Goal: Task Accomplishment & Management: Manage account settings

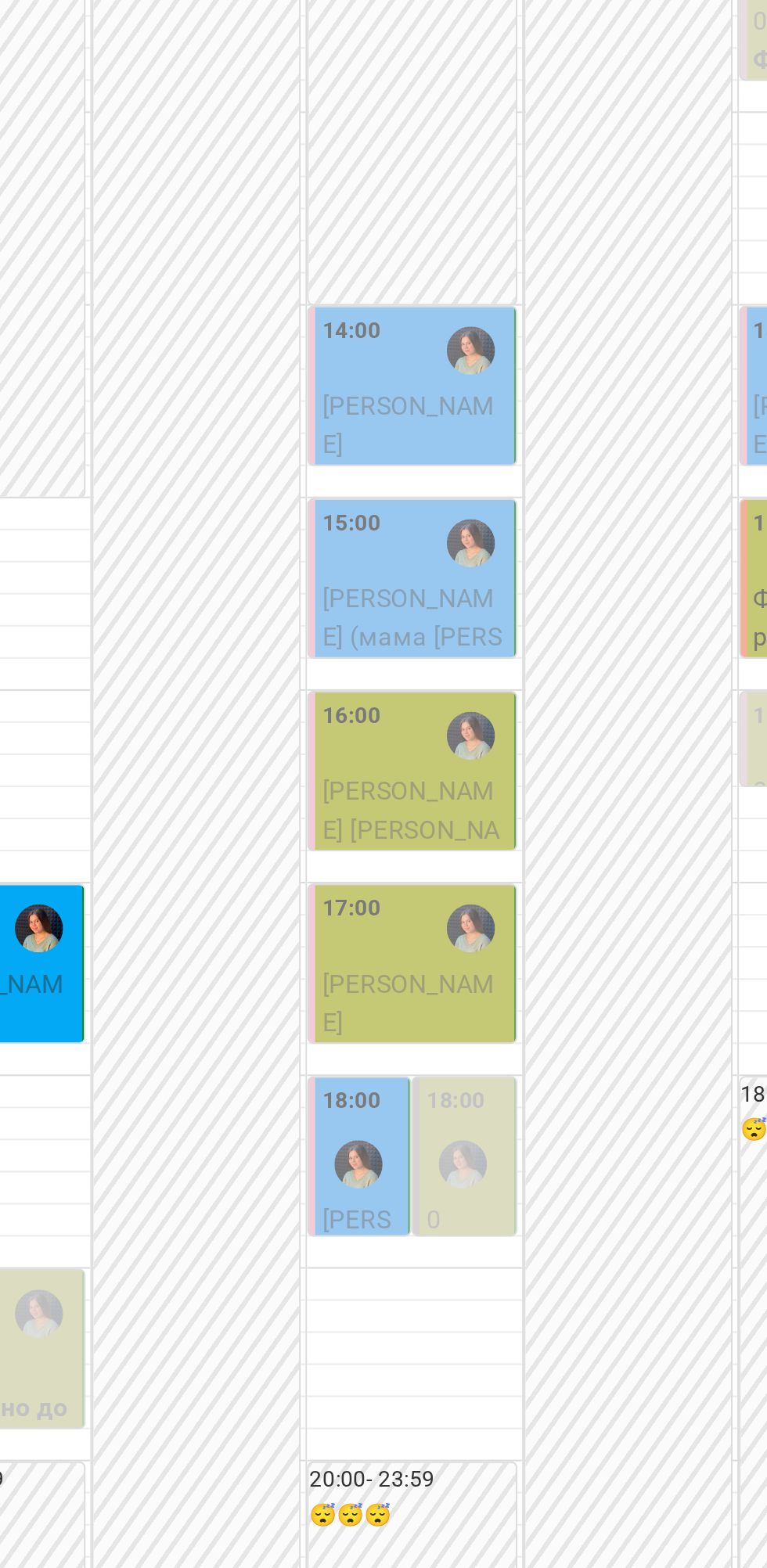
click at [409, 698] on p "Фортепіано дорослий індивідуальний" at bounding box center [398, 670] width 90 height 56
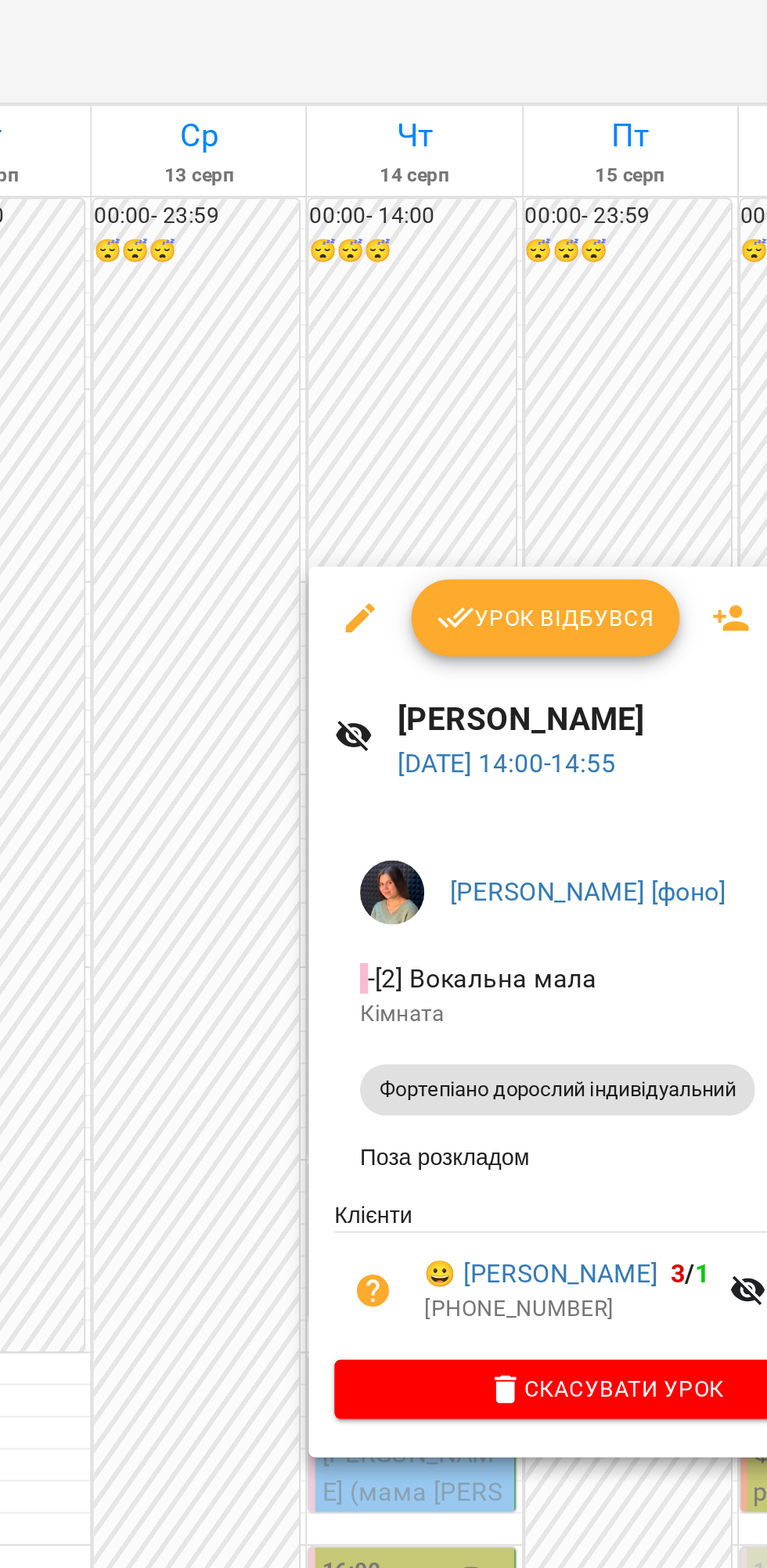
click at [478, 301] on span "Урок відбувся" at bounding box center [463, 301] width 106 height 18
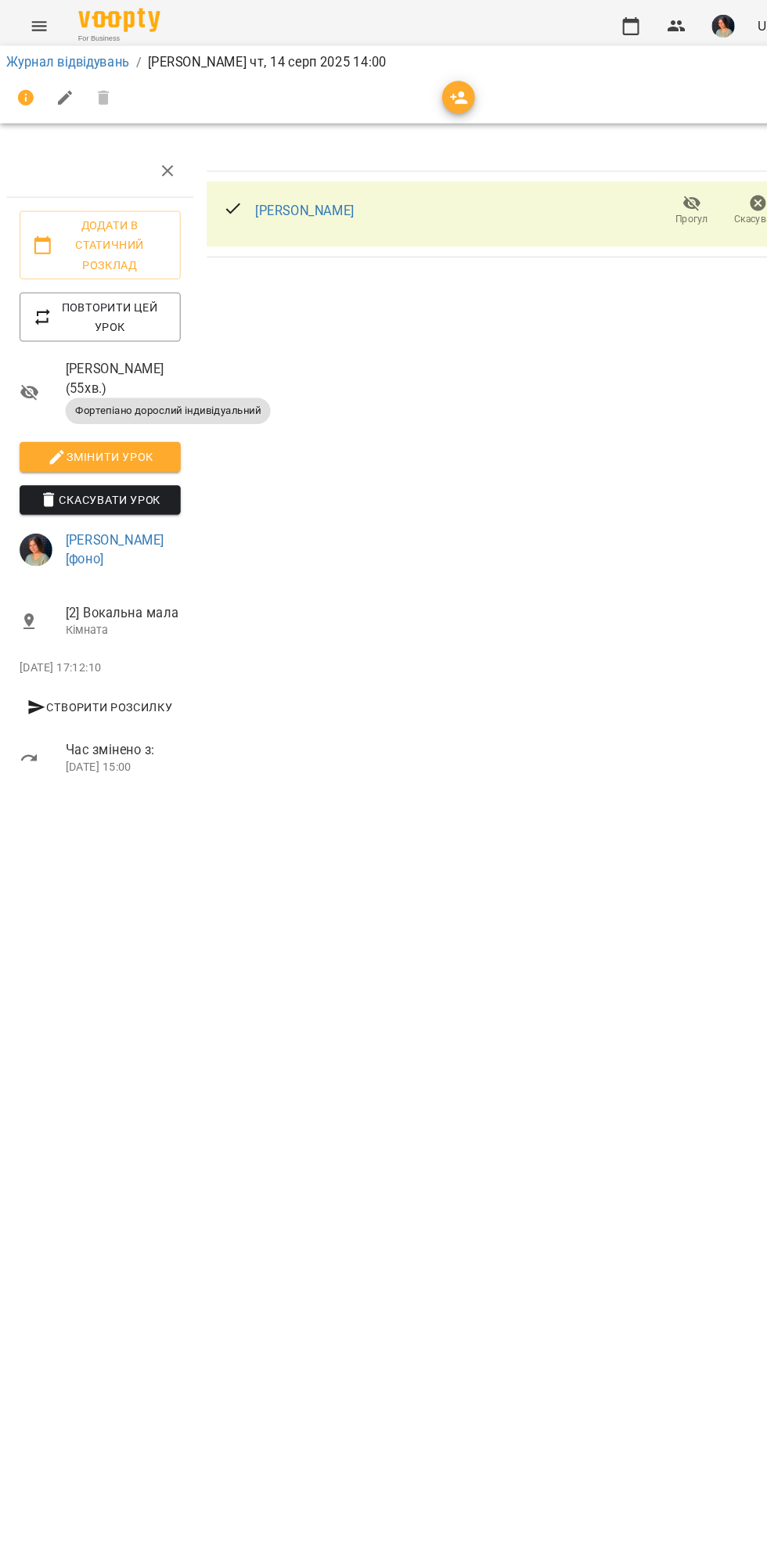
scroll to position [0, 6]
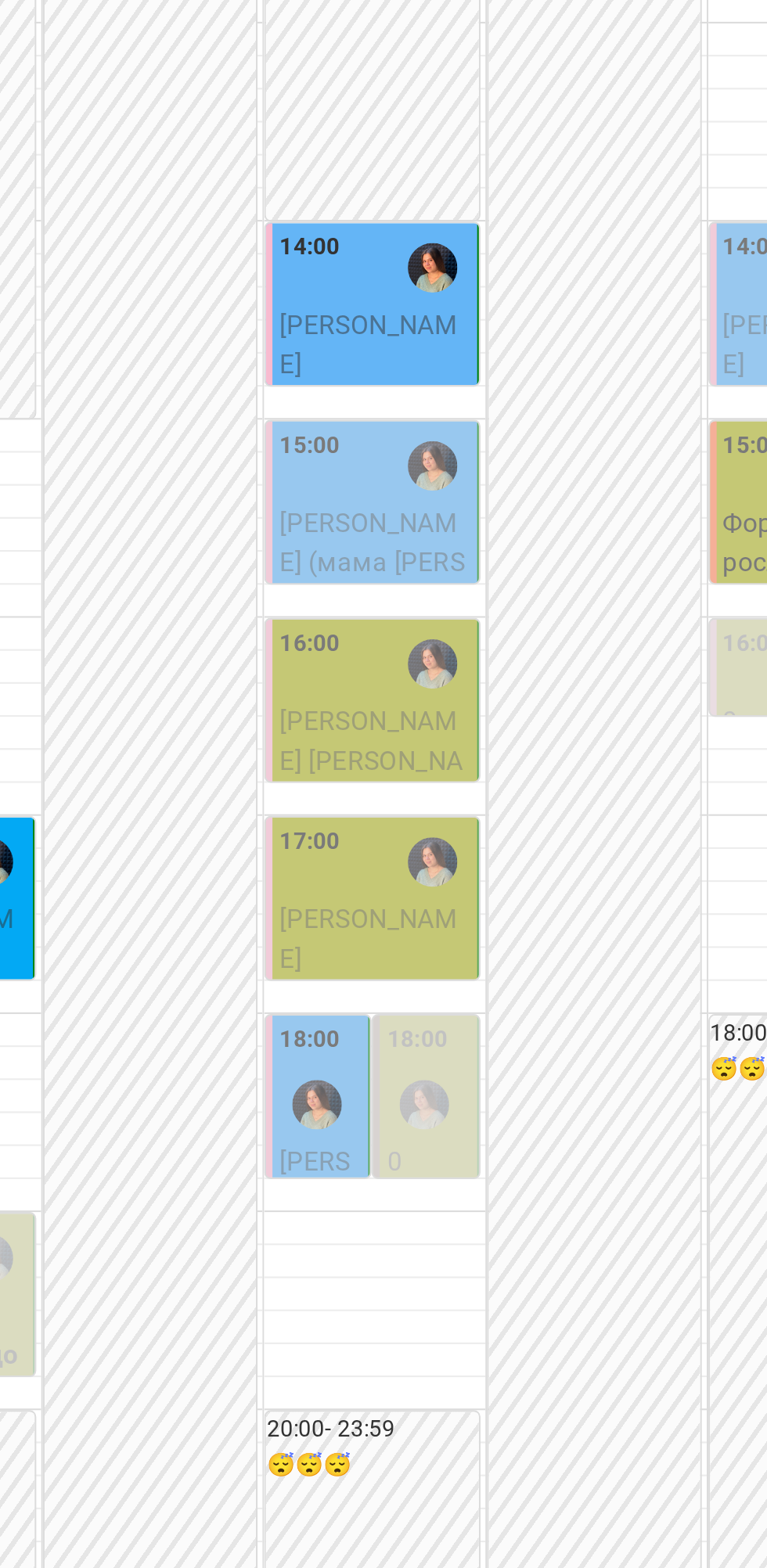
click at [425, 753] on span "[PERSON_NAME] (мама [PERSON_NAME])" at bounding box center [397, 727] width 88 height 52
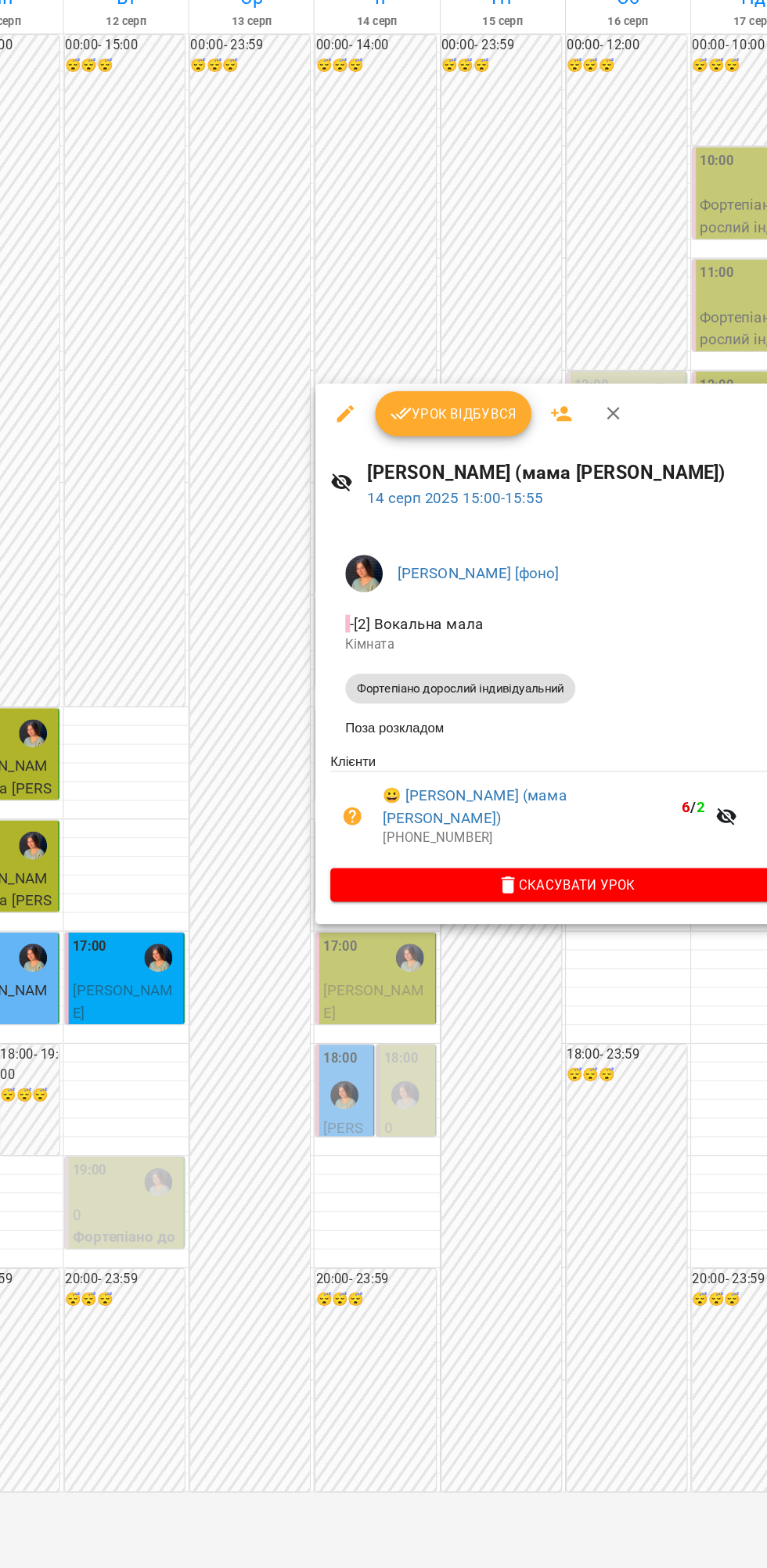
click at [475, 415] on span "Урок відбувся" at bounding box center [463, 414] width 106 height 18
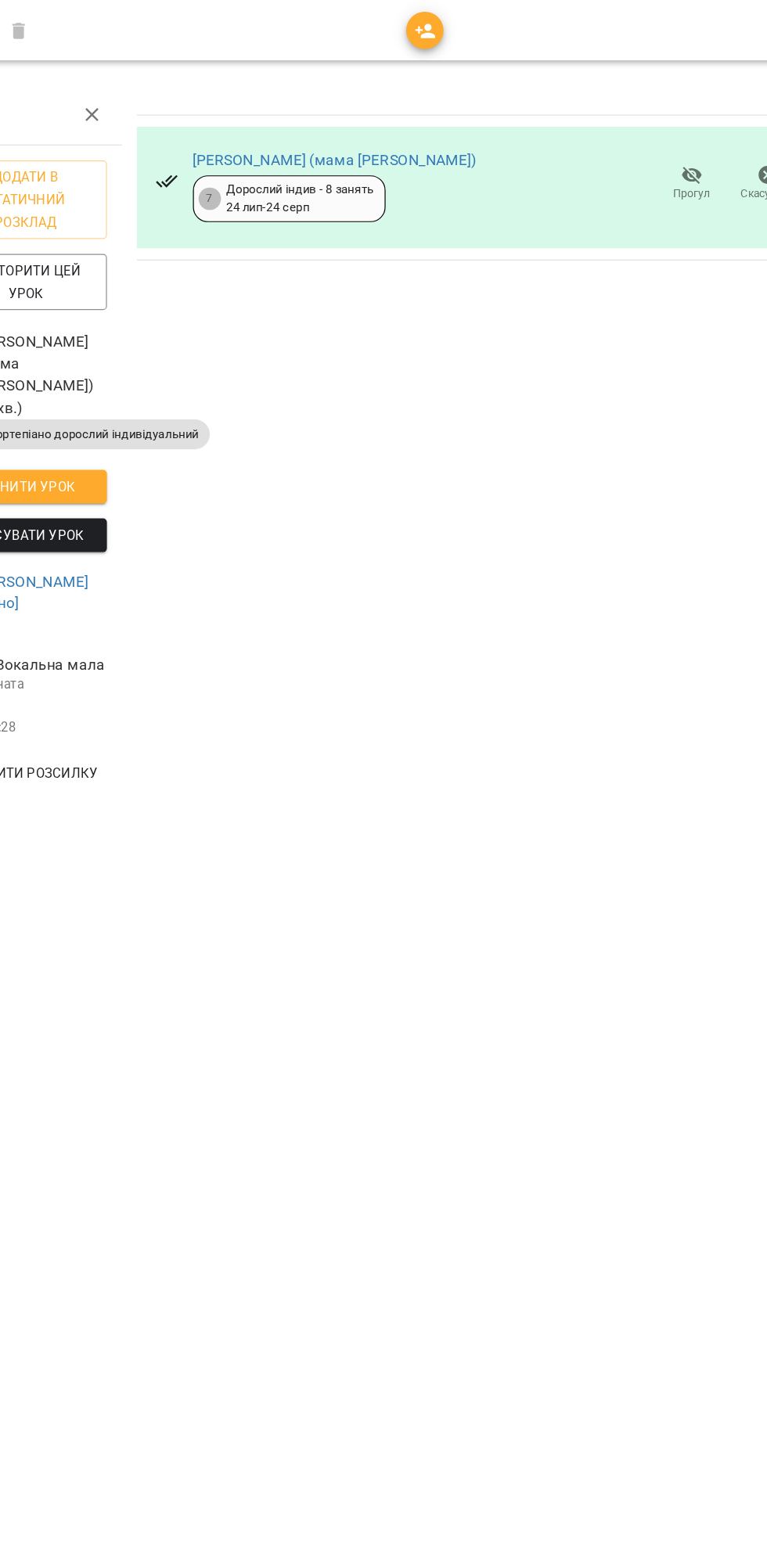
click at [659, 229] on span "Прогул" at bounding box center [663, 230] width 31 height 14
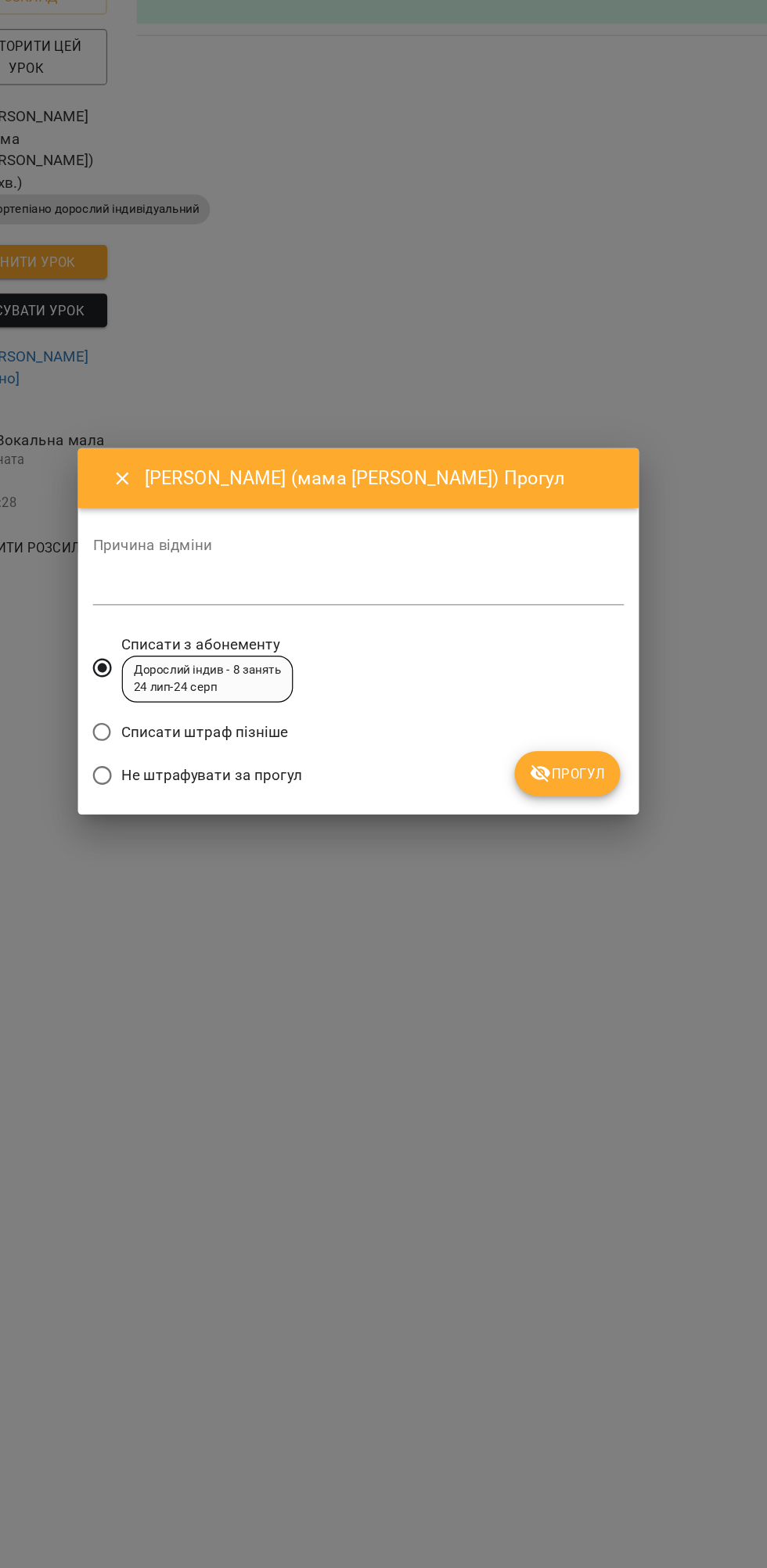
click at [587, 914] on button "Прогул" at bounding box center [559, 903] width 89 height 38
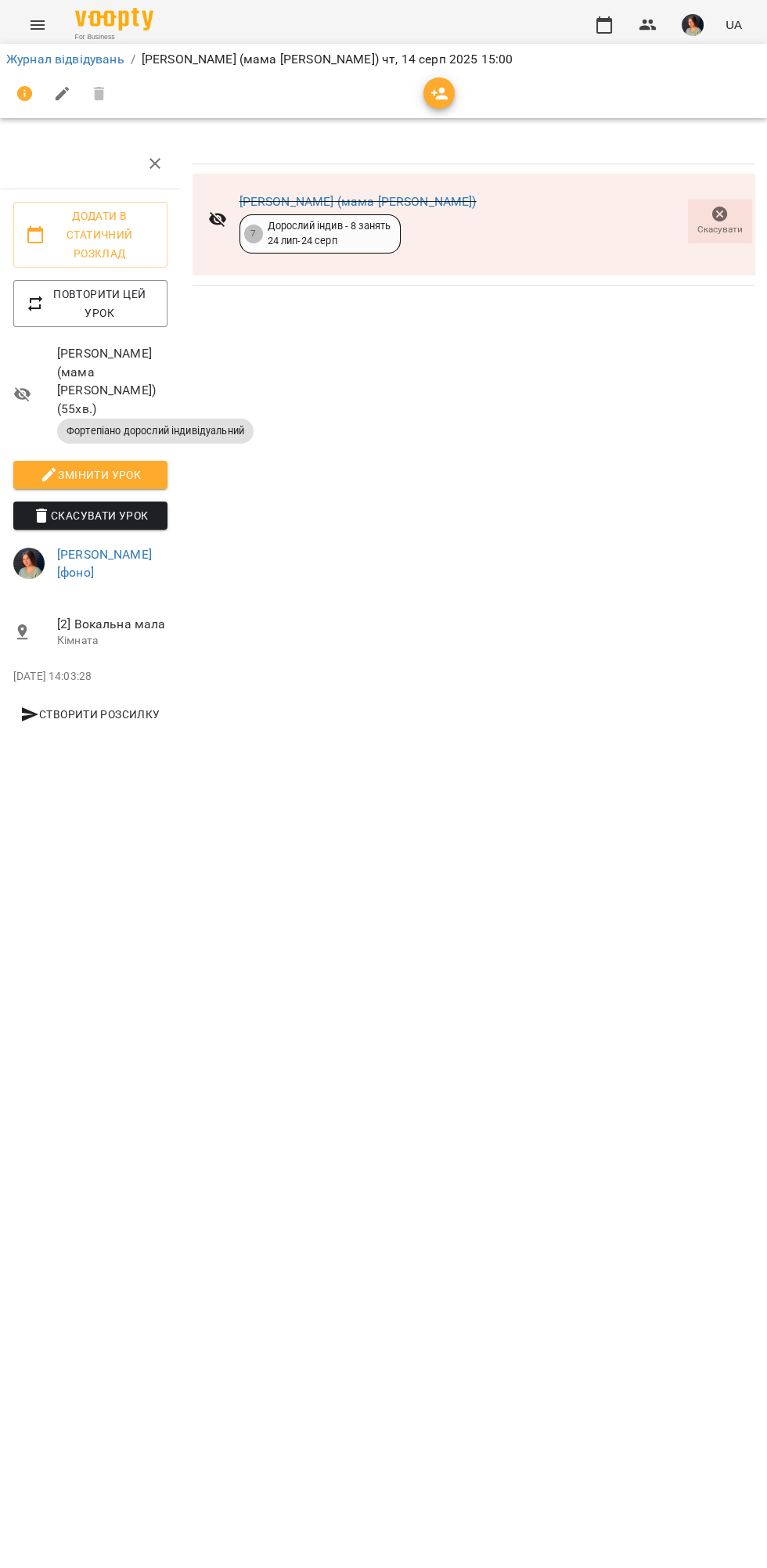
scroll to position [0, 6]
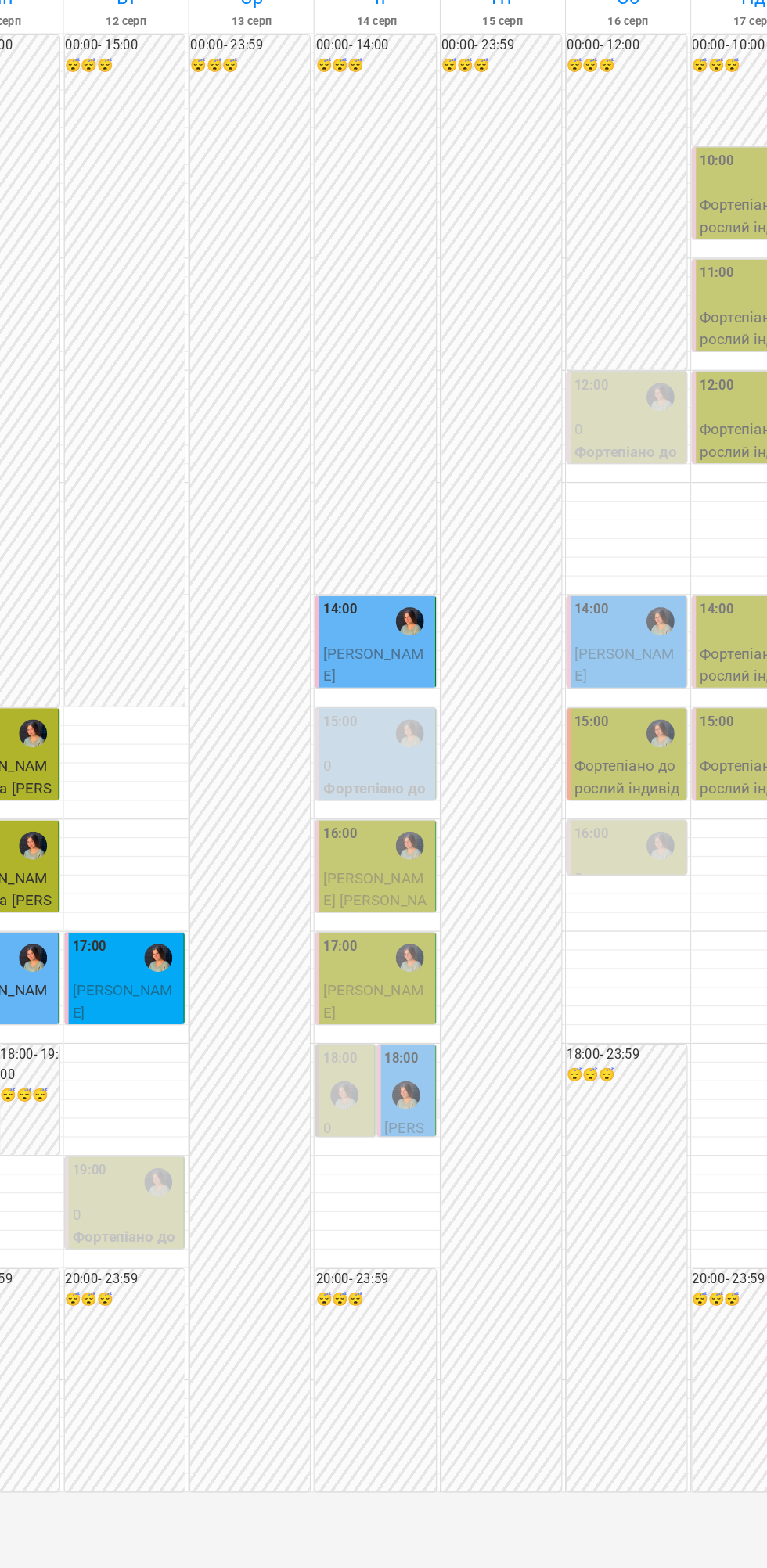
click at [449, 1004] on div at bounding box center [399, 996] width 104 height 15
select select "**********"
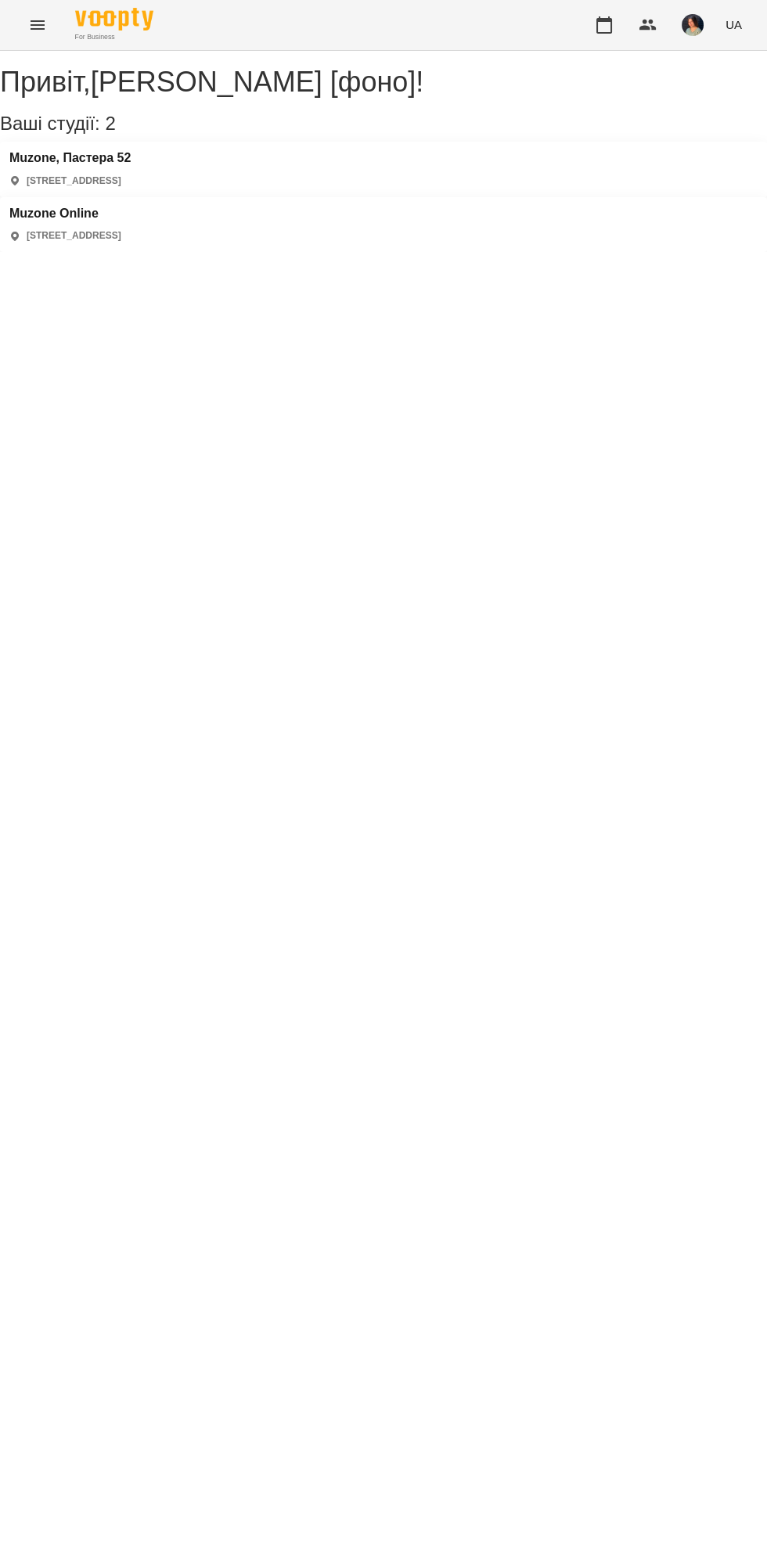
click at [122, 188] on p "[STREET_ADDRESS]" at bounding box center [74, 181] width 95 height 14
click at [82, 165] on h3 "Muzone, Пастера 52" at bounding box center [70, 158] width 122 height 14
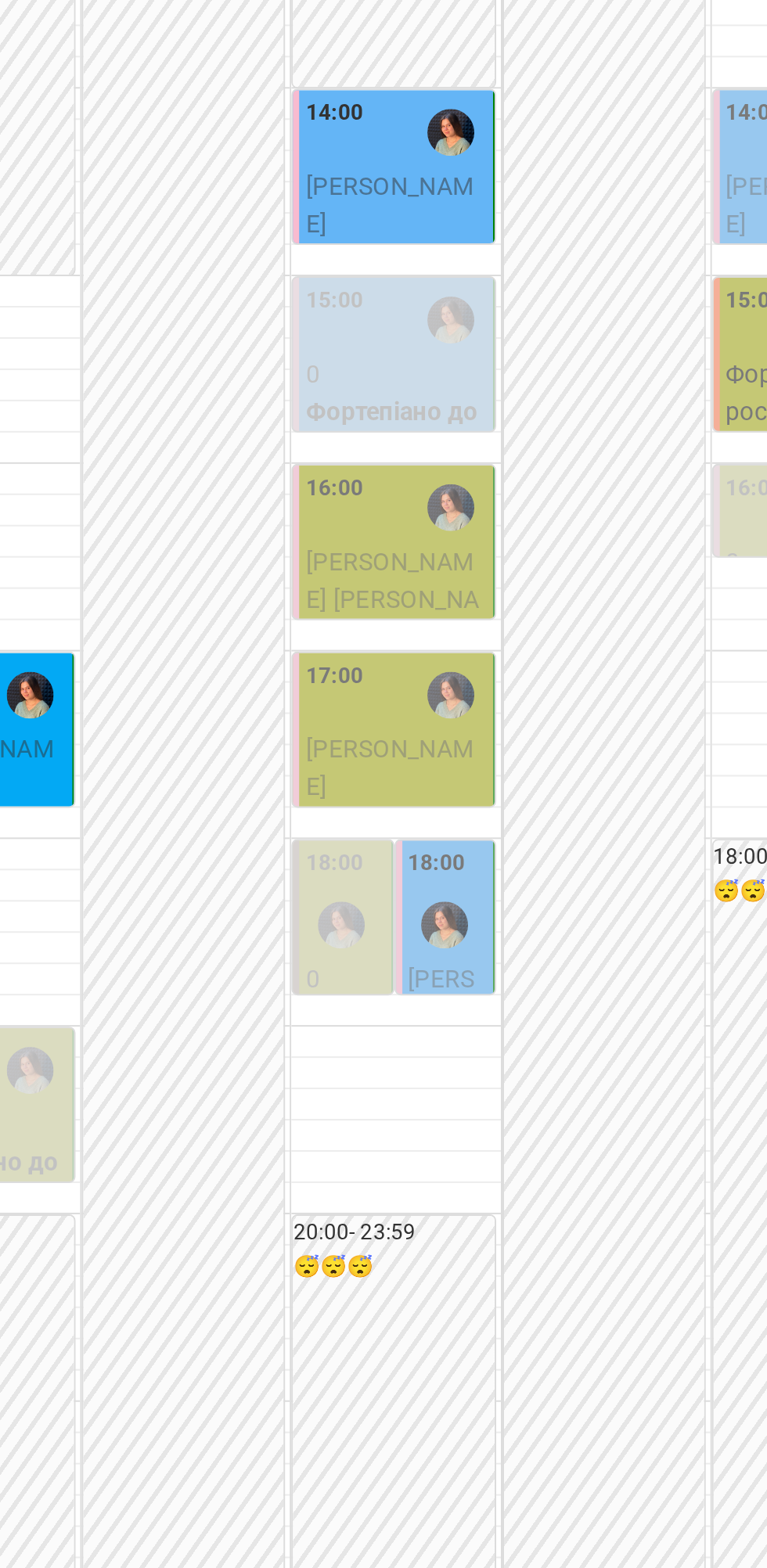
click at [437, 1003] on div at bounding box center [423, 984] width 36 height 36
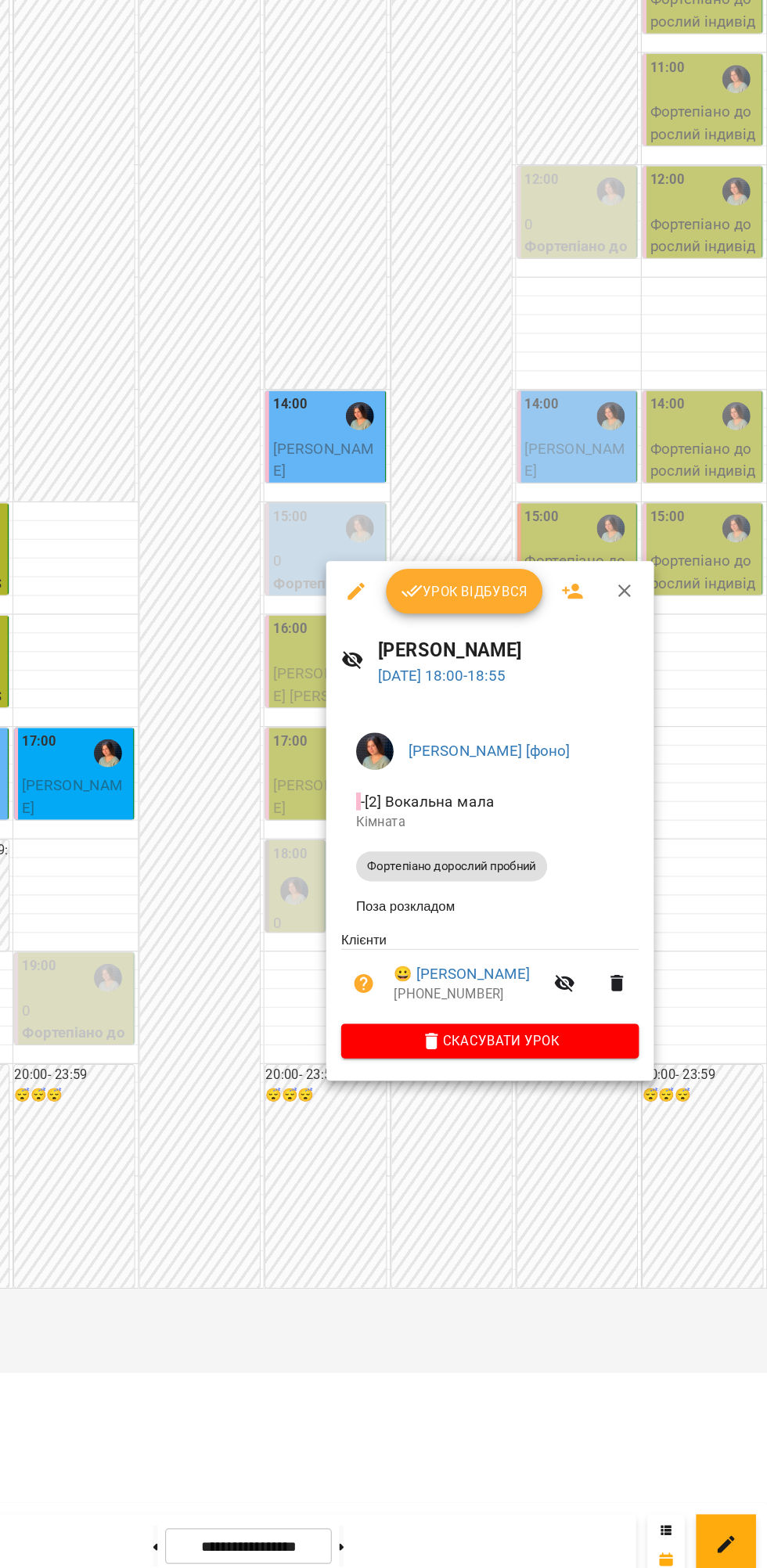
click at [466, 1307] on div at bounding box center [383, 784] width 767 height 1568
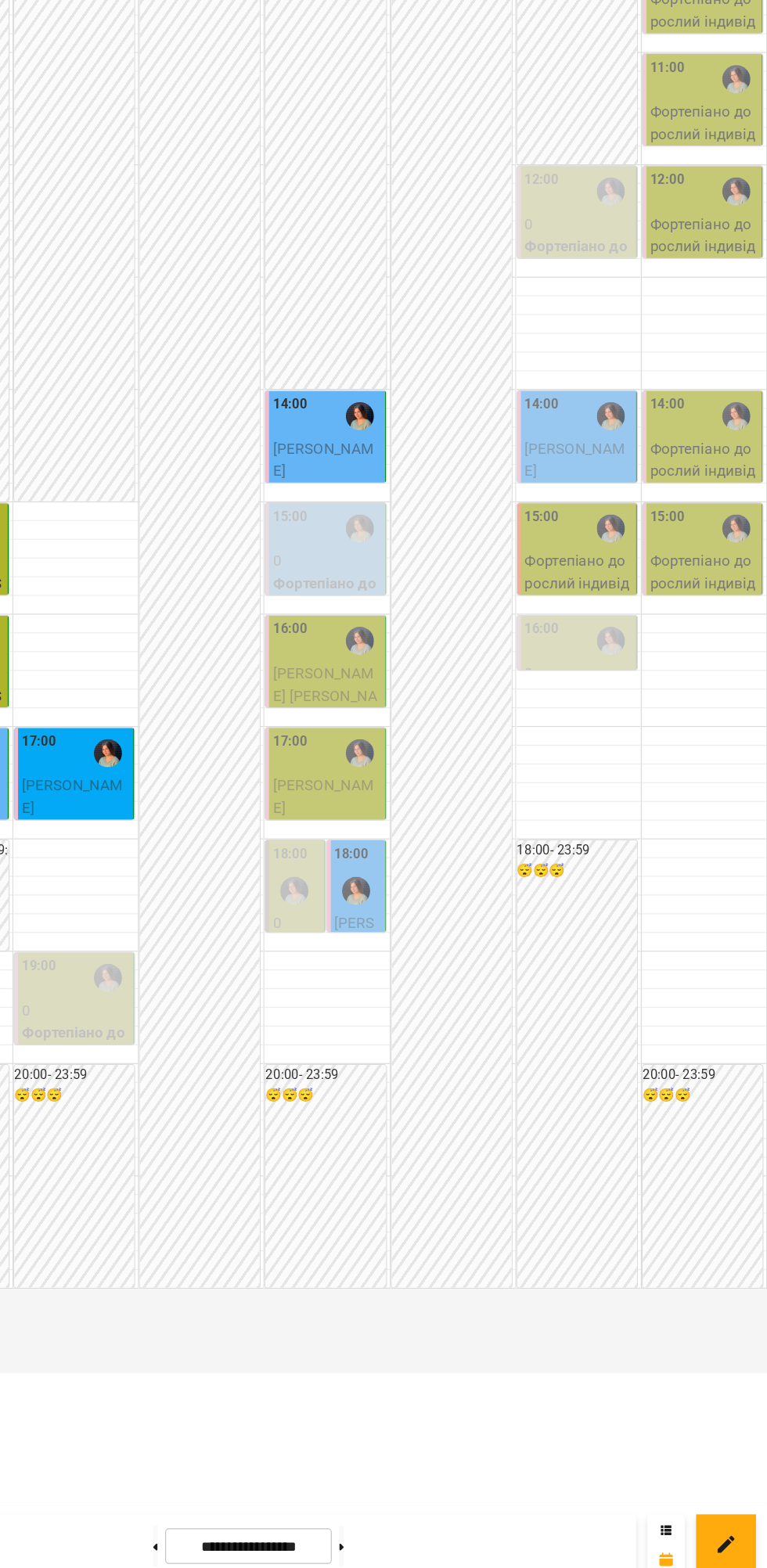
click at [754, 606] on div at bounding box center [741, 587] width 36 height 36
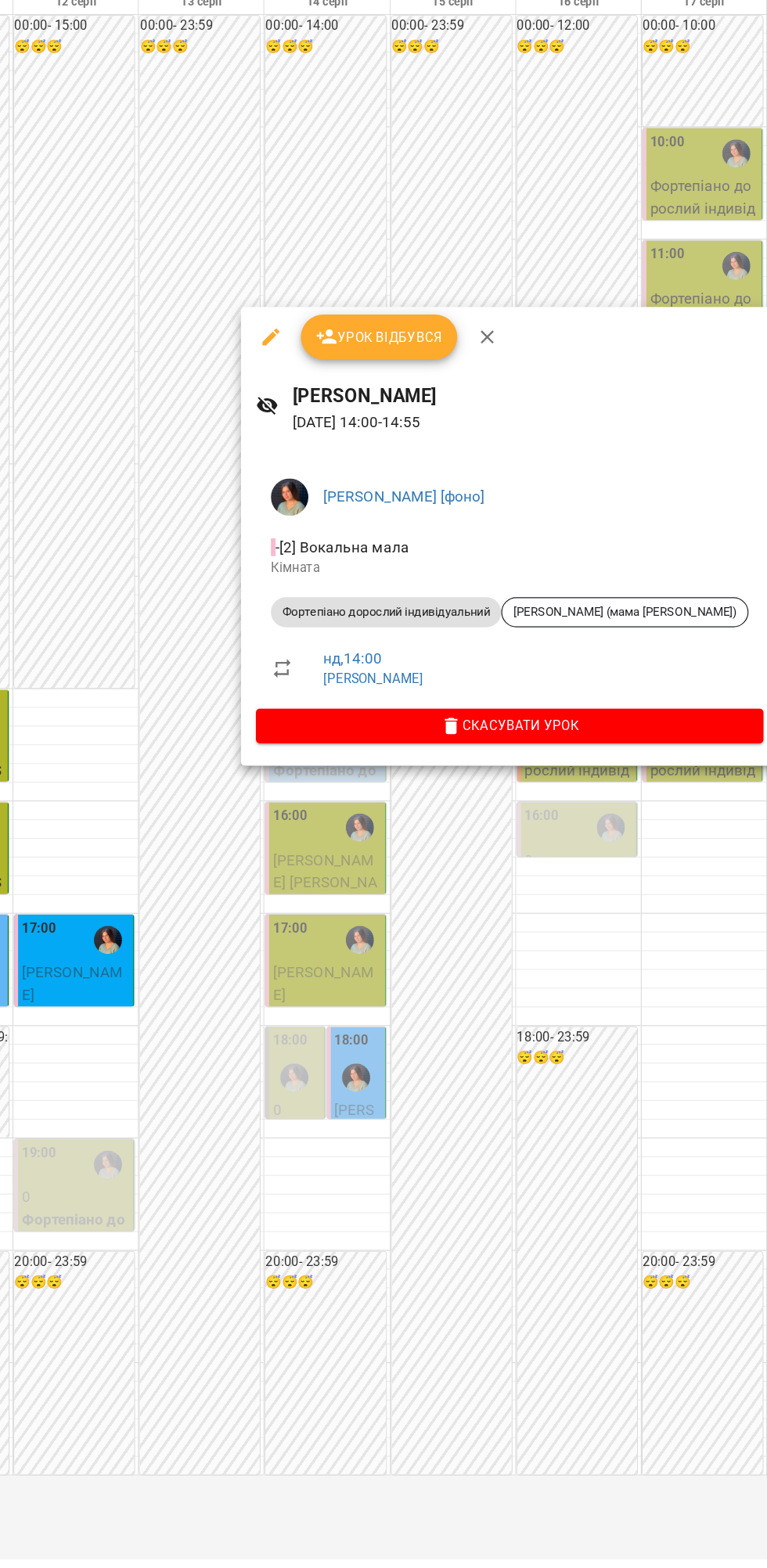
click at [629, 860] on div at bounding box center [383, 784] width 767 height 1568
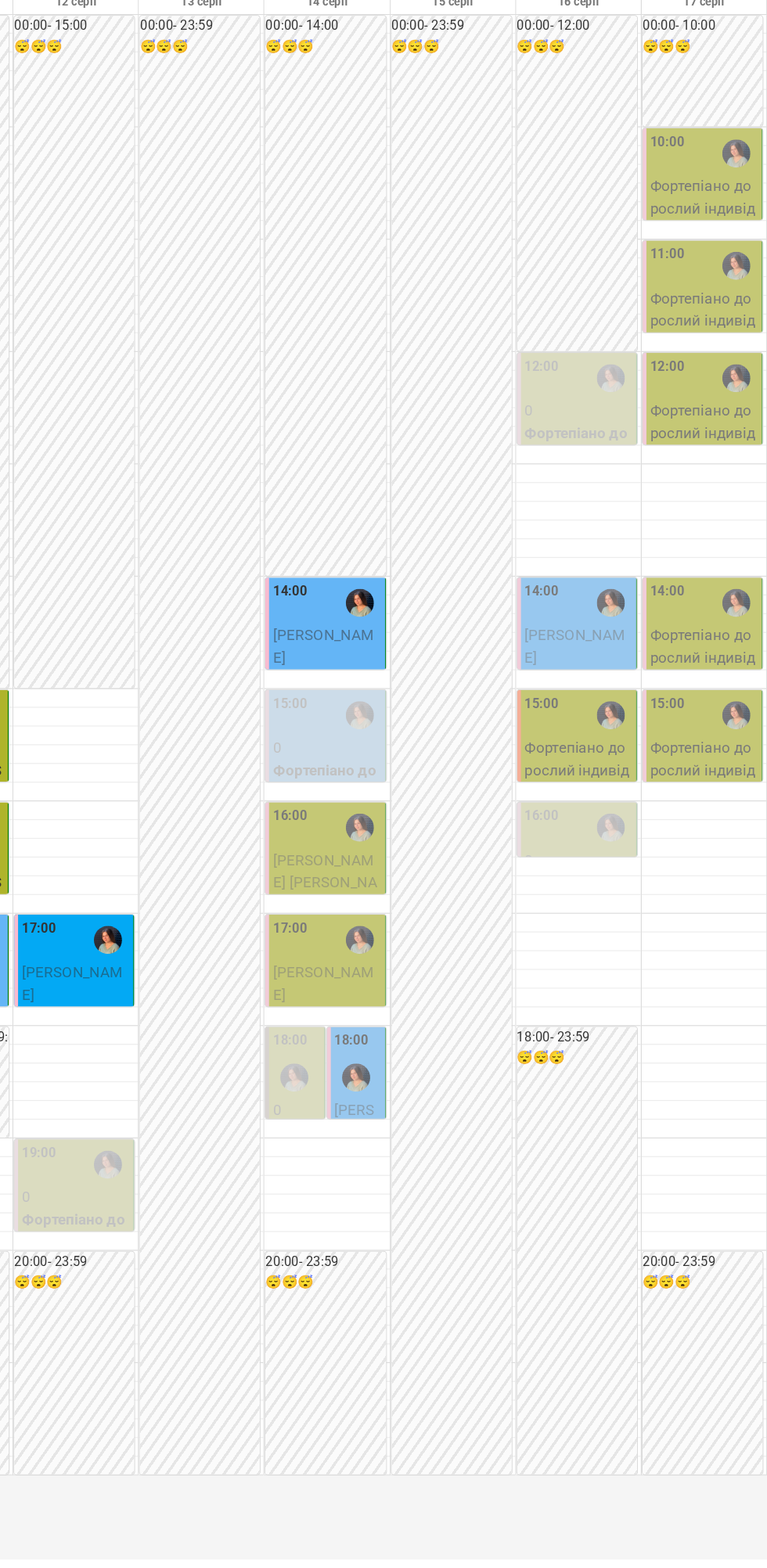
click at [424, 996] on img "Ніколь [фоно]" at bounding box center [424, 985] width 23 height 23
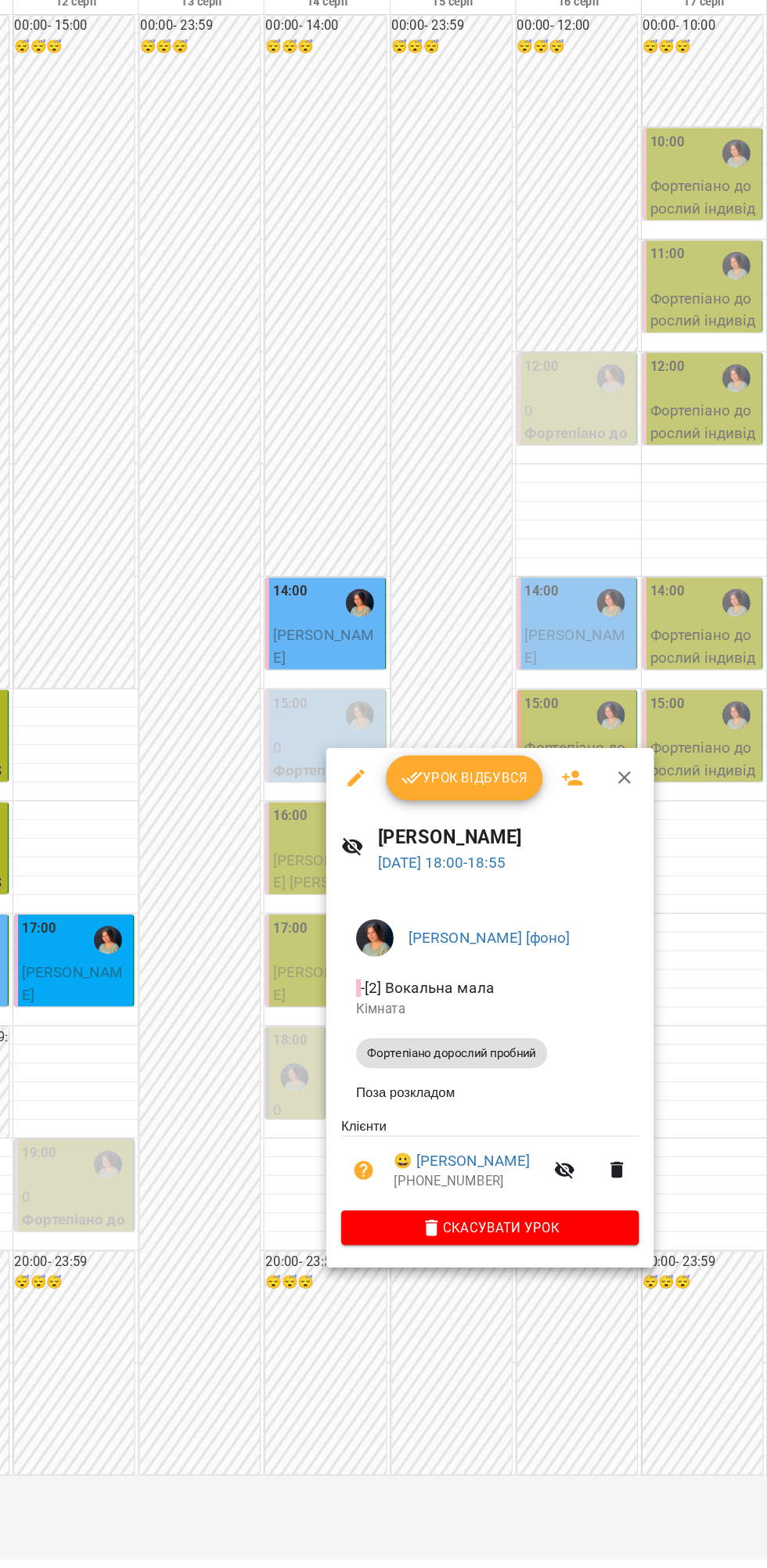
click at [614, 1230] on div at bounding box center [383, 784] width 767 height 1568
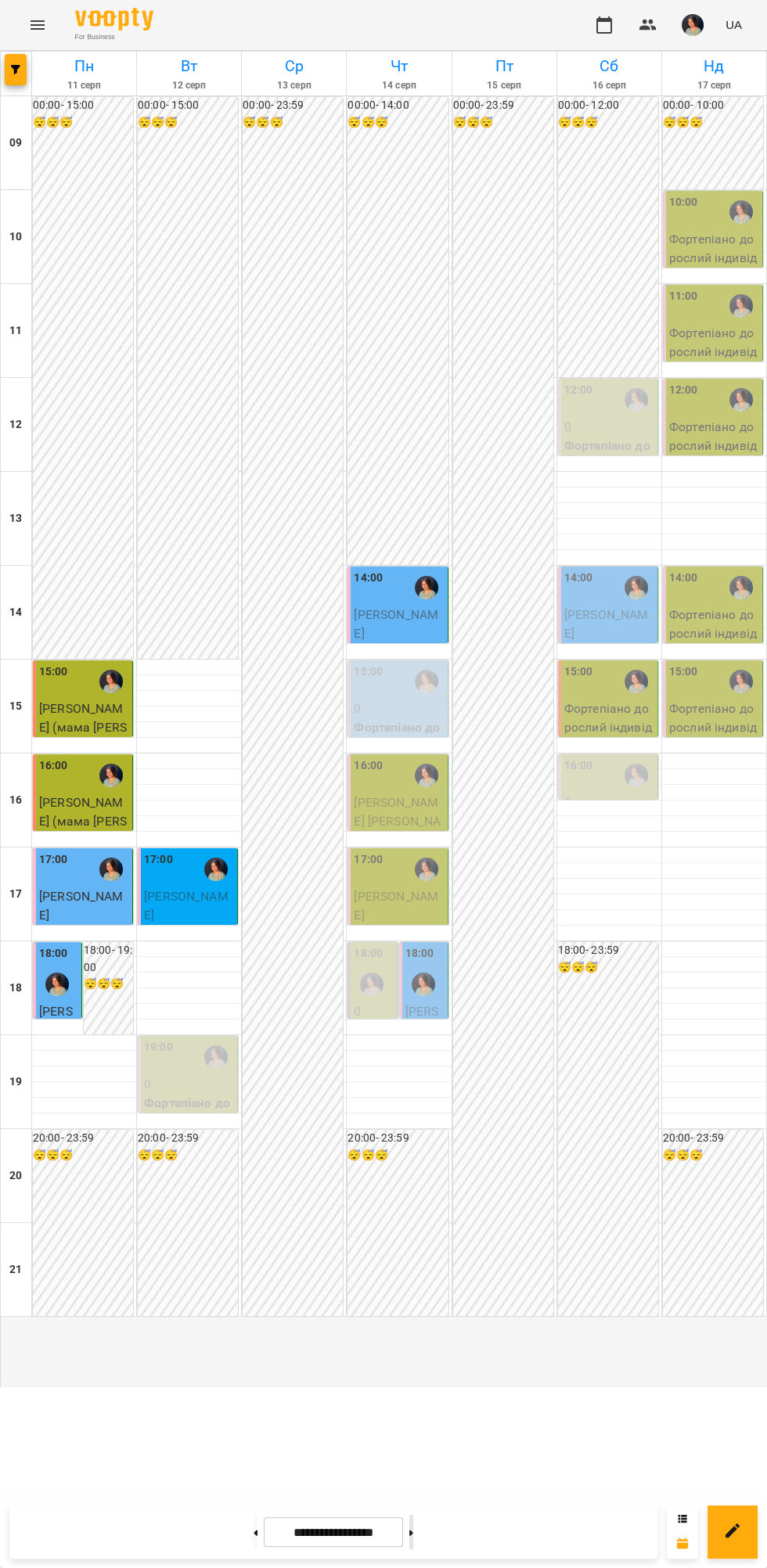
click at [413, 1532] on button at bounding box center [411, 1532] width 4 height 35
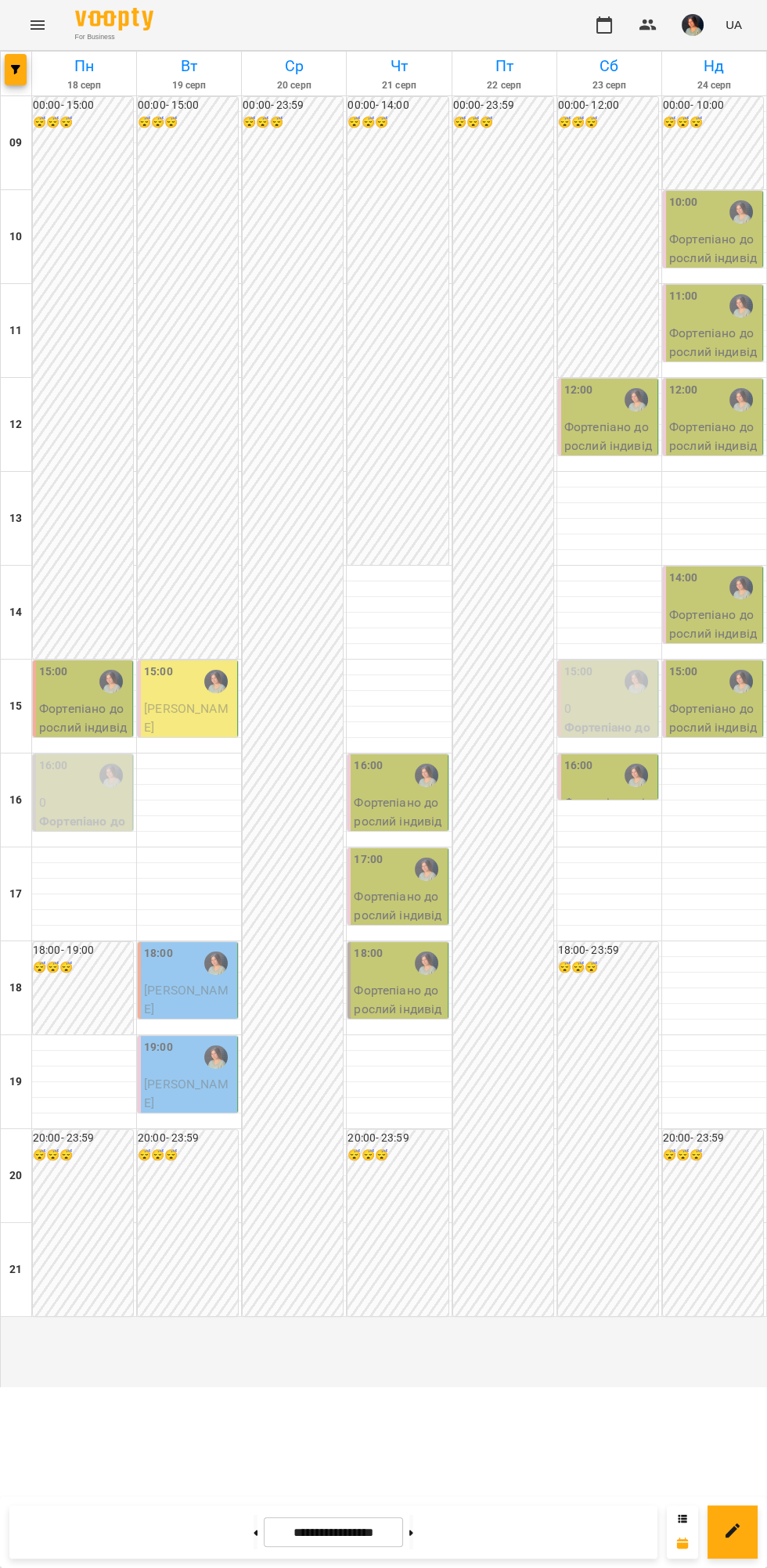
click at [174, 737] on p "[PERSON_NAME]" at bounding box center [188, 718] width 90 height 37
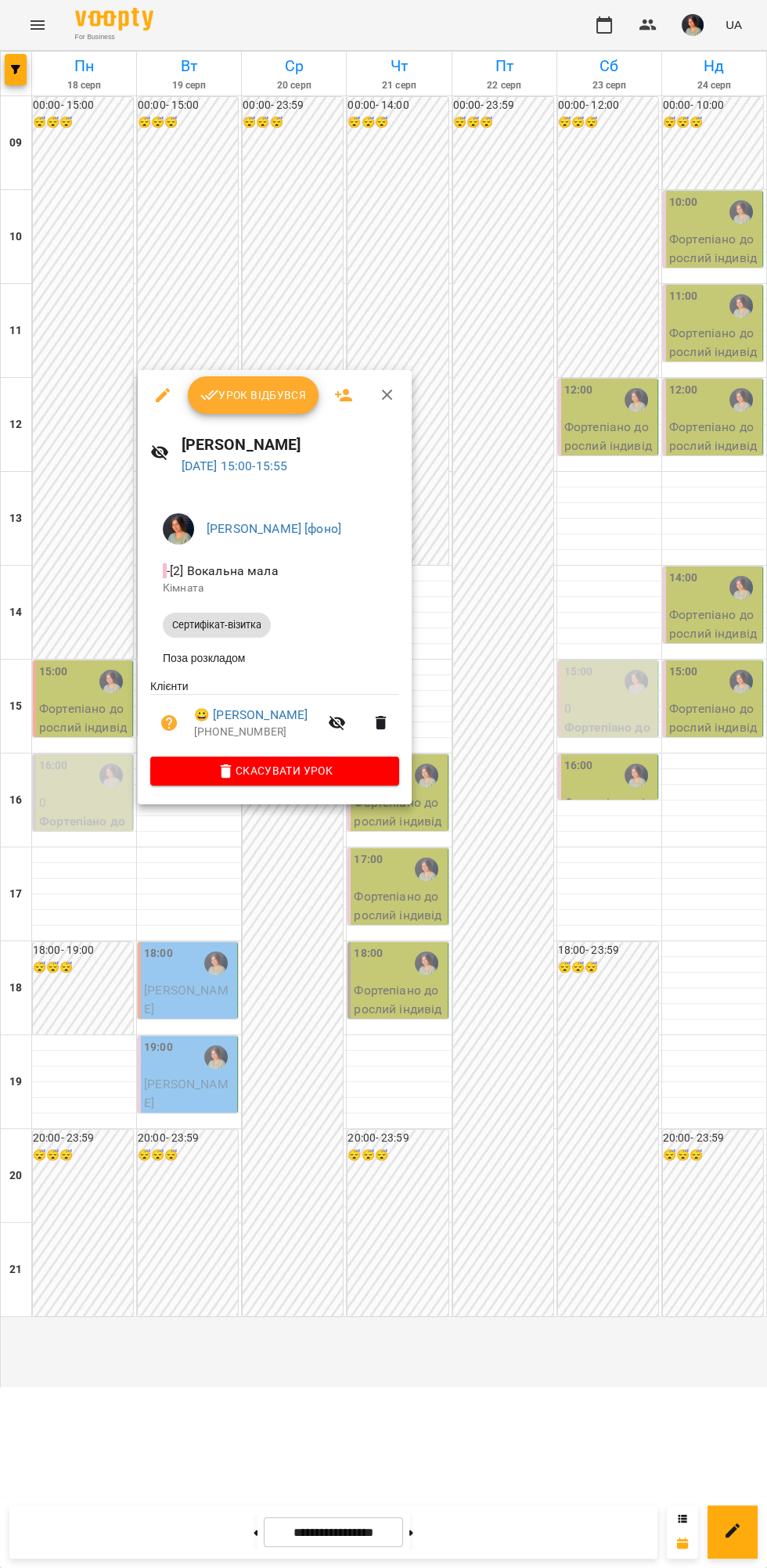
click at [507, 1358] on div at bounding box center [383, 784] width 767 height 1568
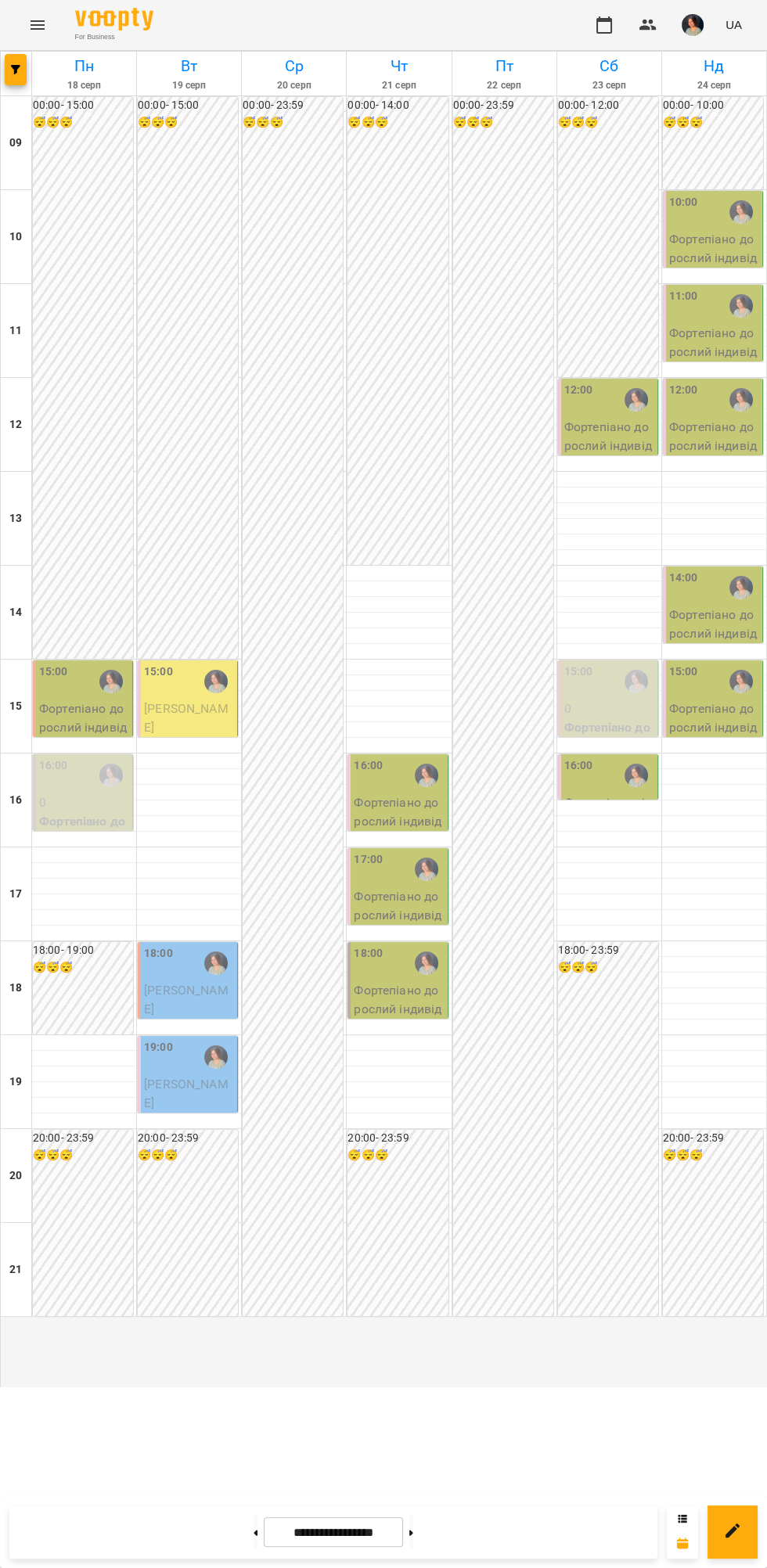
click at [77, 812] on p "0" at bounding box center [84, 802] width 90 height 18
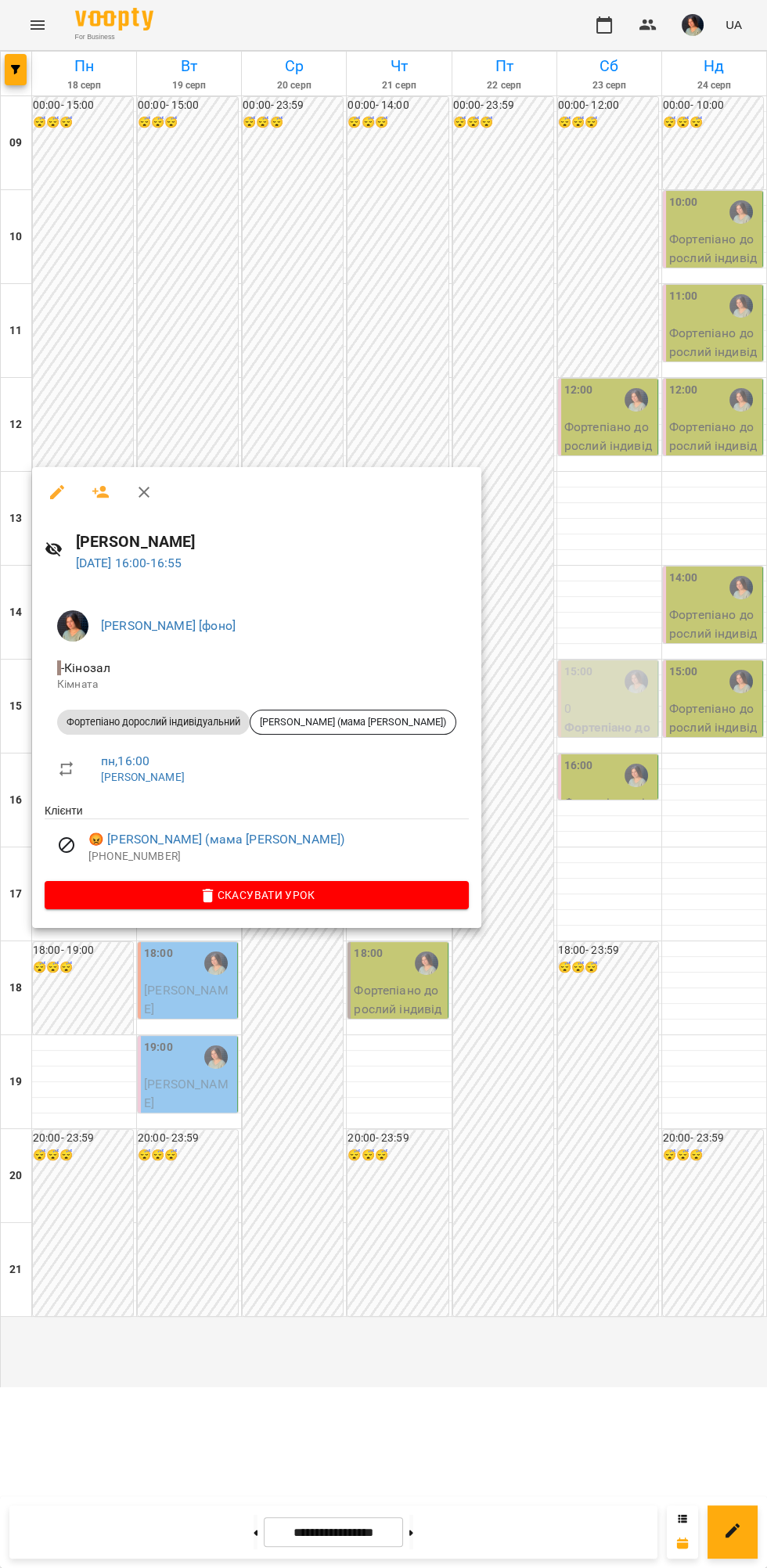
click at [546, 1292] on div at bounding box center [383, 784] width 767 height 1568
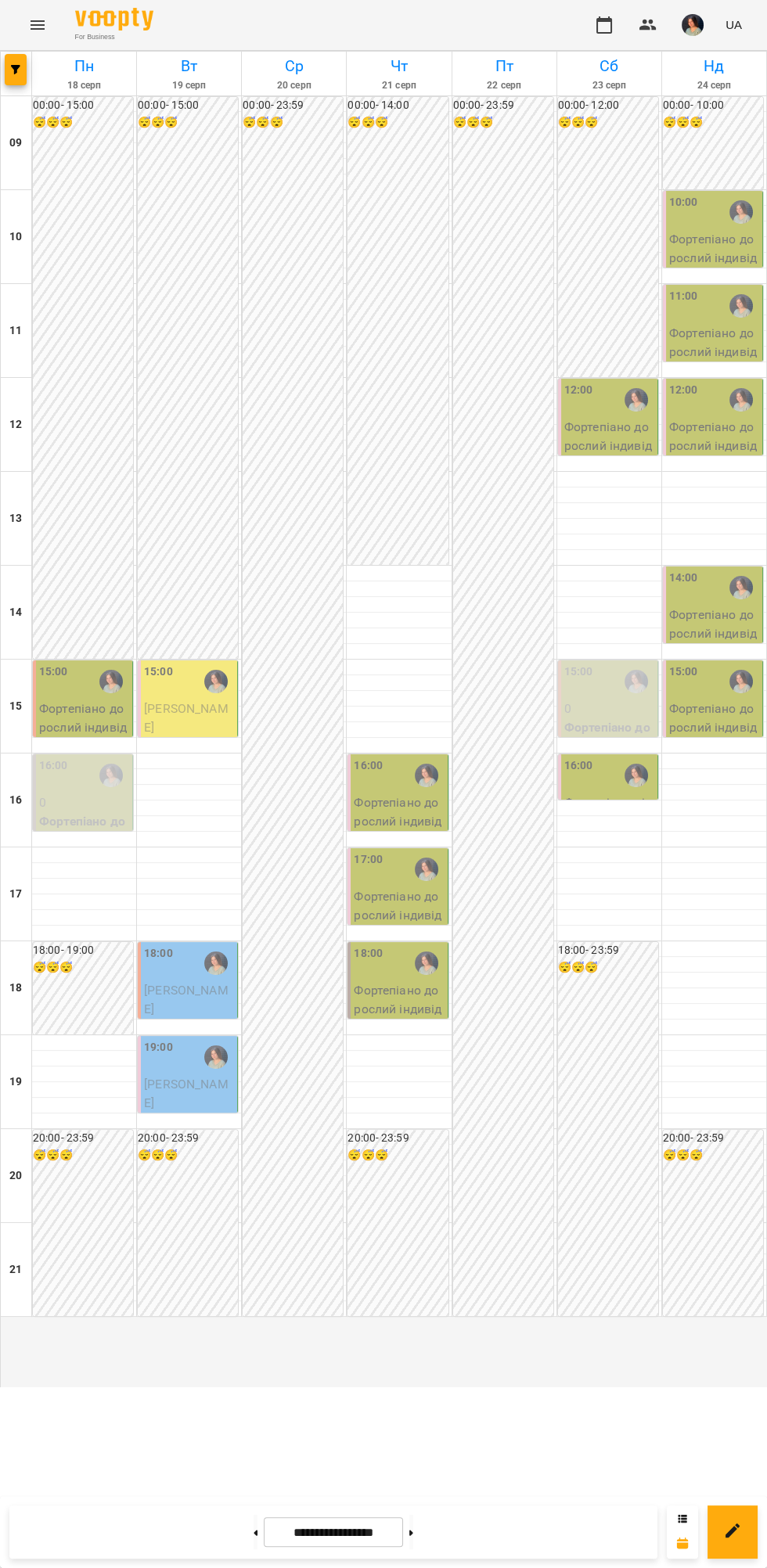
click at [626, 718] on p "0" at bounding box center [609, 709] width 90 height 18
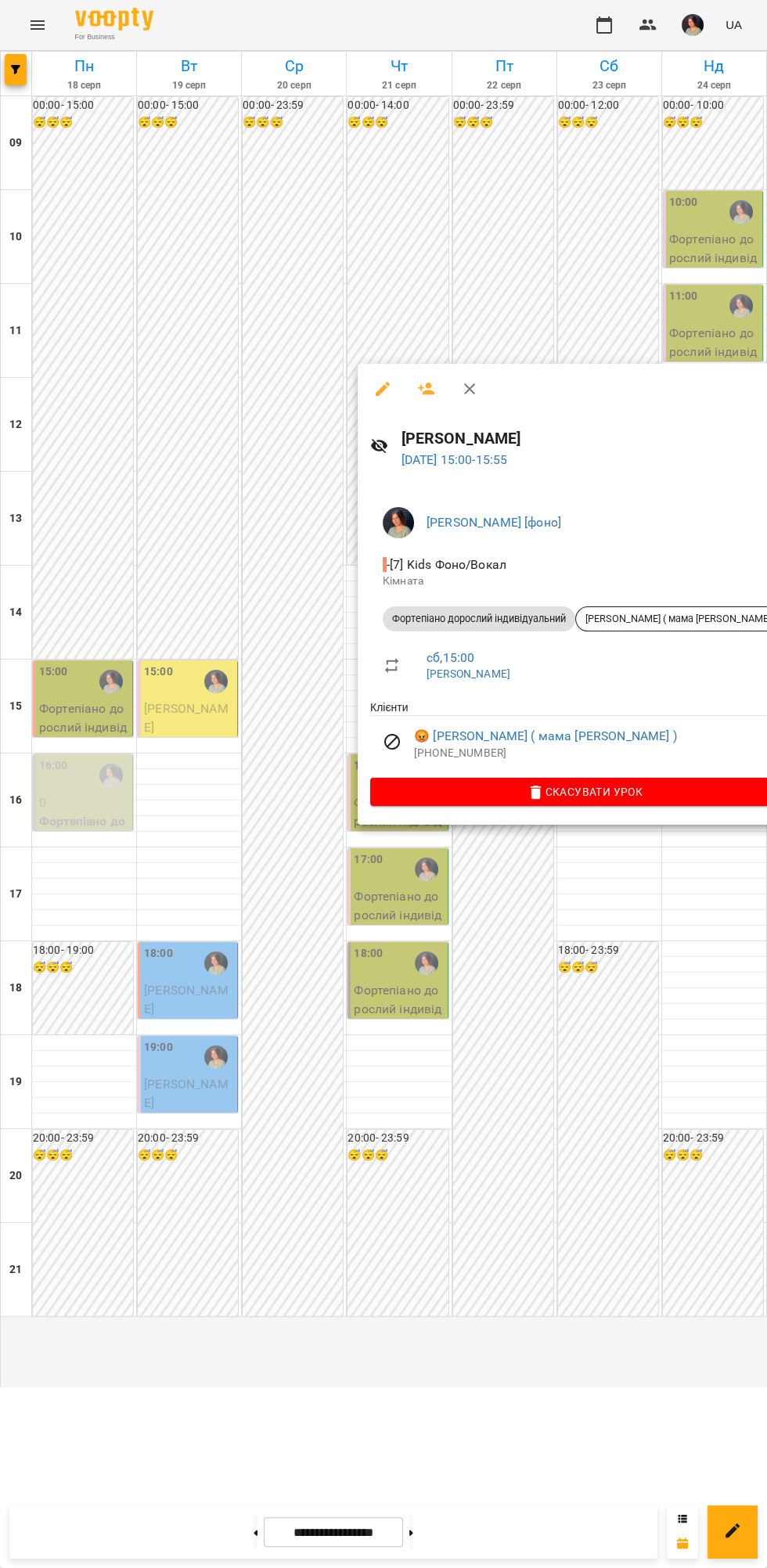
click at [638, 1090] on div at bounding box center [383, 784] width 767 height 1568
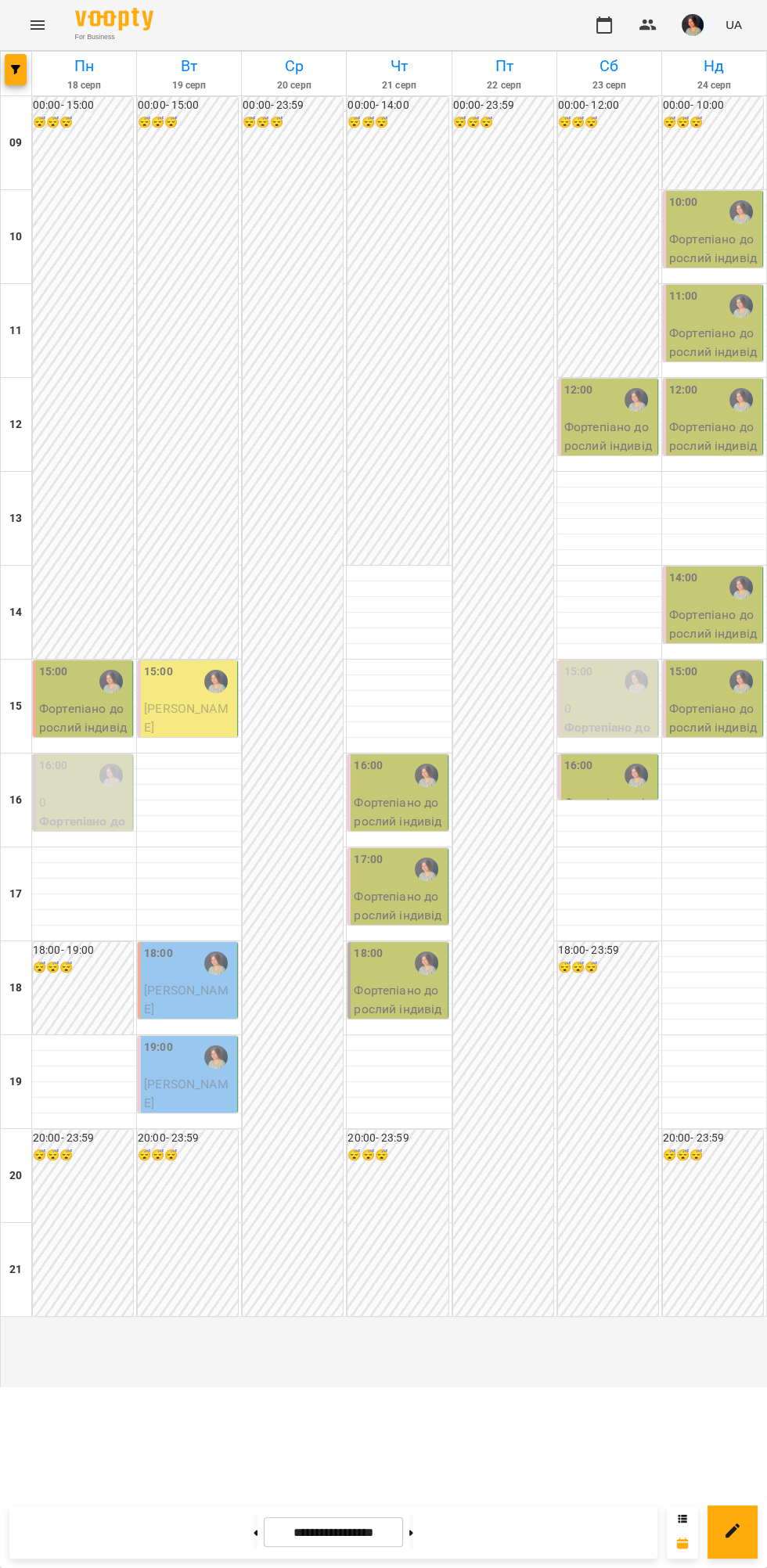
click at [263, 1526] on input "**********" at bounding box center [333, 1533] width 139 height 31
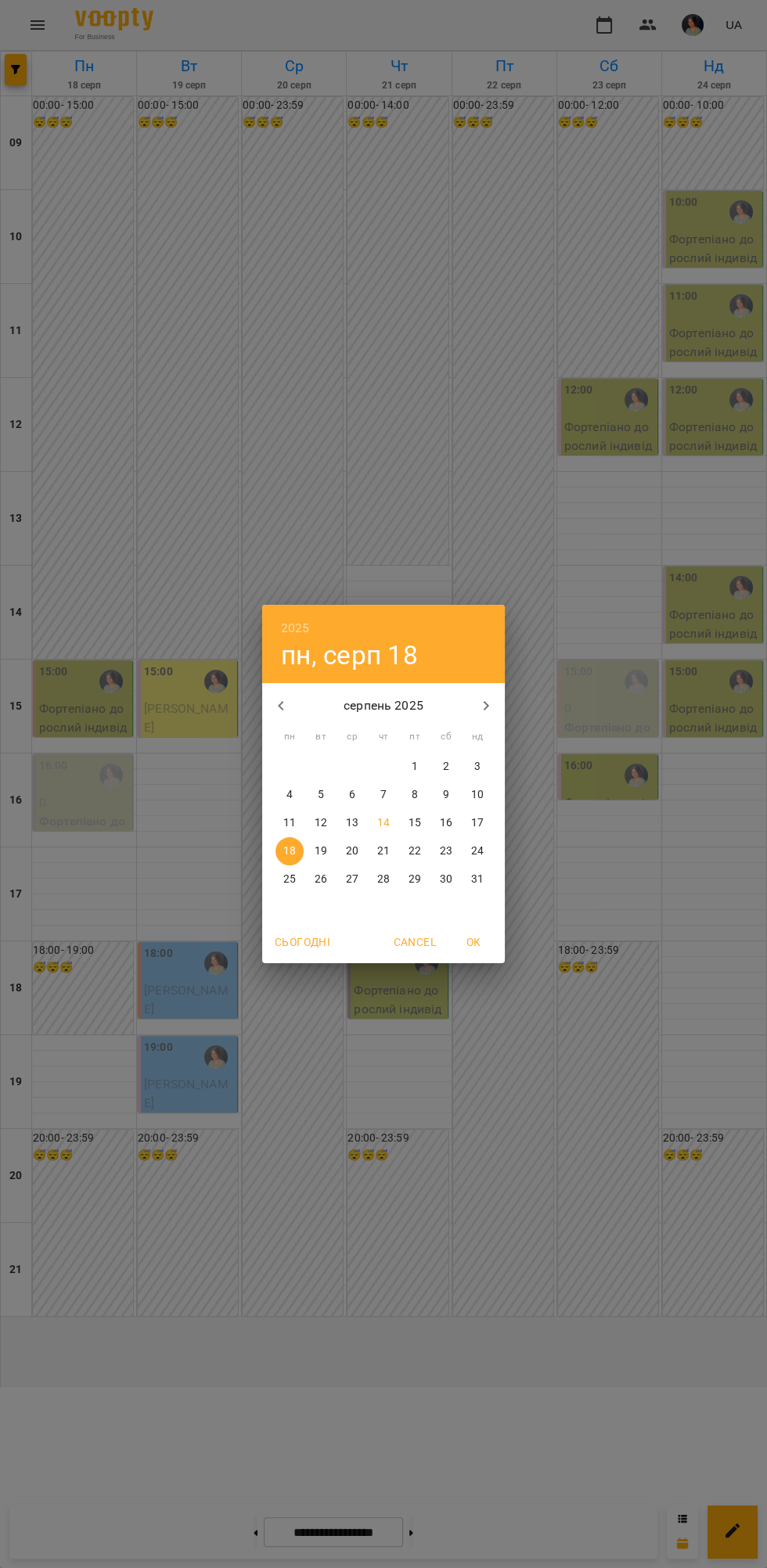
click at [616, 1350] on div "2025 пн, серп [DATE] вт ср чт пт сб нд 28 29 30 31 1 2 3 4 5 6 7 8 9 10 11 12 1…" at bounding box center [383, 784] width 767 height 1568
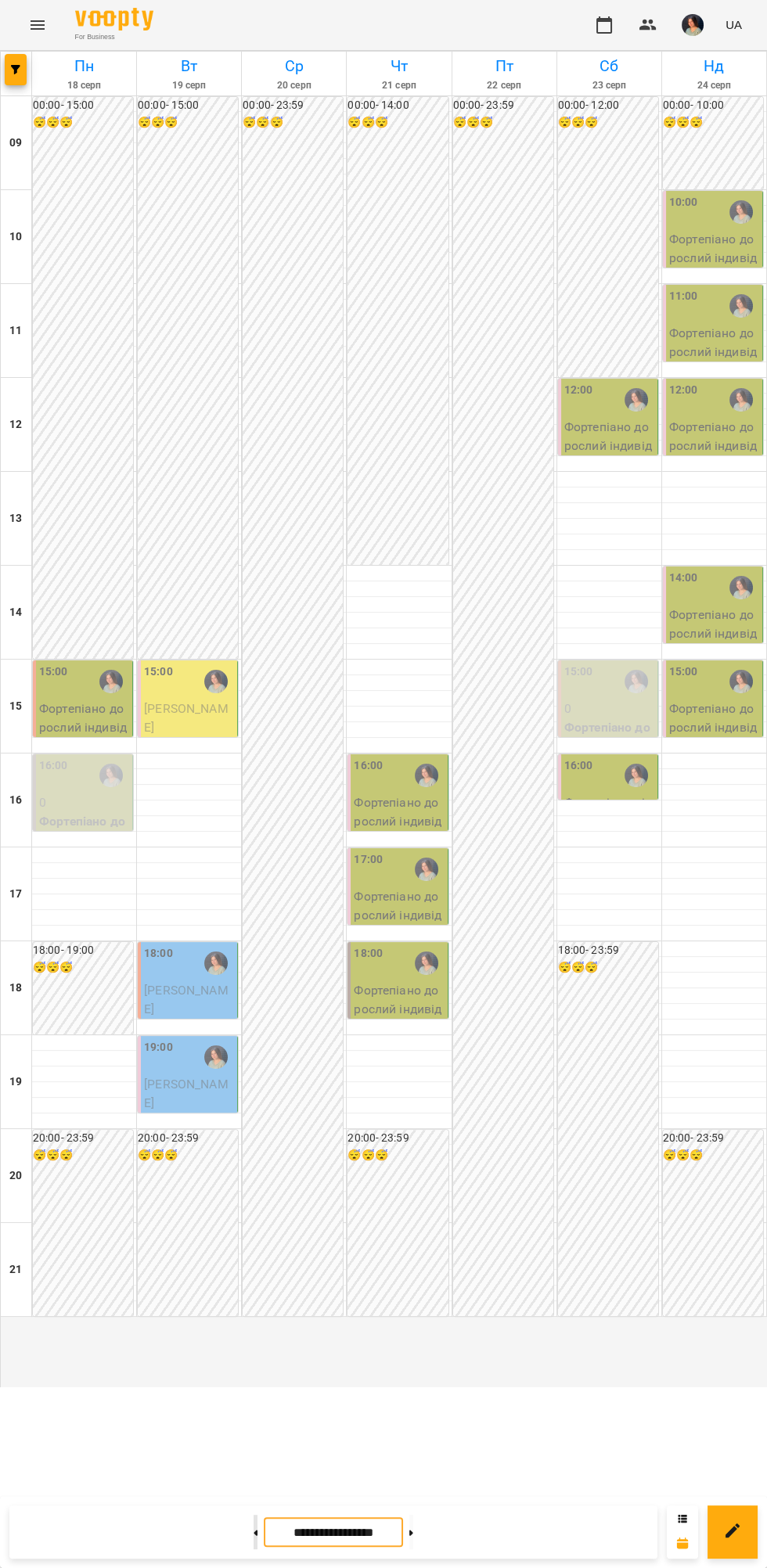
click at [255, 1533] on icon at bounding box center [257, 1533] width 4 height 6
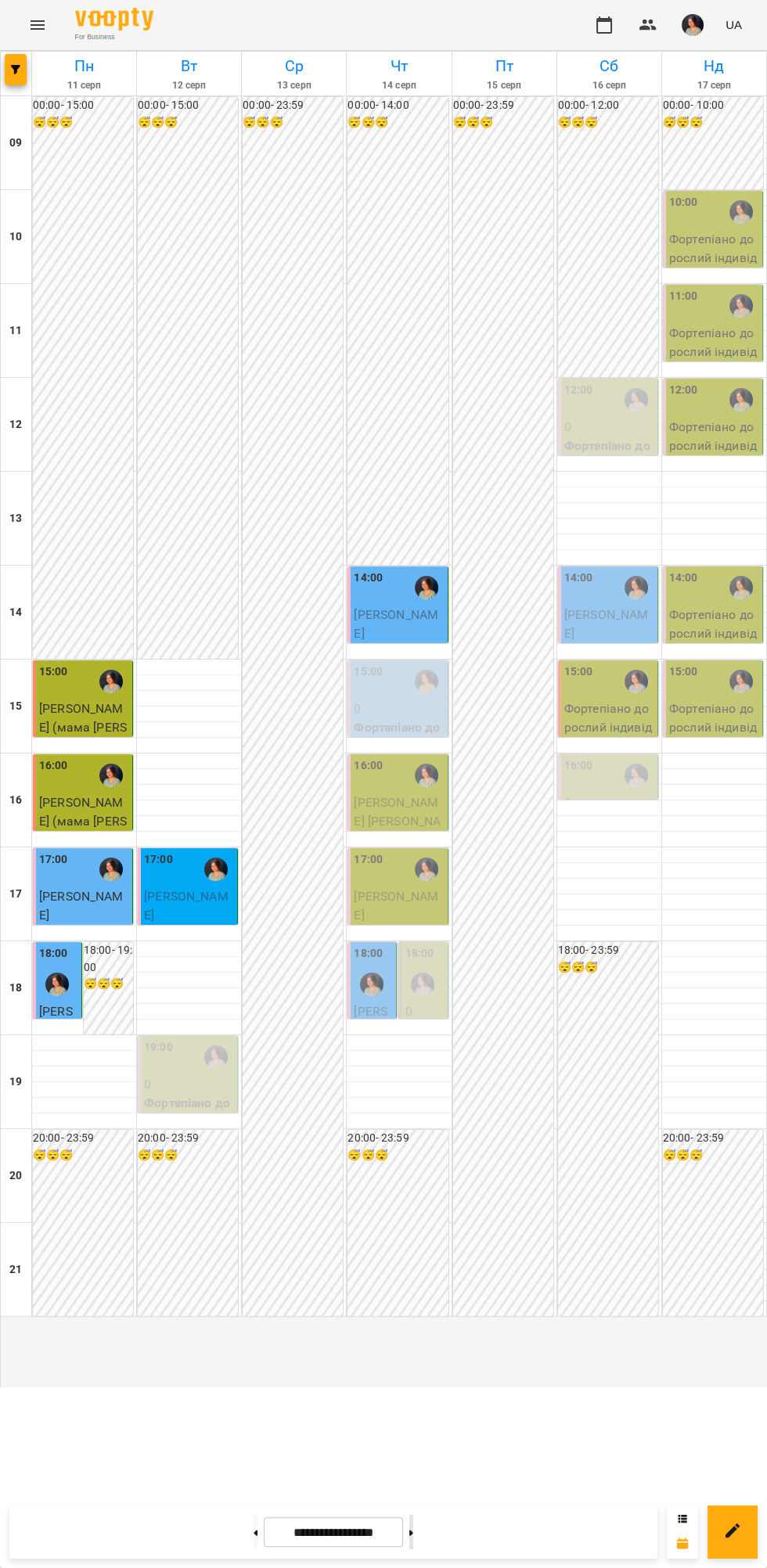
click at [413, 1533] on icon at bounding box center [411, 1533] width 4 height 6
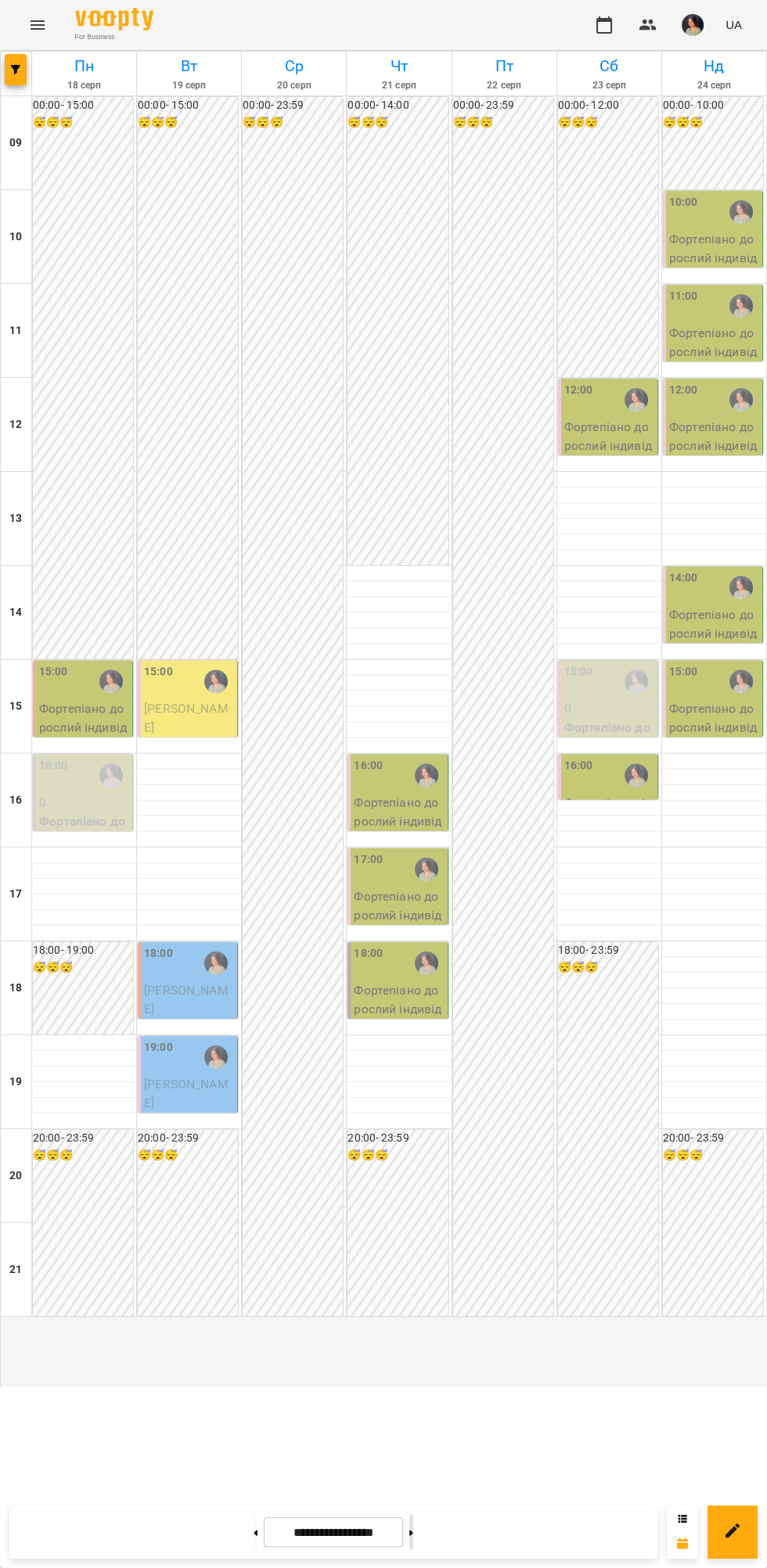
click at [413, 1533] on icon at bounding box center [411, 1533] width 4 height 6
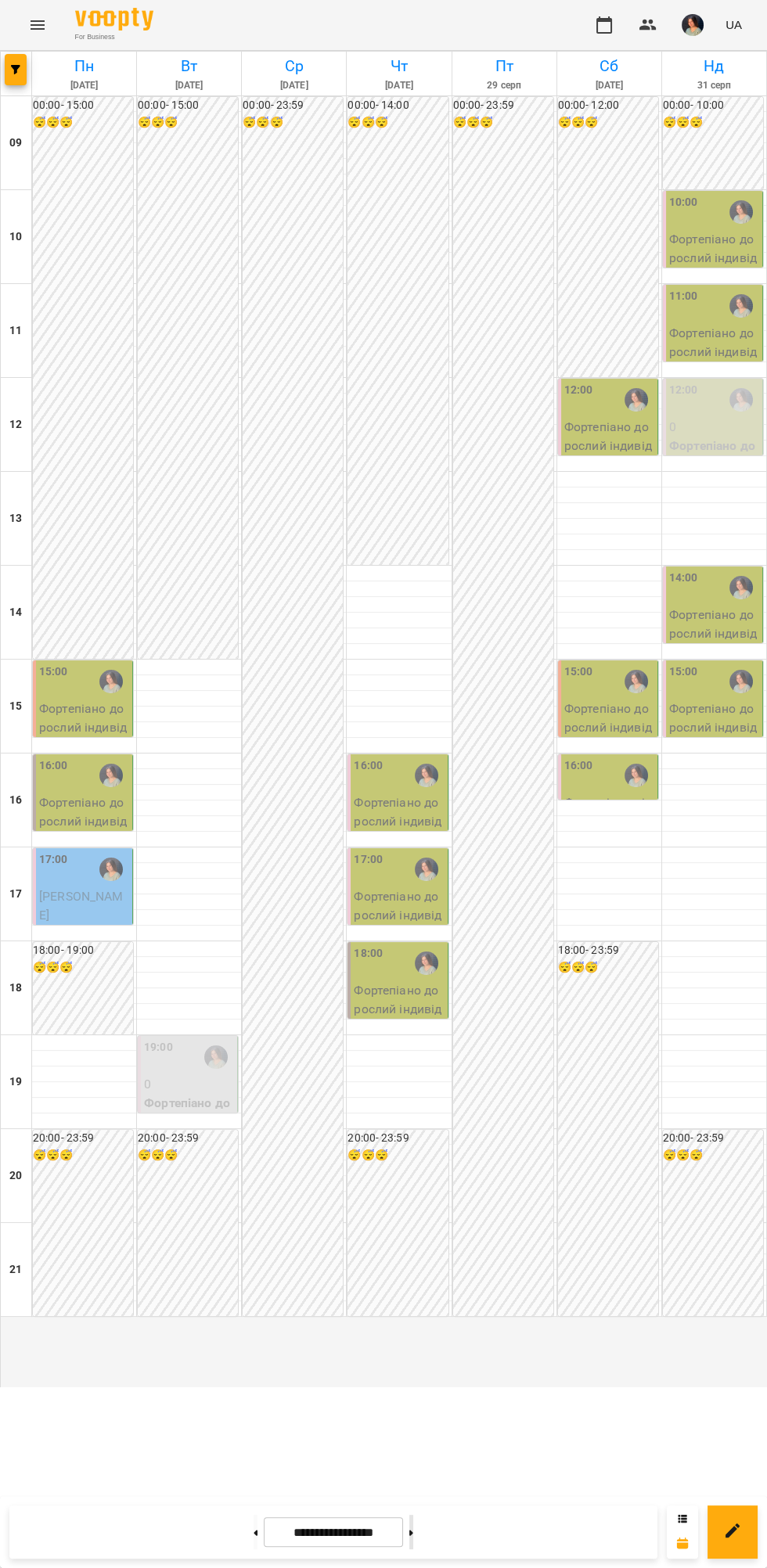
click at [413, 1547] on button at bounding box center [411, 1532] width 4 height 35
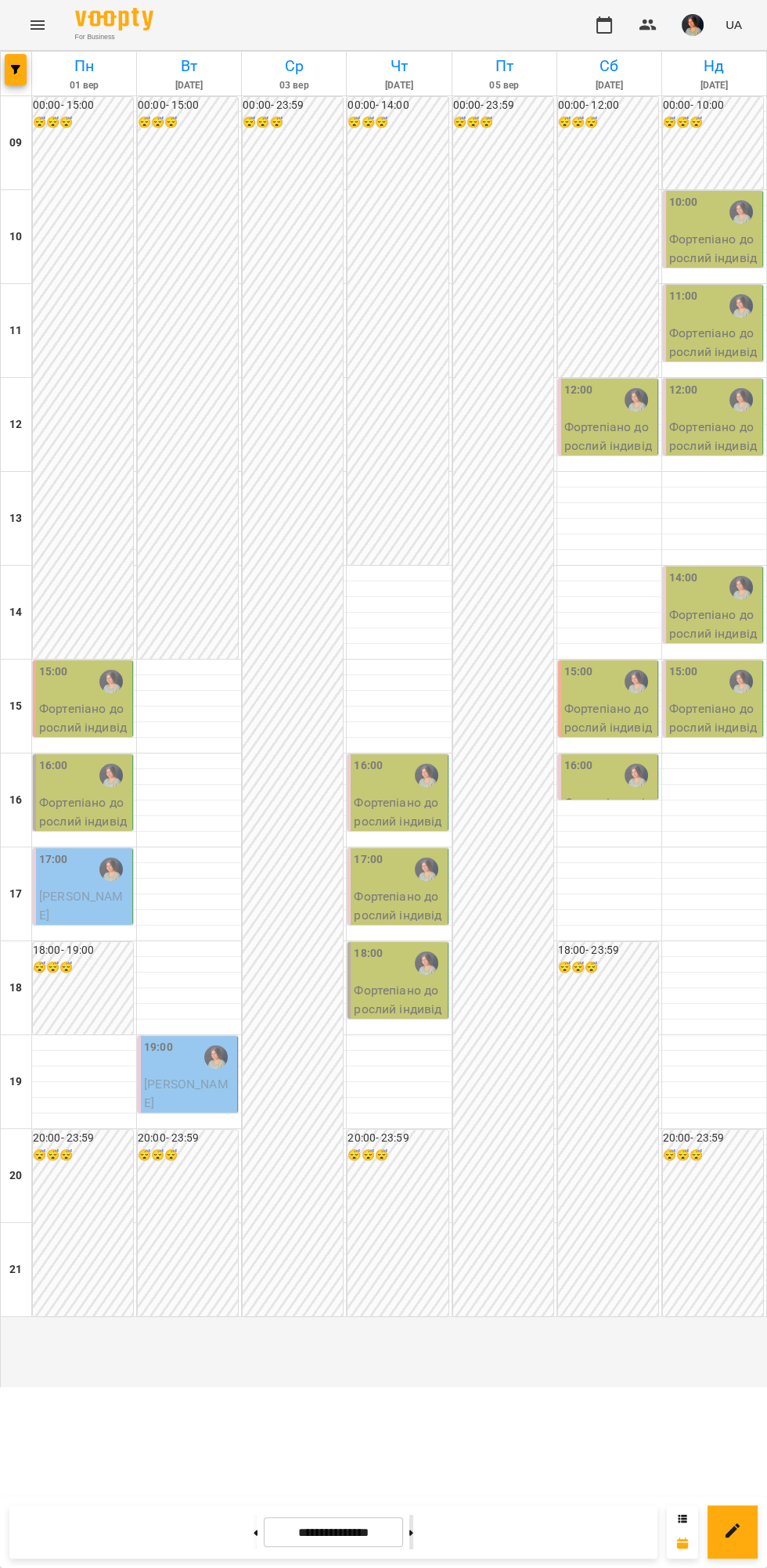
click at [413, 1540] on button at bounding box center [411, 1532] width 4 height 35
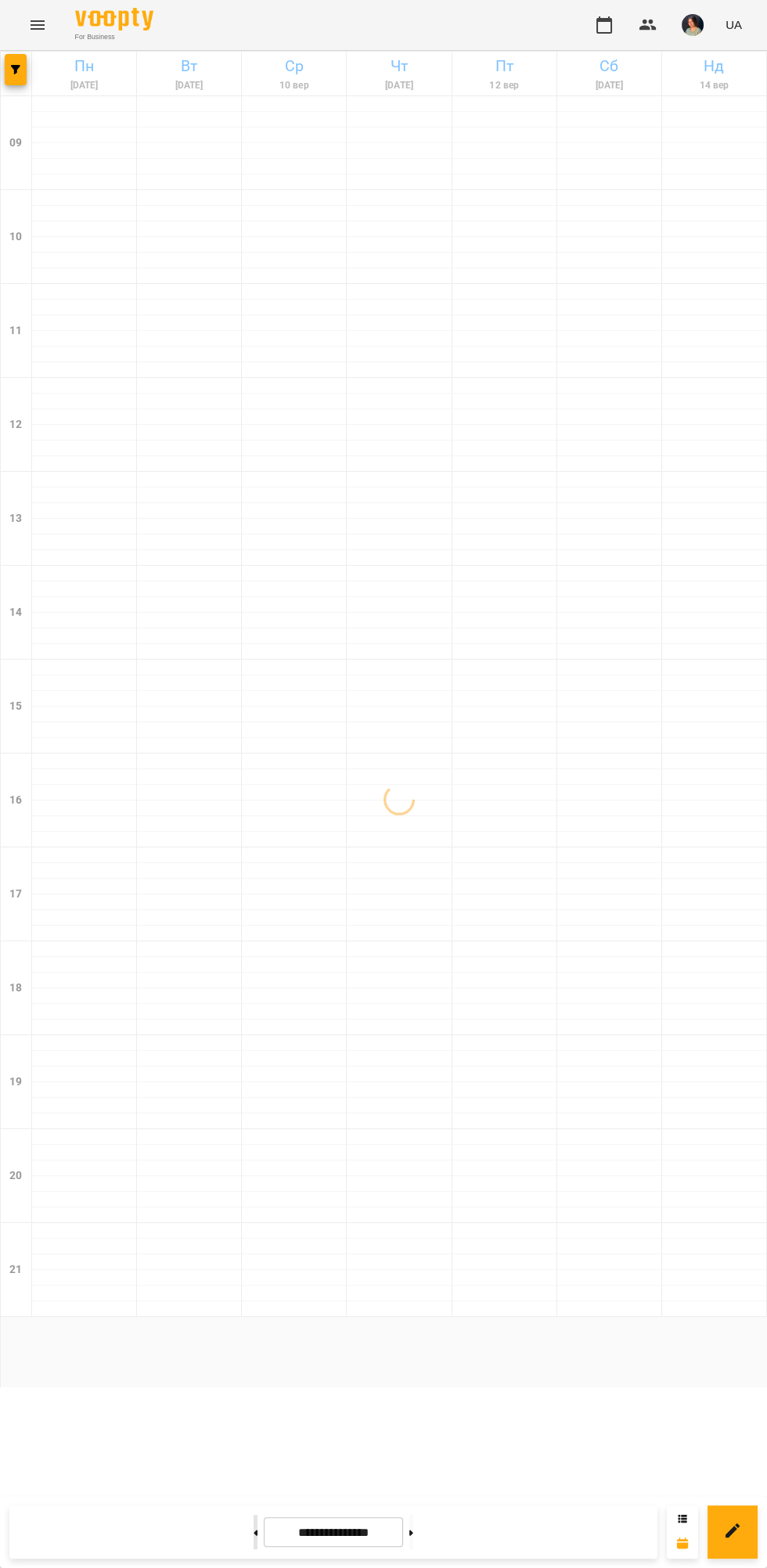
click at [255, 1533] on icon at bounding box center [257, 1533] width 4 height 6
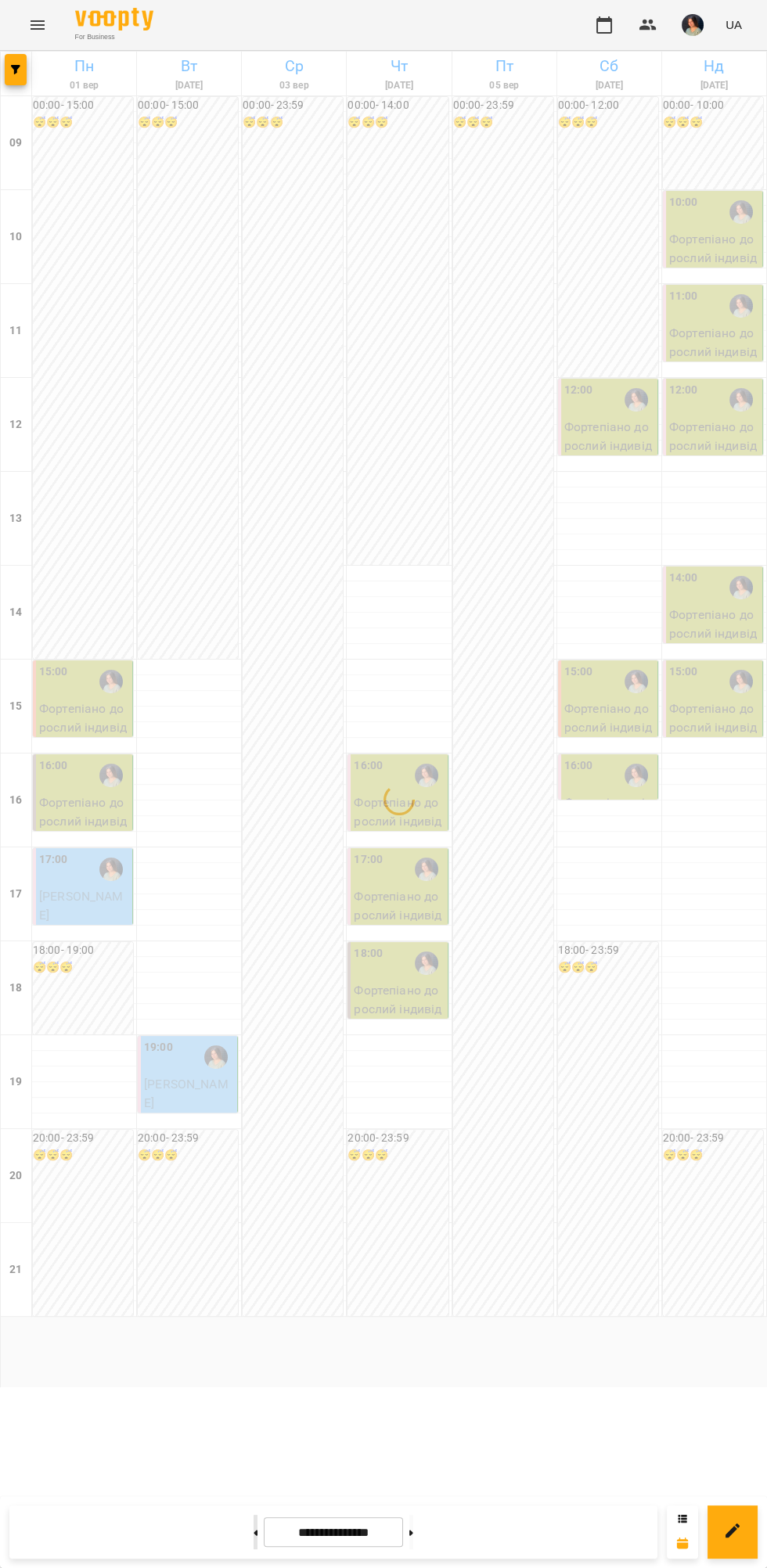
click at [255, 1533] on icon at bounding box center [257, 1533] width 4 height 6
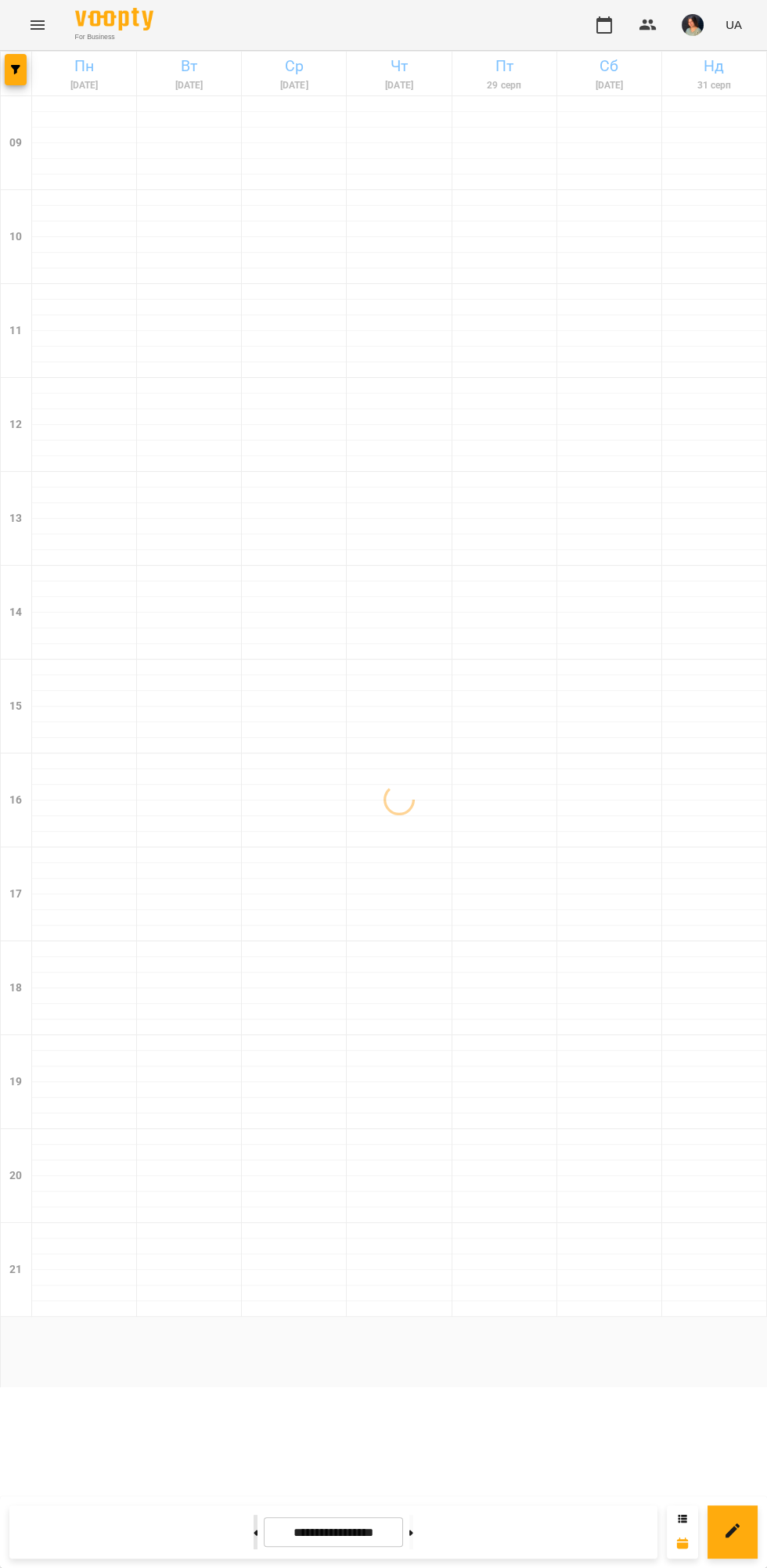
click at [255, 1533] on icon at bounding box center [257, 1533] width 4 height 6
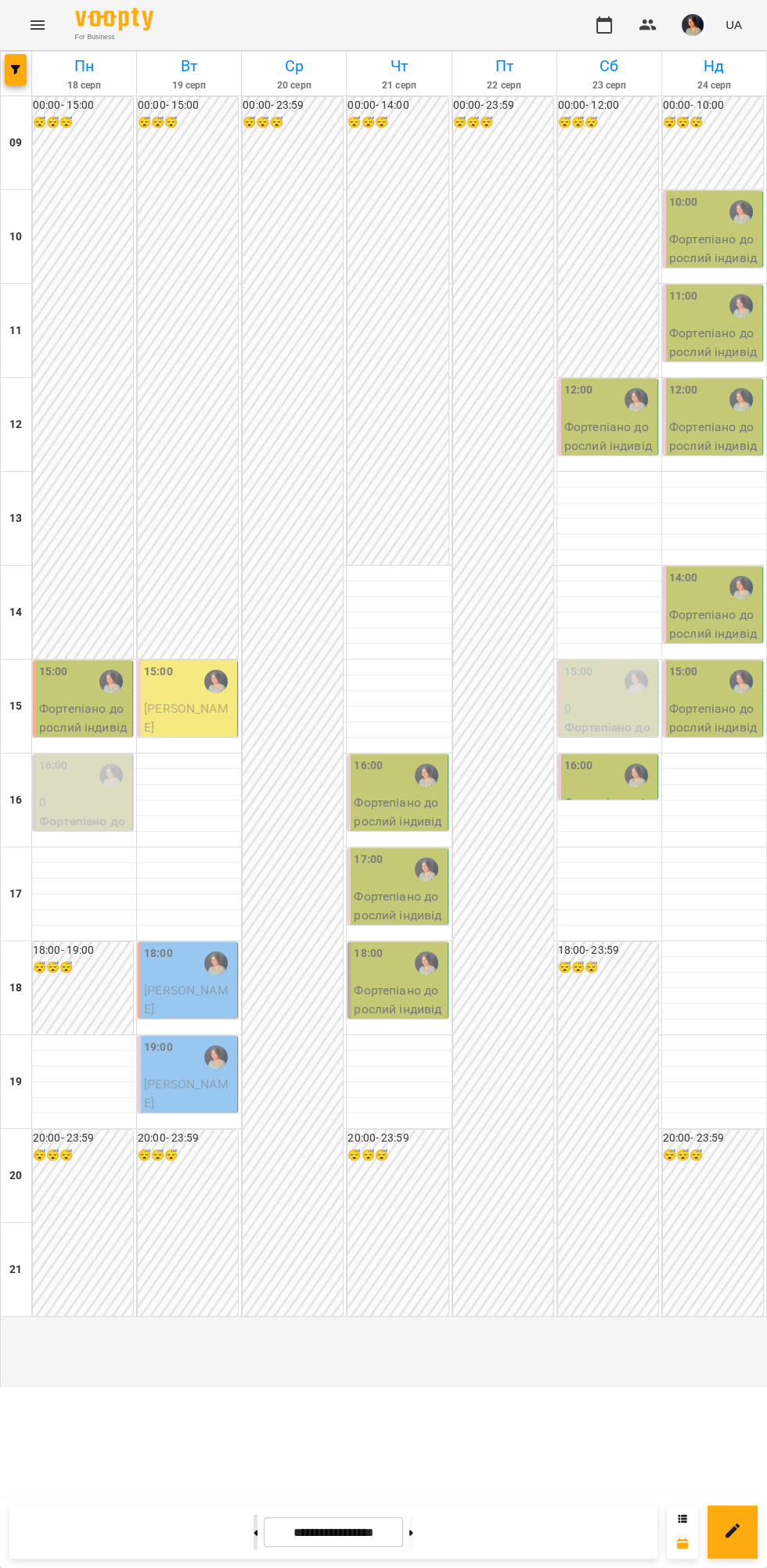
click at [254, 1543] on button at bounding box center [256, 1532] width 4 height 35
type input "**********"
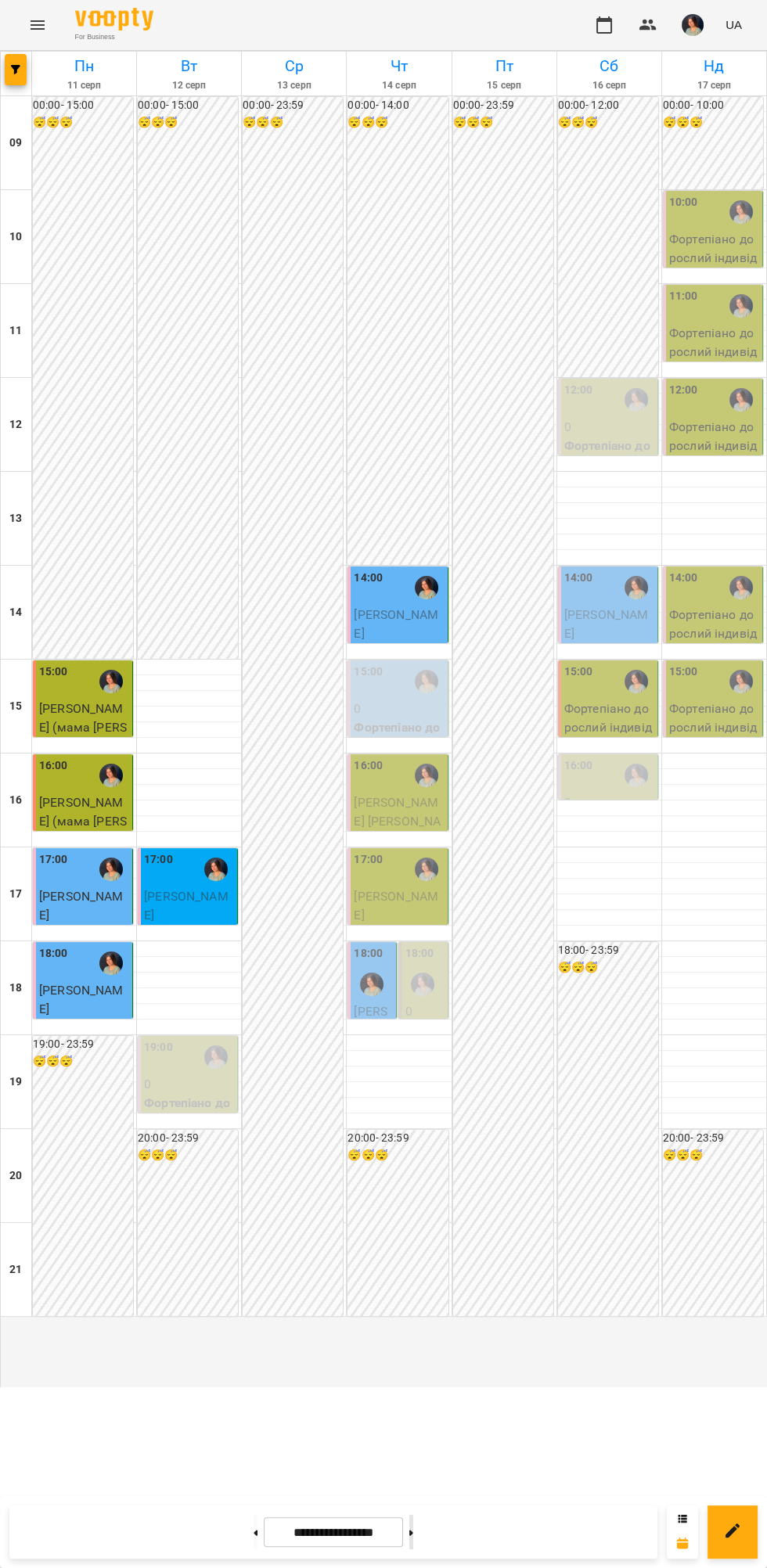
click at [413, 1532] on button at bounding box center [411, 1532] width 4 height 35
type input "**********"
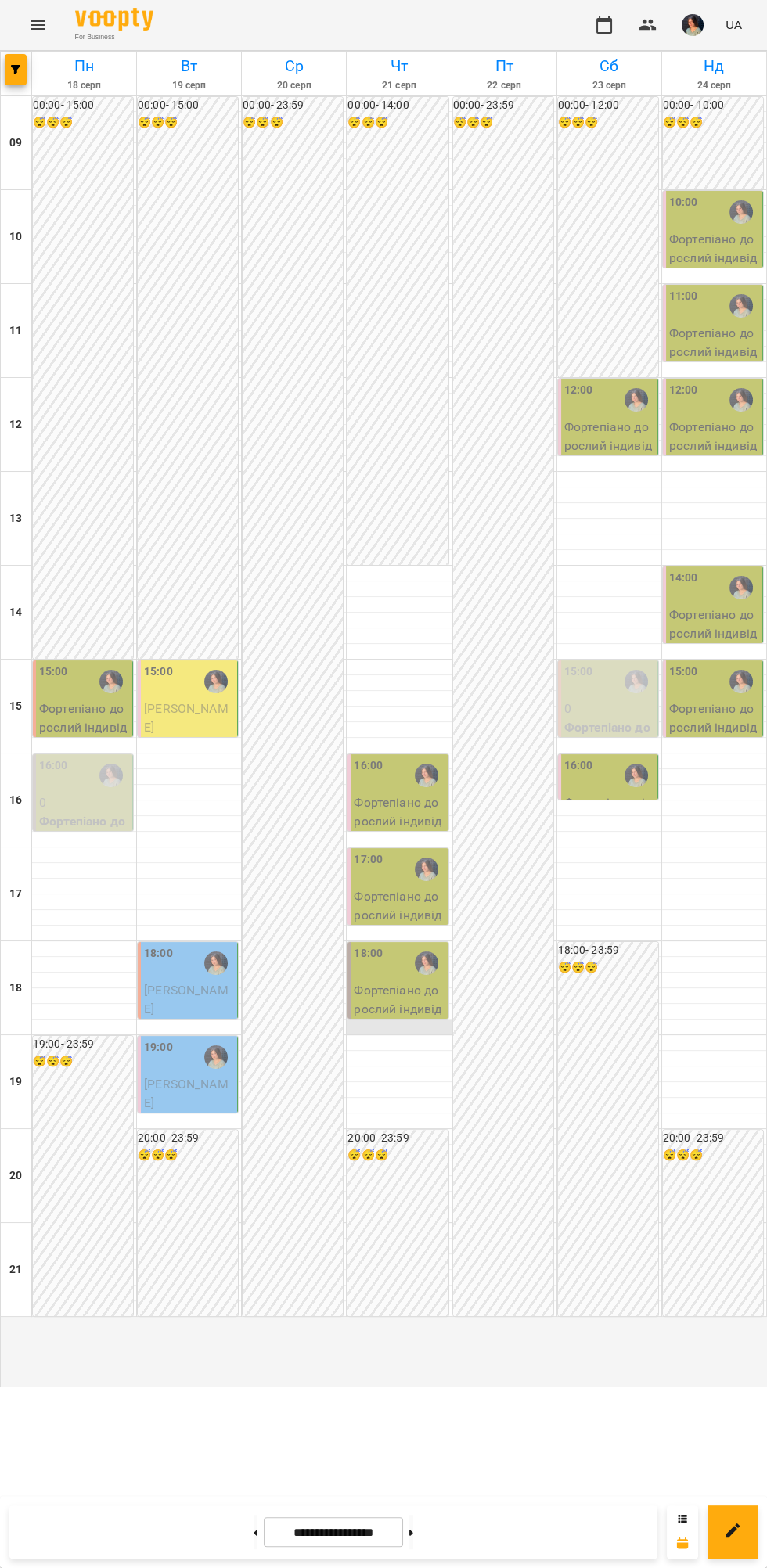
click at [414, 1036] on div at bounding box center [399, 1027] width 104 height 15
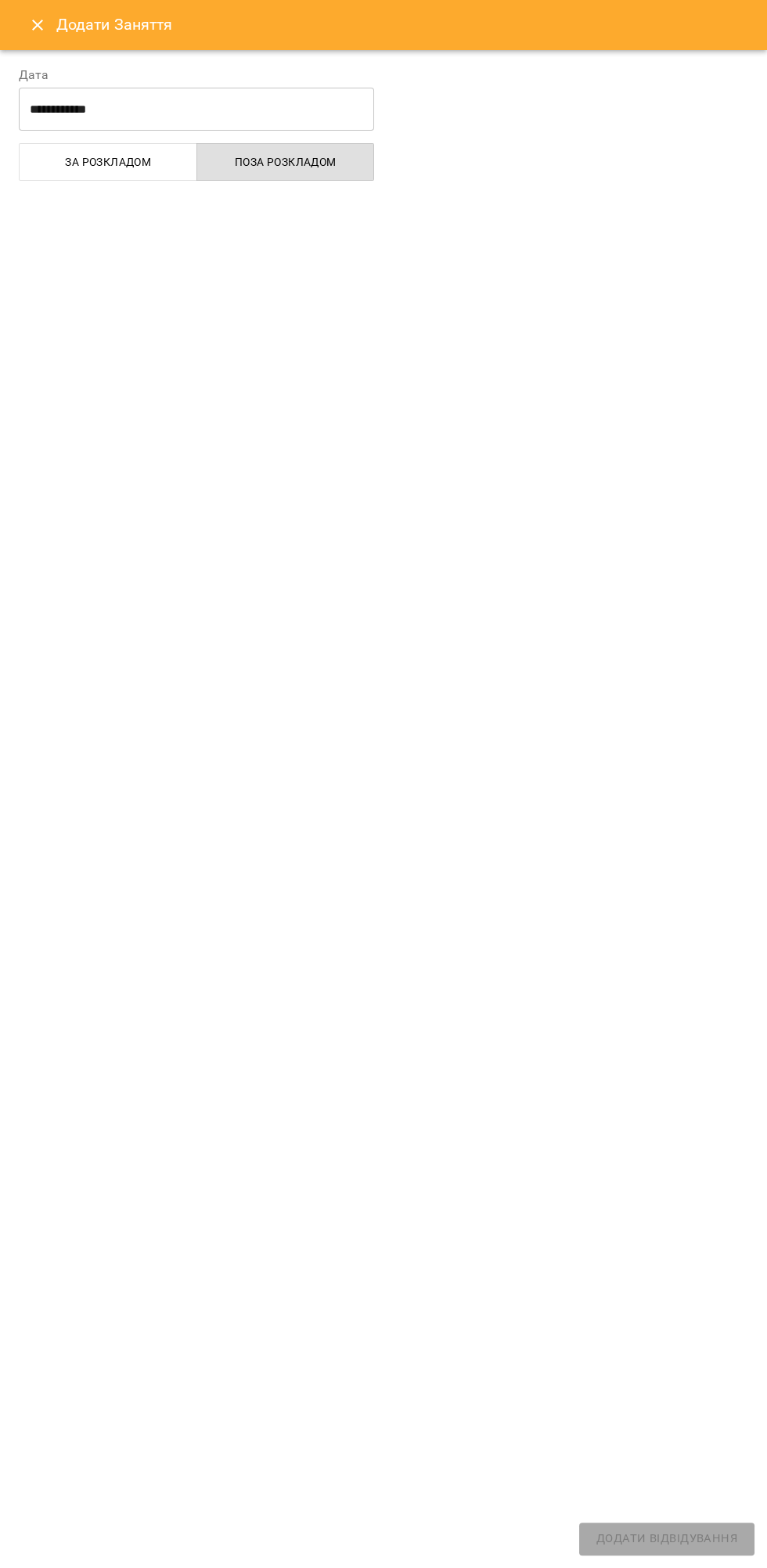
select select "**********"
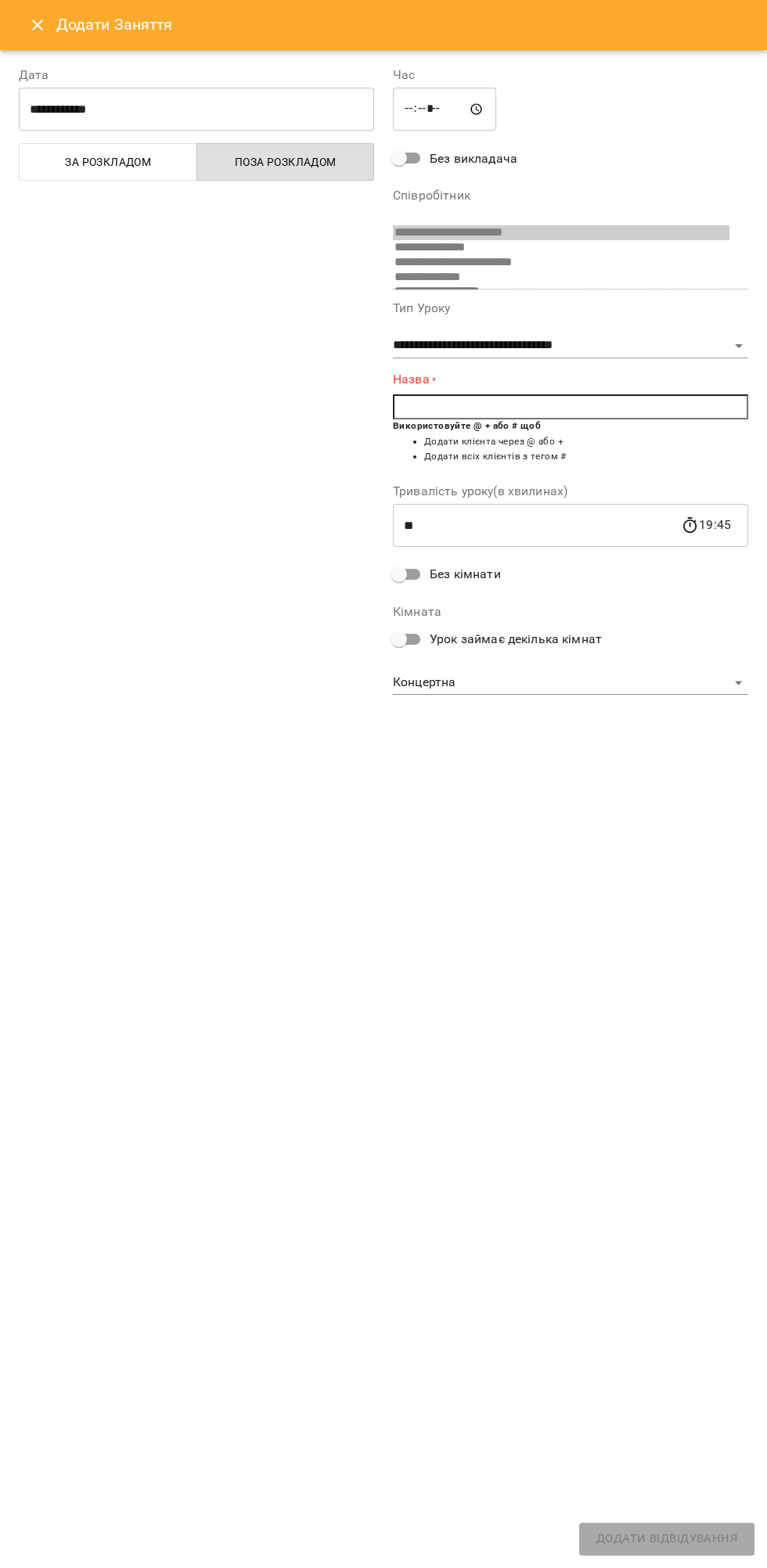
click at [37, 34] on icon "Close" at bounding box center [37, 24] width 18 height 18
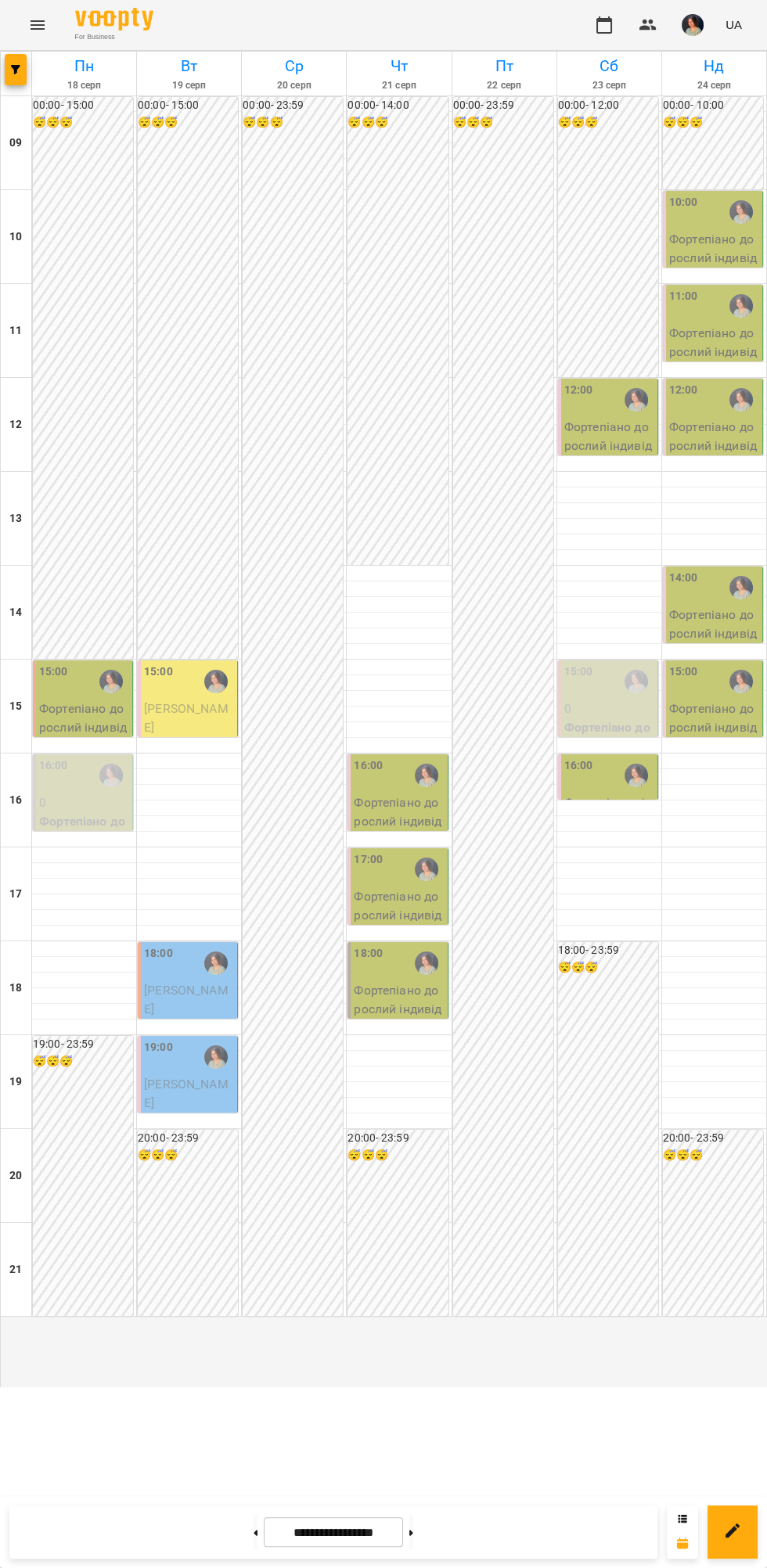
click at [441, 1055] on p "Фортепіано дорослий індивідуальний - Игорь Струкало" at bounding box center [398, 1018] width 90 height 73
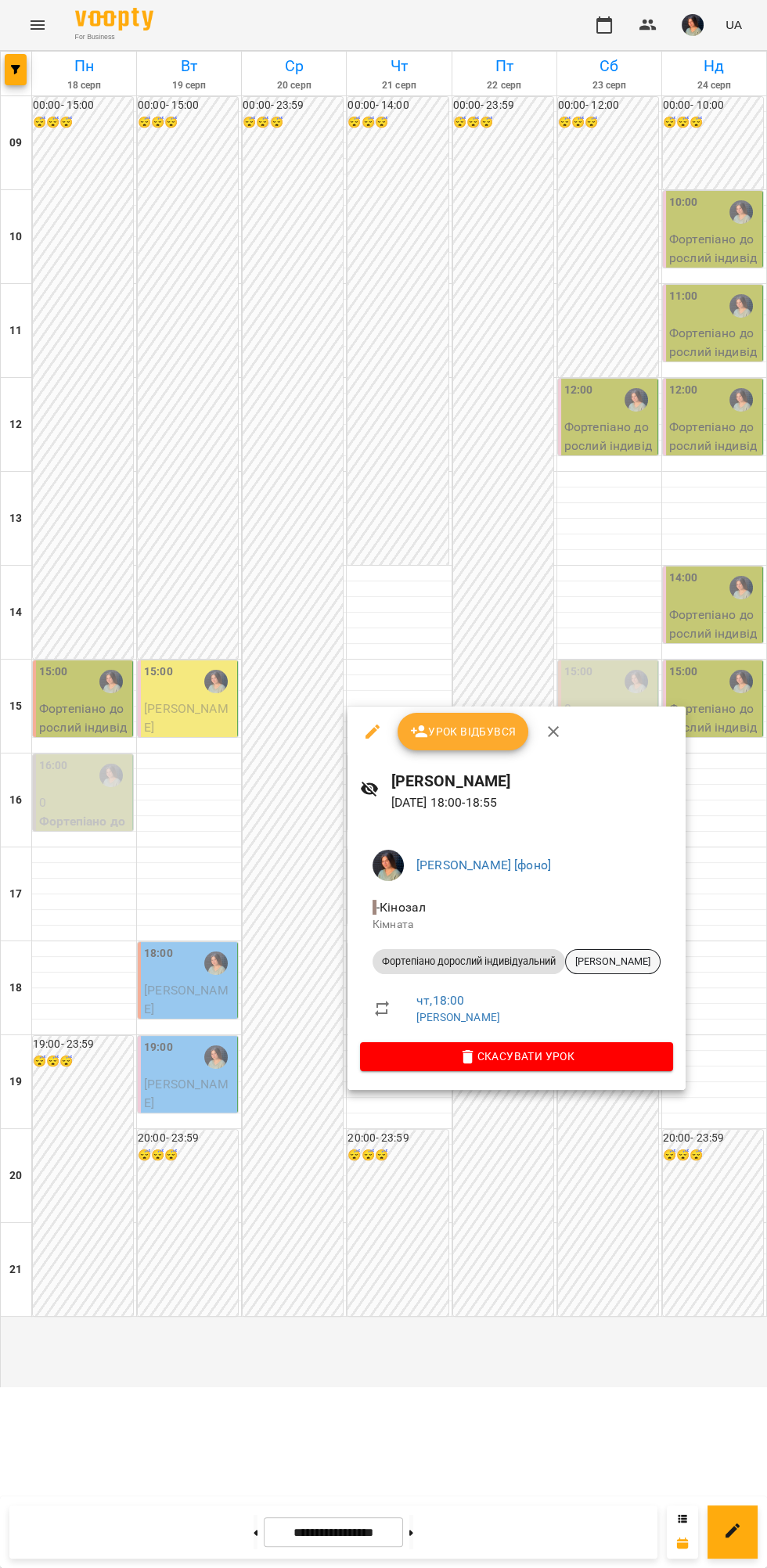
click at [644, 958] on span "[PERSON_NAME]" at bounding box center [613, 961] width 94 height 14
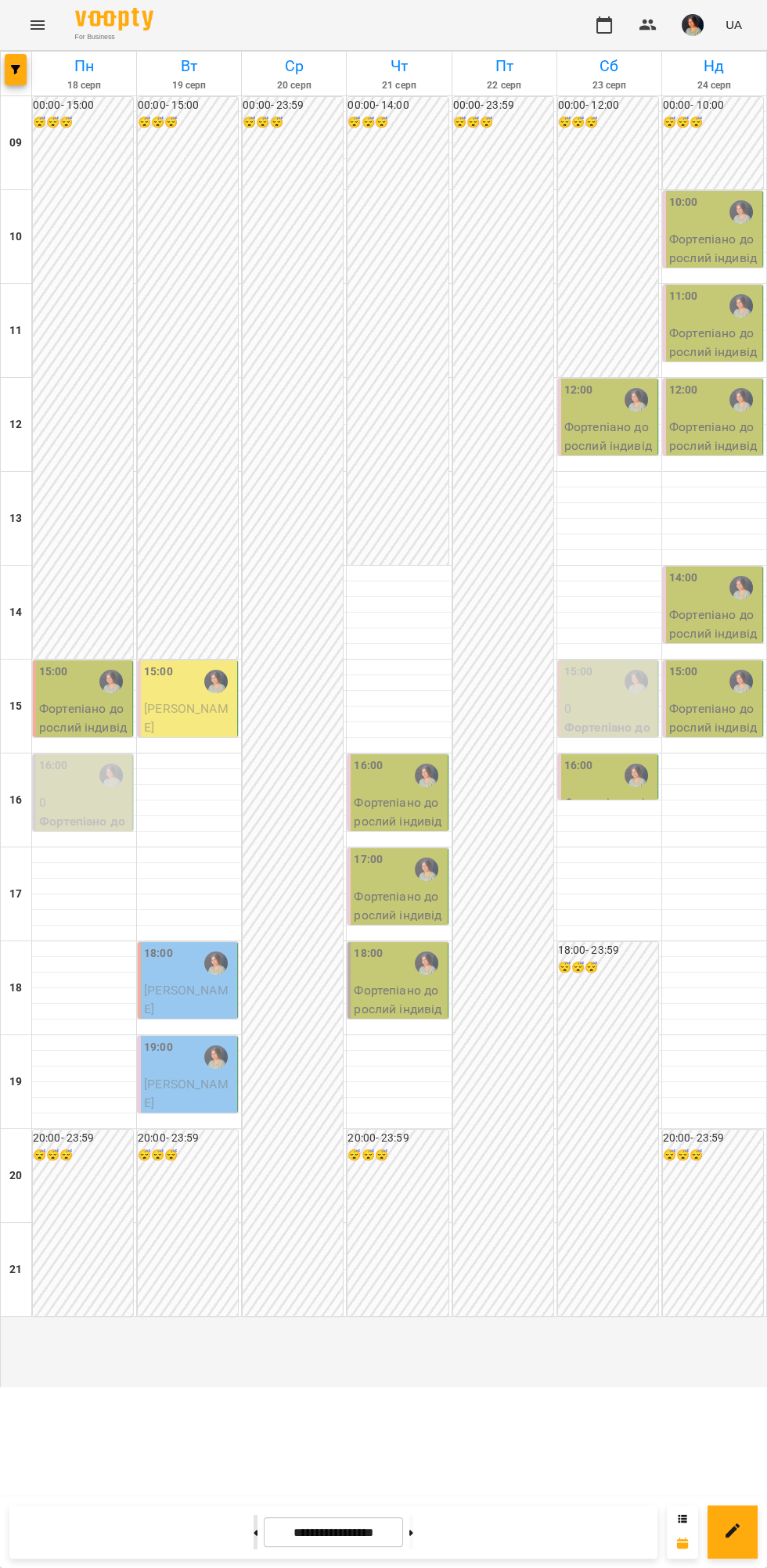
click at [255, 1533] on icon at bounding box center [257, 1533] width 4 height 6
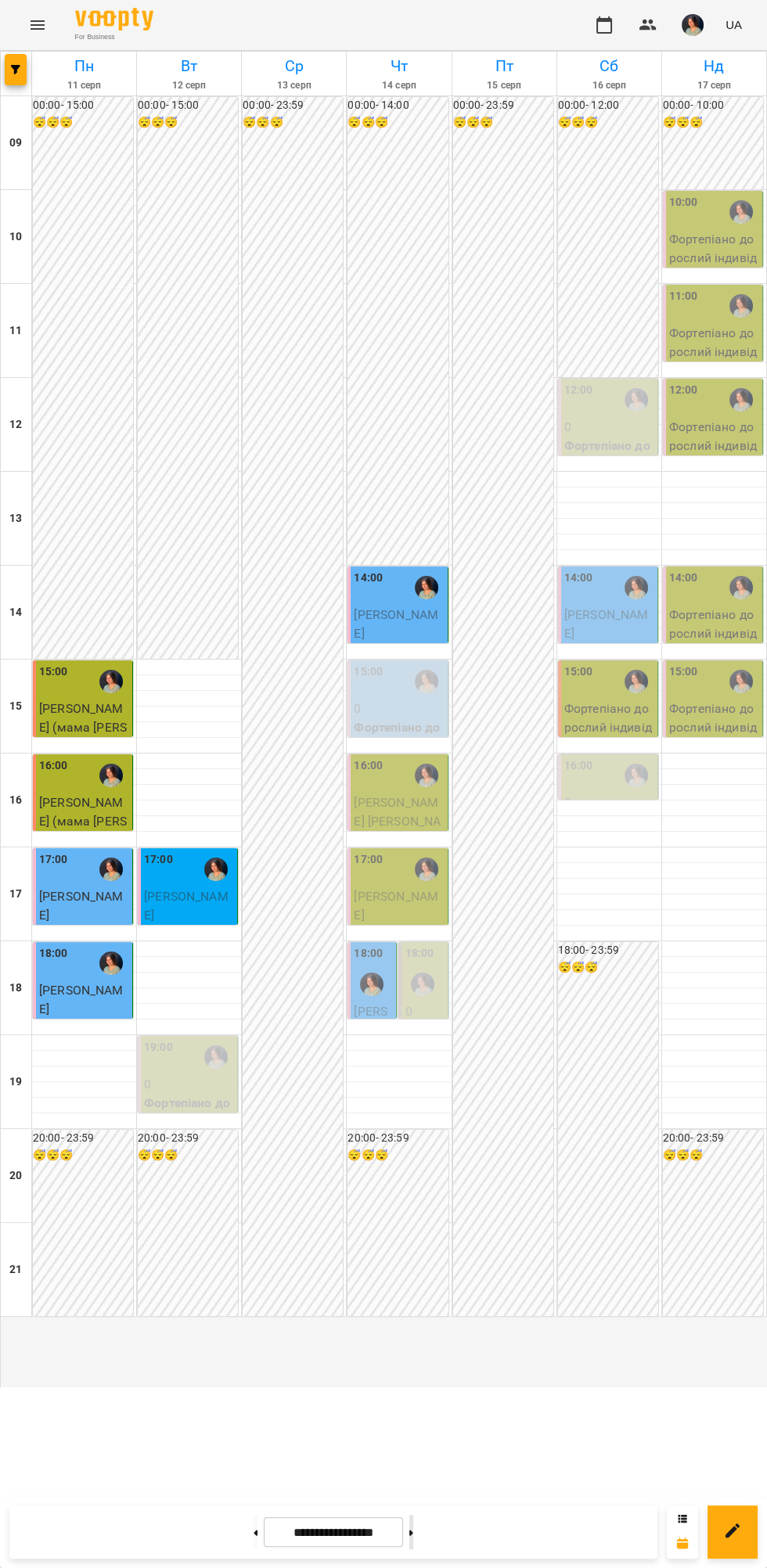
click at [413, 1541] on button at bounding box center [411, 1532] width 4 height 35
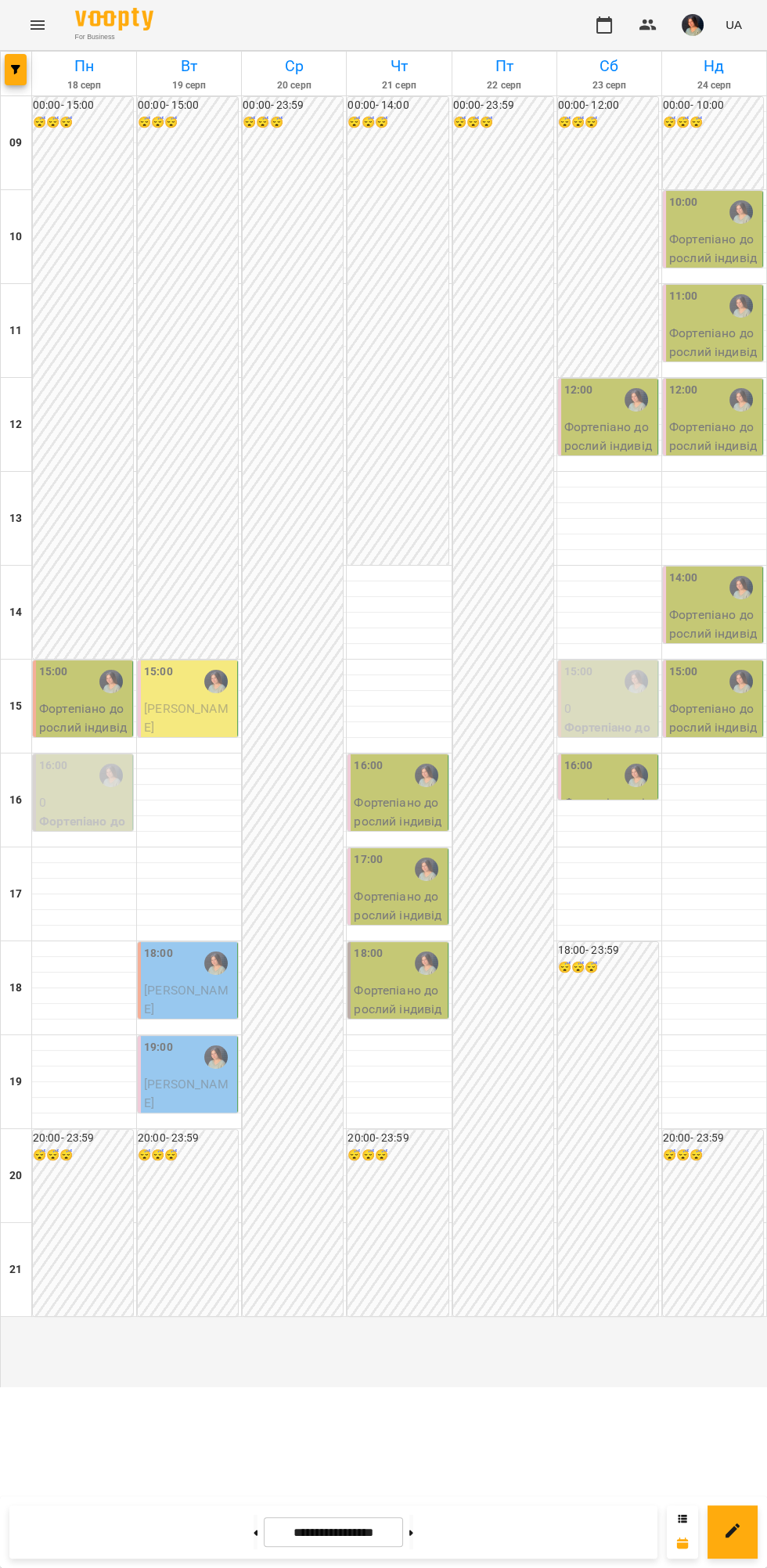
click at [265, 1538] on input "**********" at bounding box center [333, 1533] width 139 height 31
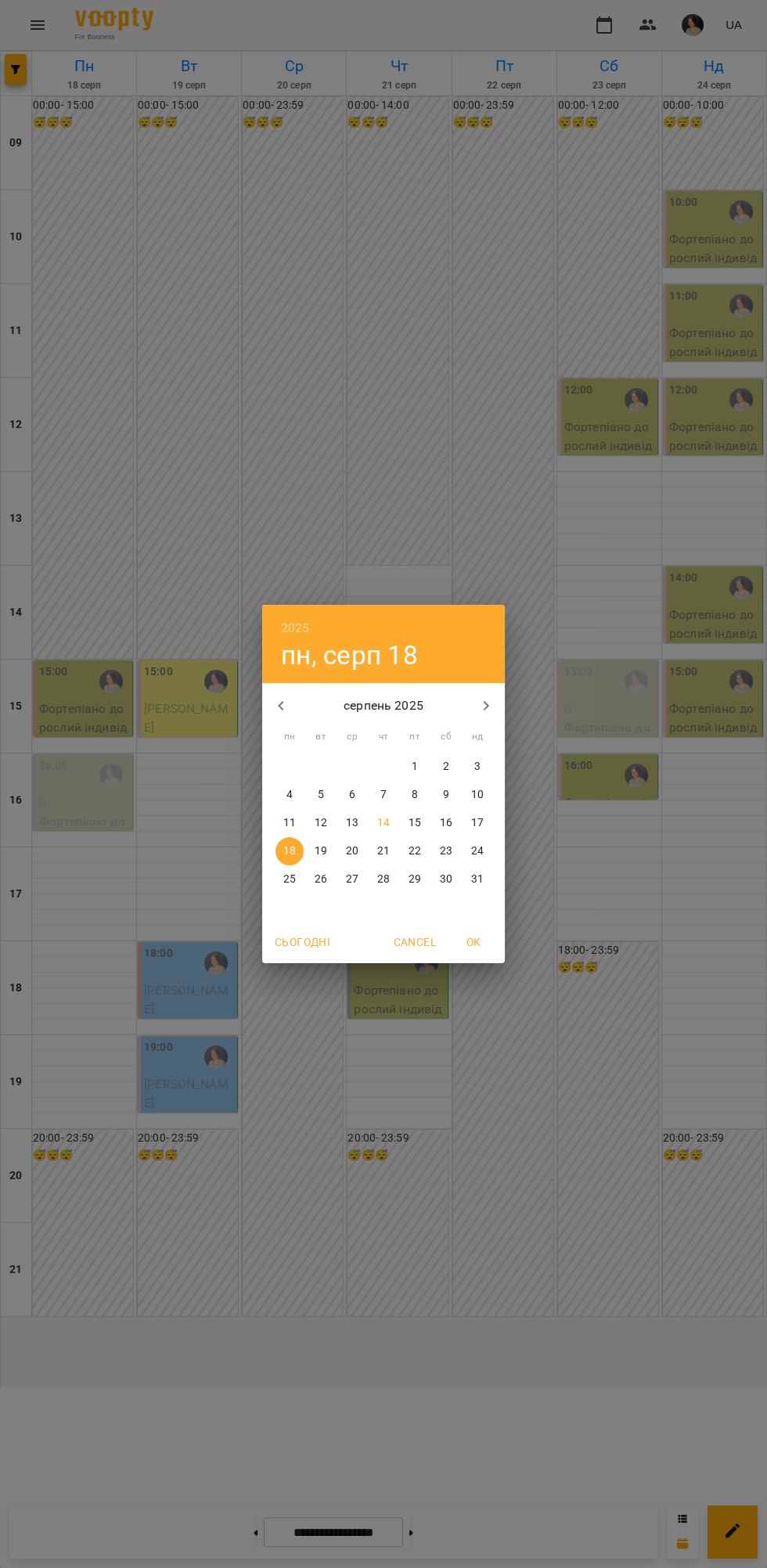
click at [380, 827] on p "14" at bounding box center [383, 824] width 13 height 15
type input "**********"
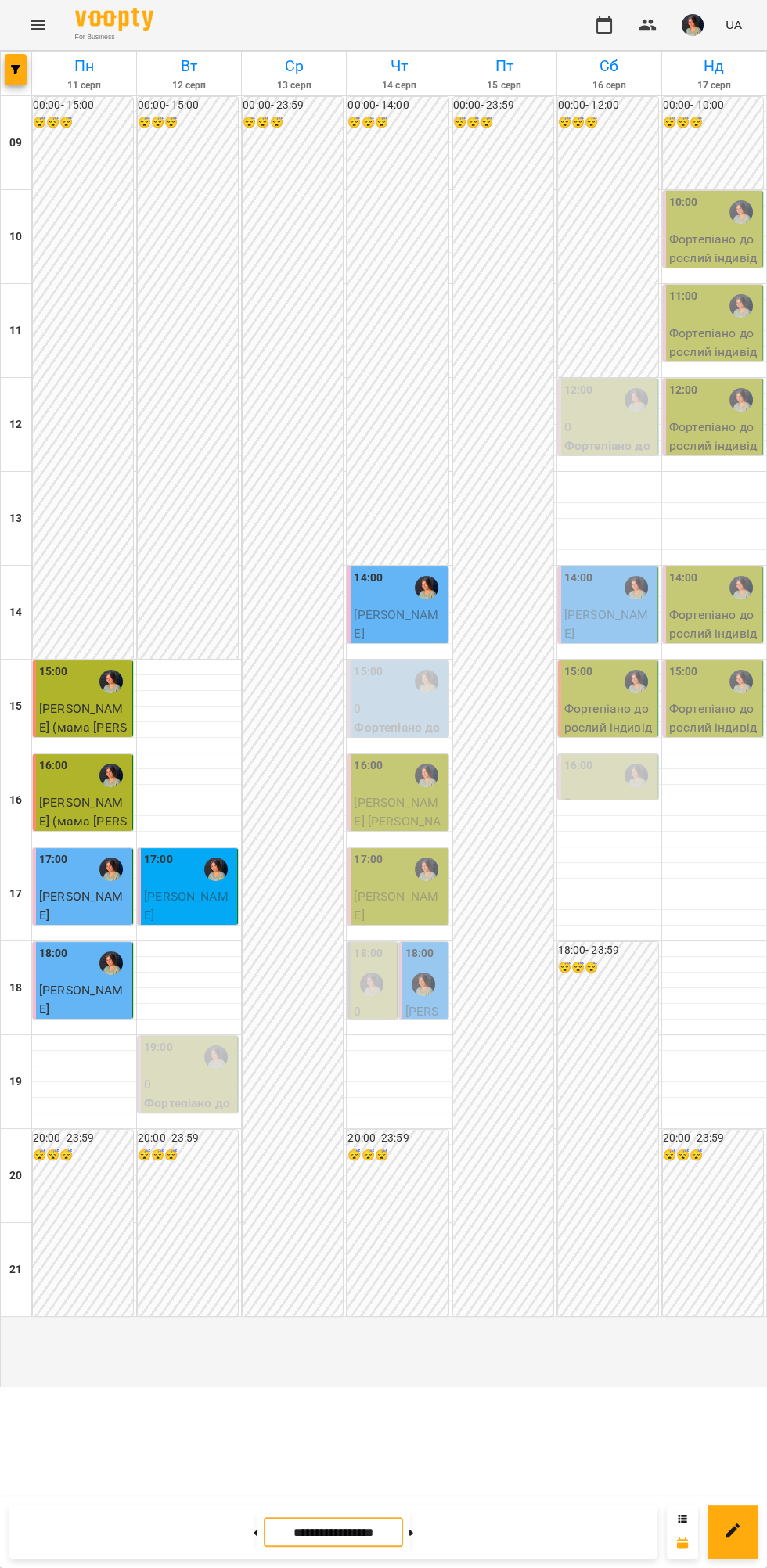
click at [382, 866] on span "[PERSON_NAME] [PERSON_NAME] ( [PERSON_NAME])" at bounding box center [398, 830] width 89 height 70
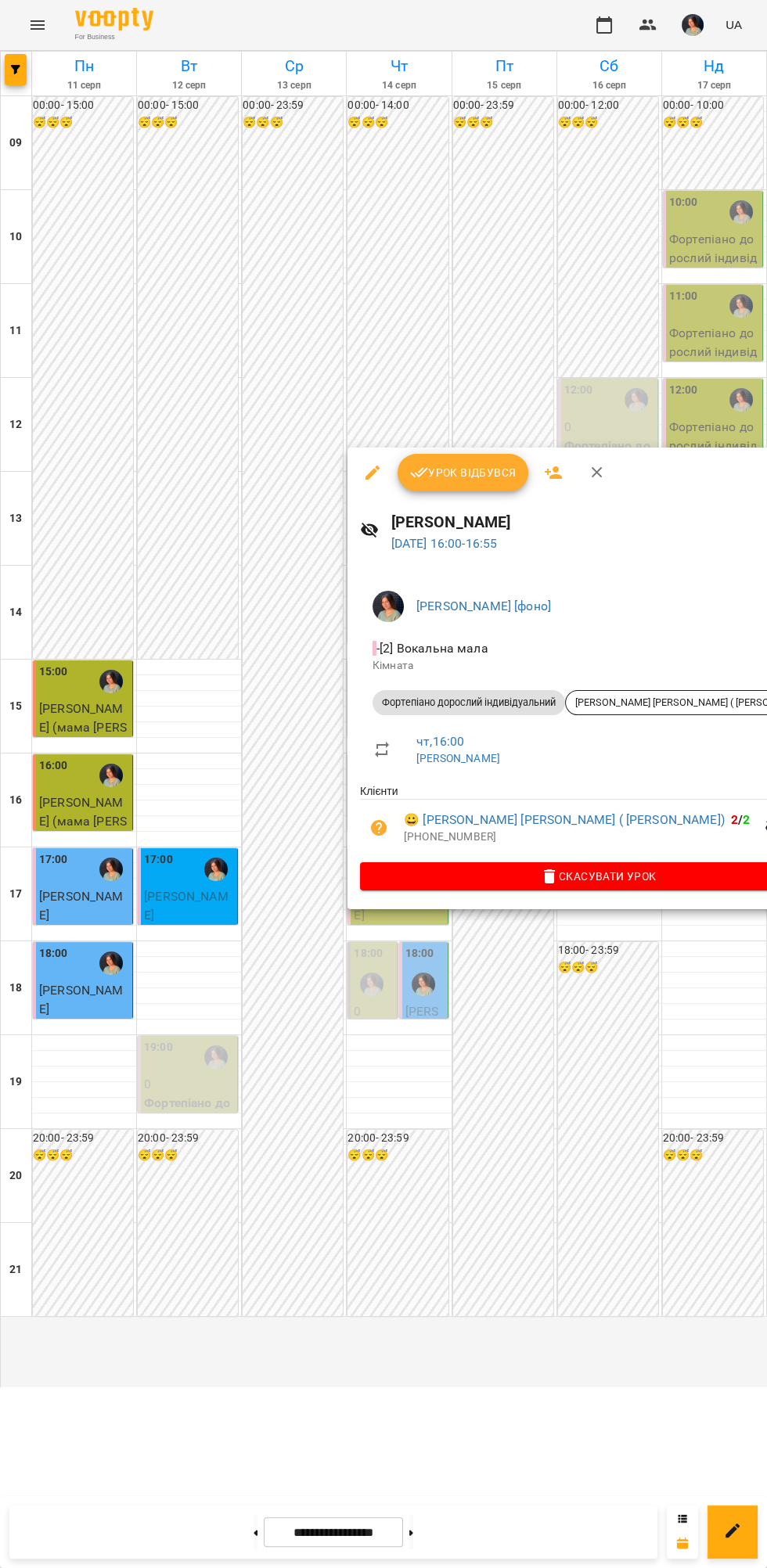
click at [476, 478] on span "Урок відбувся" at bounding box center [463, 472] width 106 height 18
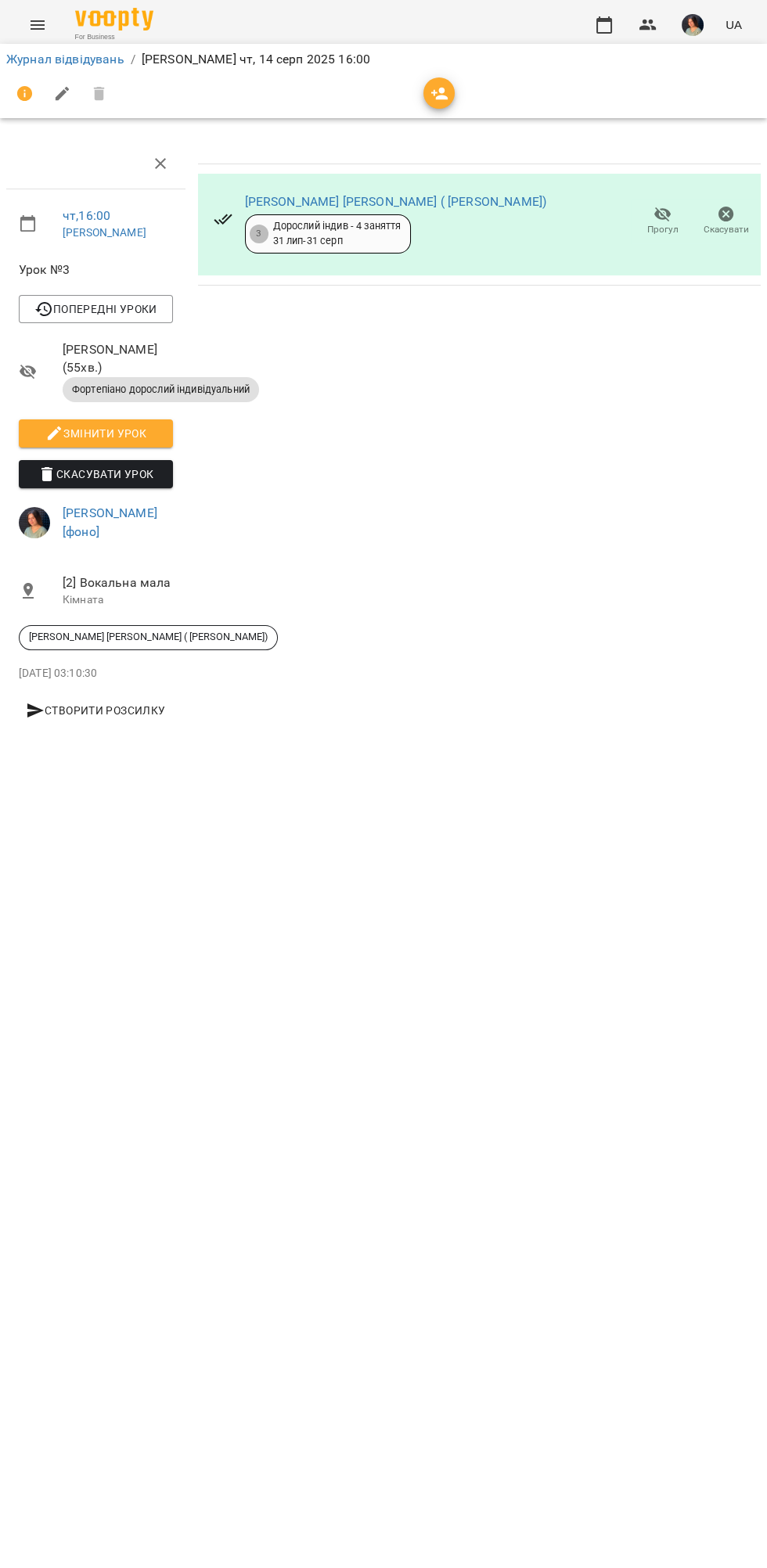
scroll to position [0, 6]
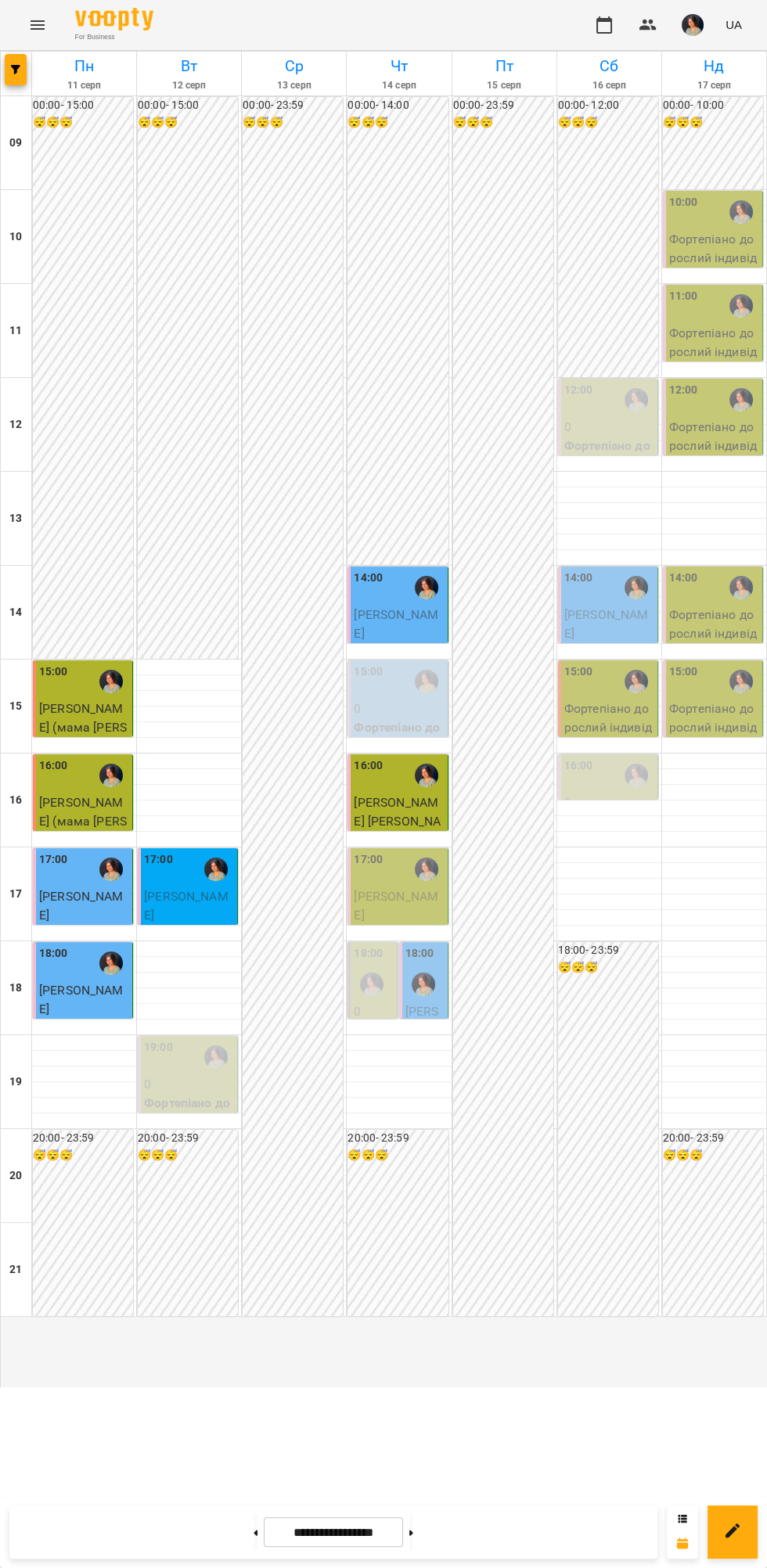
click at [447, 983] on div "17:00 Калічак Євгеній Фортепіано дорослий індивідуальний" at bounding box center [397, 916] width 100 height 135
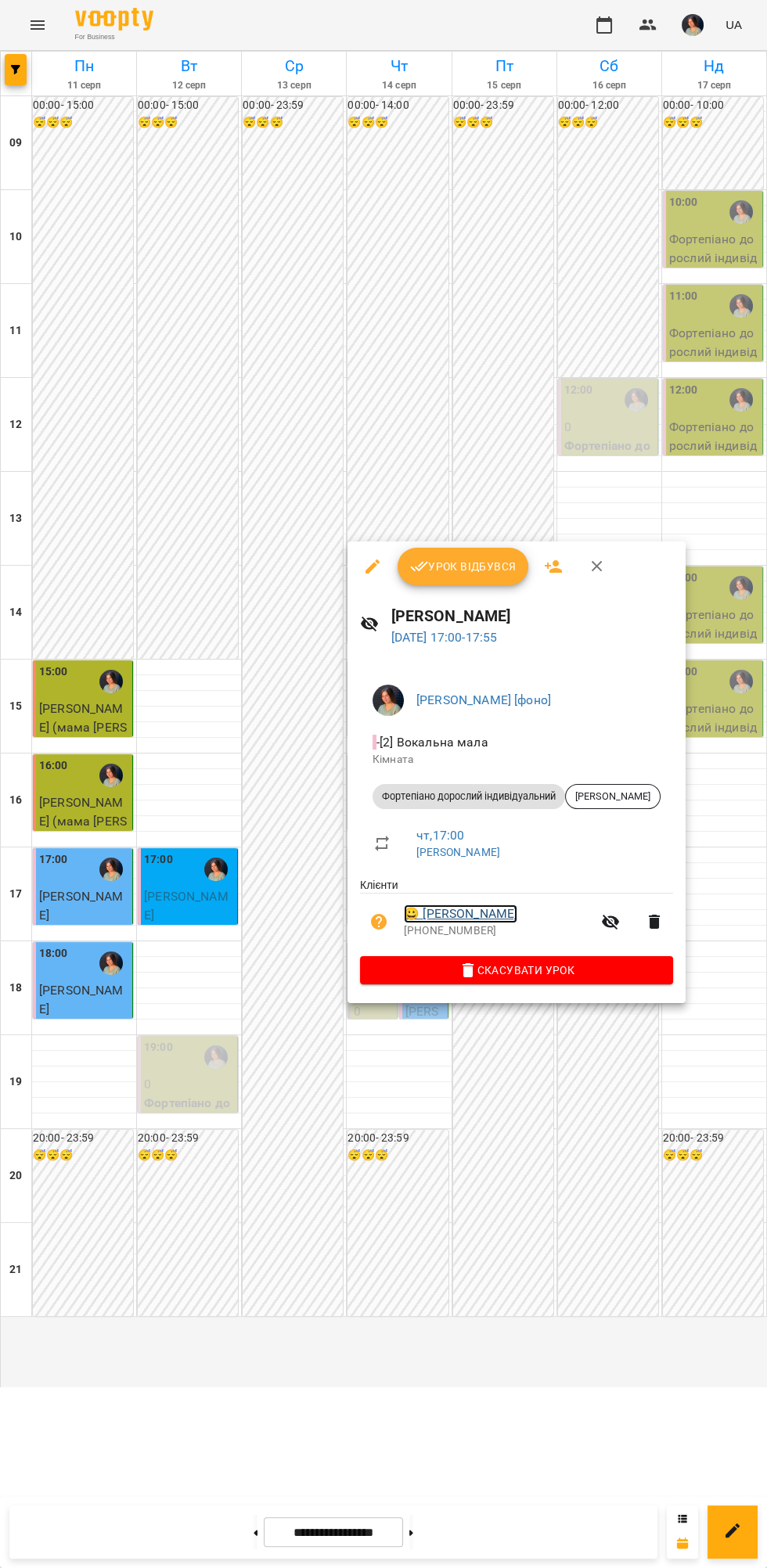
click at [510, 911] on link "😀 Калічак Євгеній" at bounding box center [461, 913] width 114 height 18
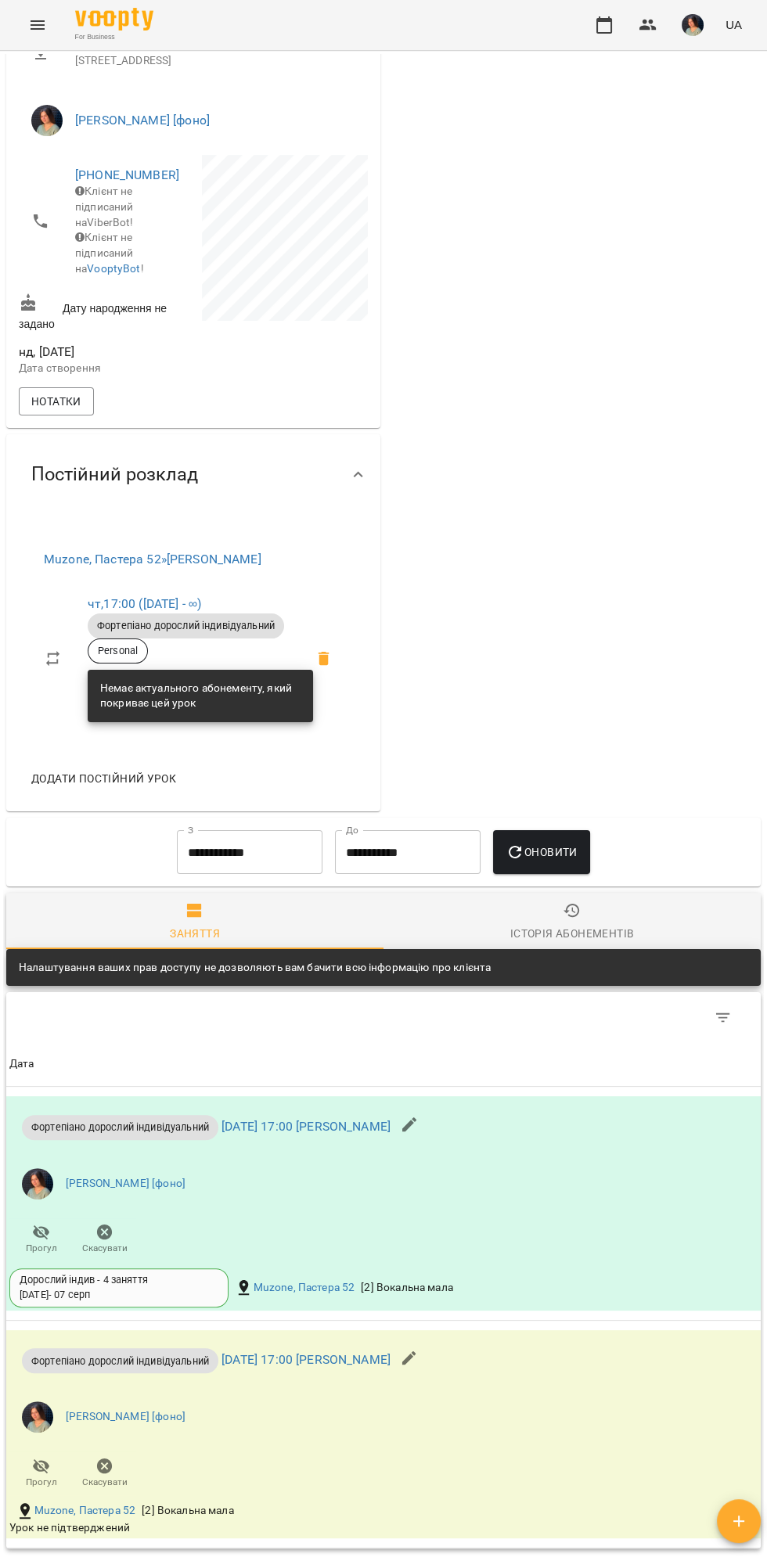
scroll to position [518, 0]
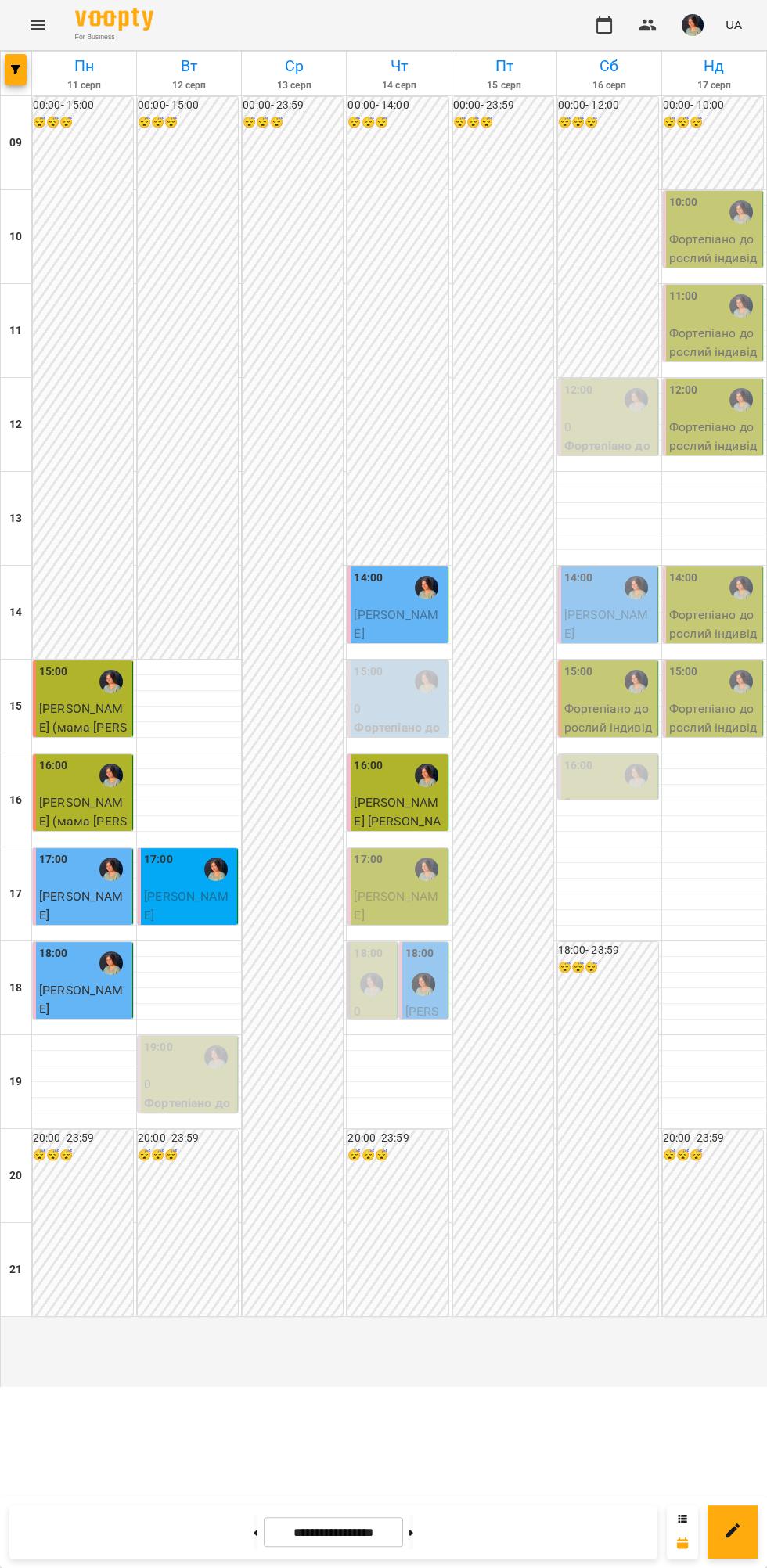
click at [416, 1003] on div at bounding box center [423, 984] width 36 height 36
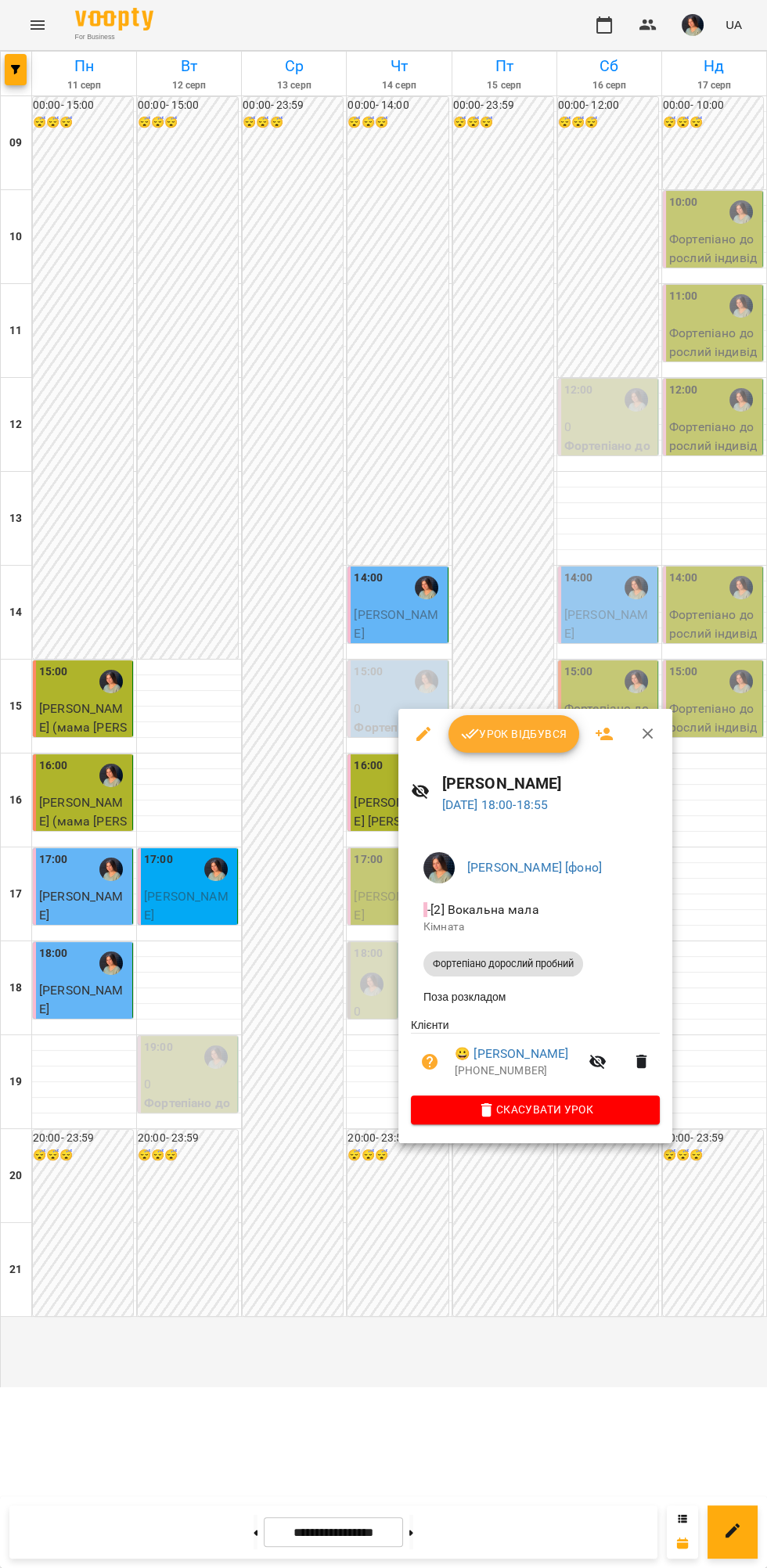
click at [493, 729] on span "Урок відбувся" at bounding box center [514, 733] width 106 height 18
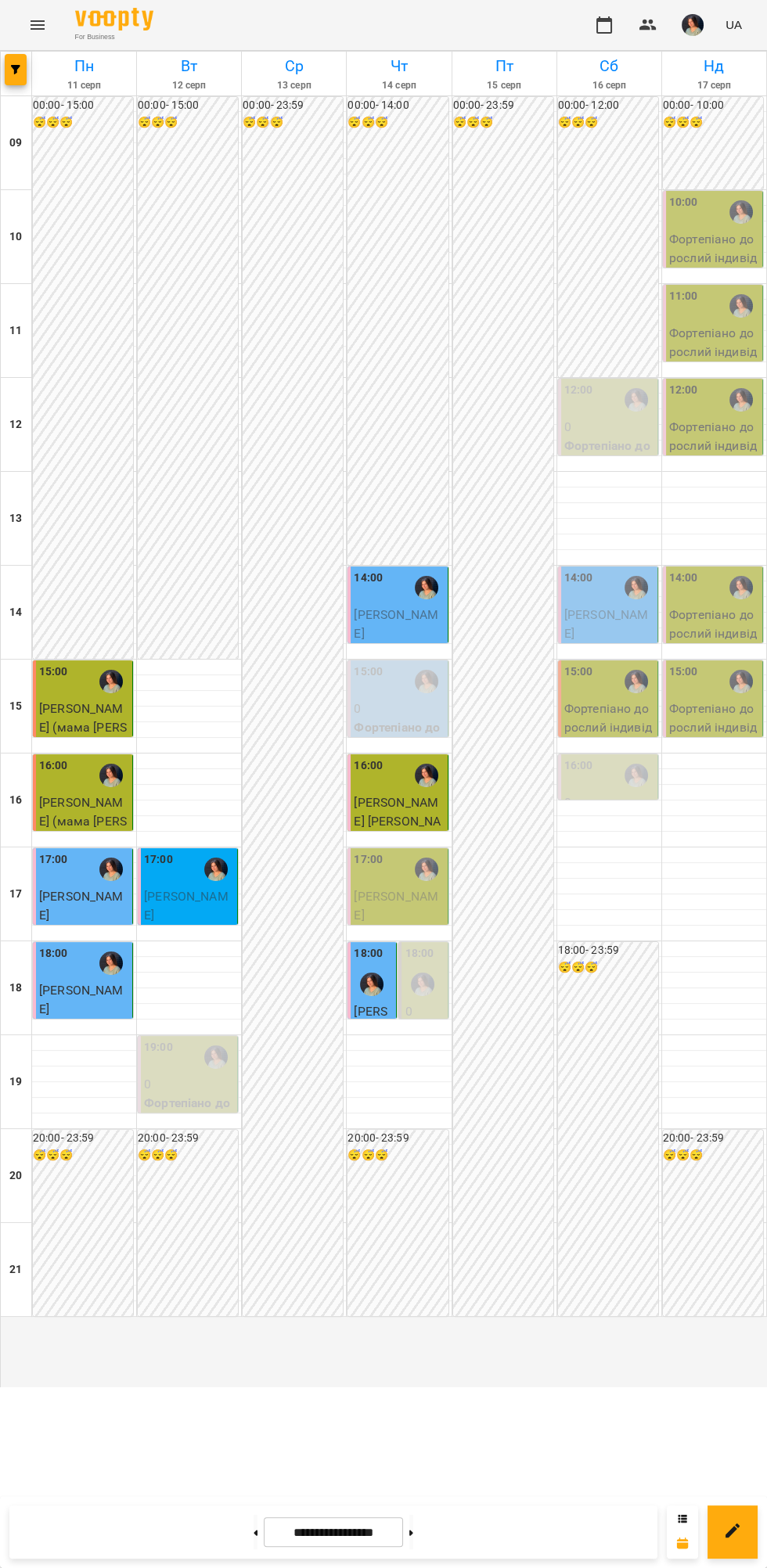
click at [373, 924] on p "[PERSON_NAME]" at bounding box center [398, 906] width 90 height 37
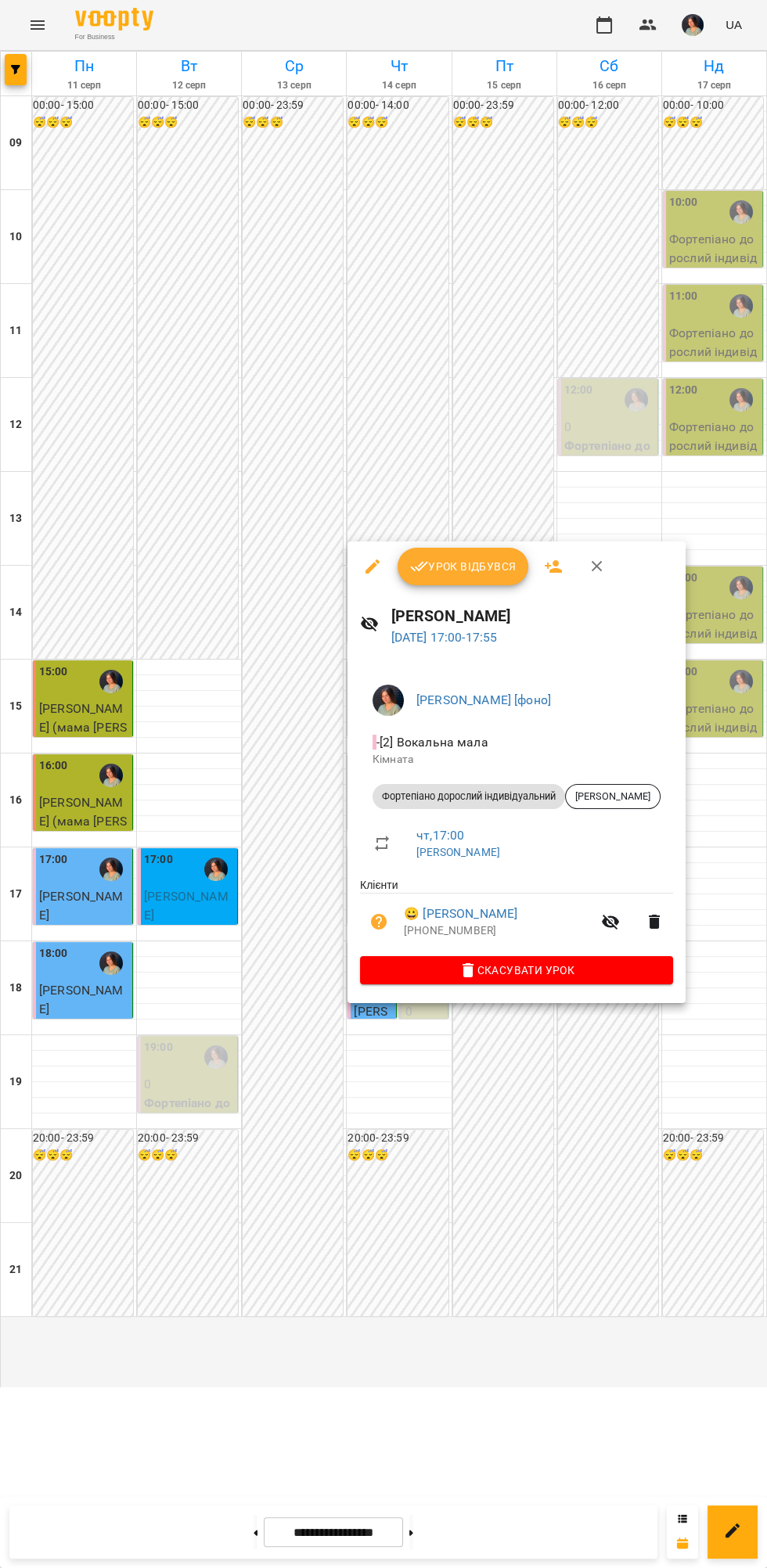
click at [448, 584] on button "Урок відбувся" at bounding box center [463, 566] width 131 height 38
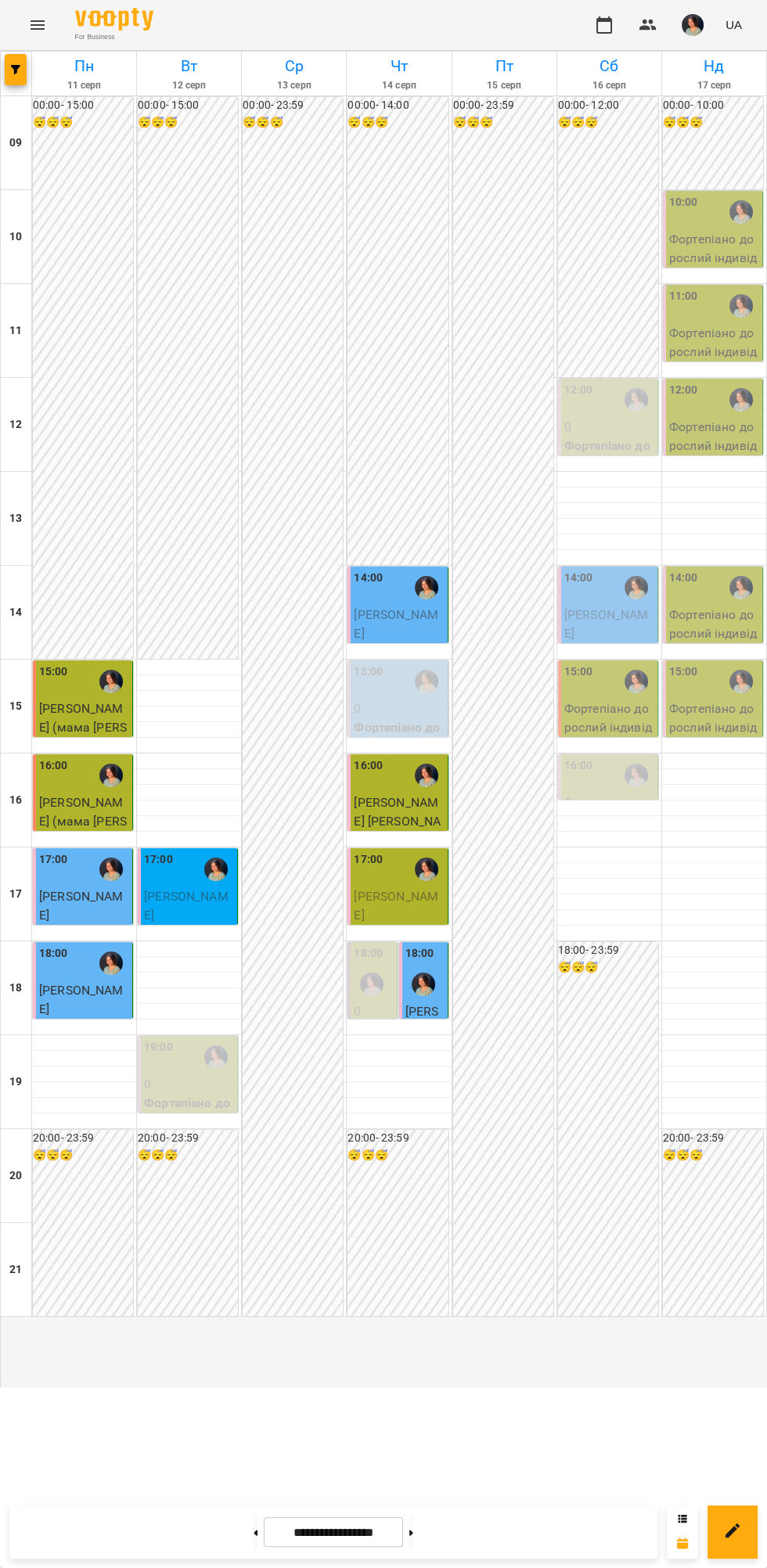
click at [694, 27] on img "button" at bounding box center [693, 25] width 22 height 22
click at [717, 58] on span "[PERSON_NAME] [фоно]" at bounding box center [705, 68] width 110 height 38
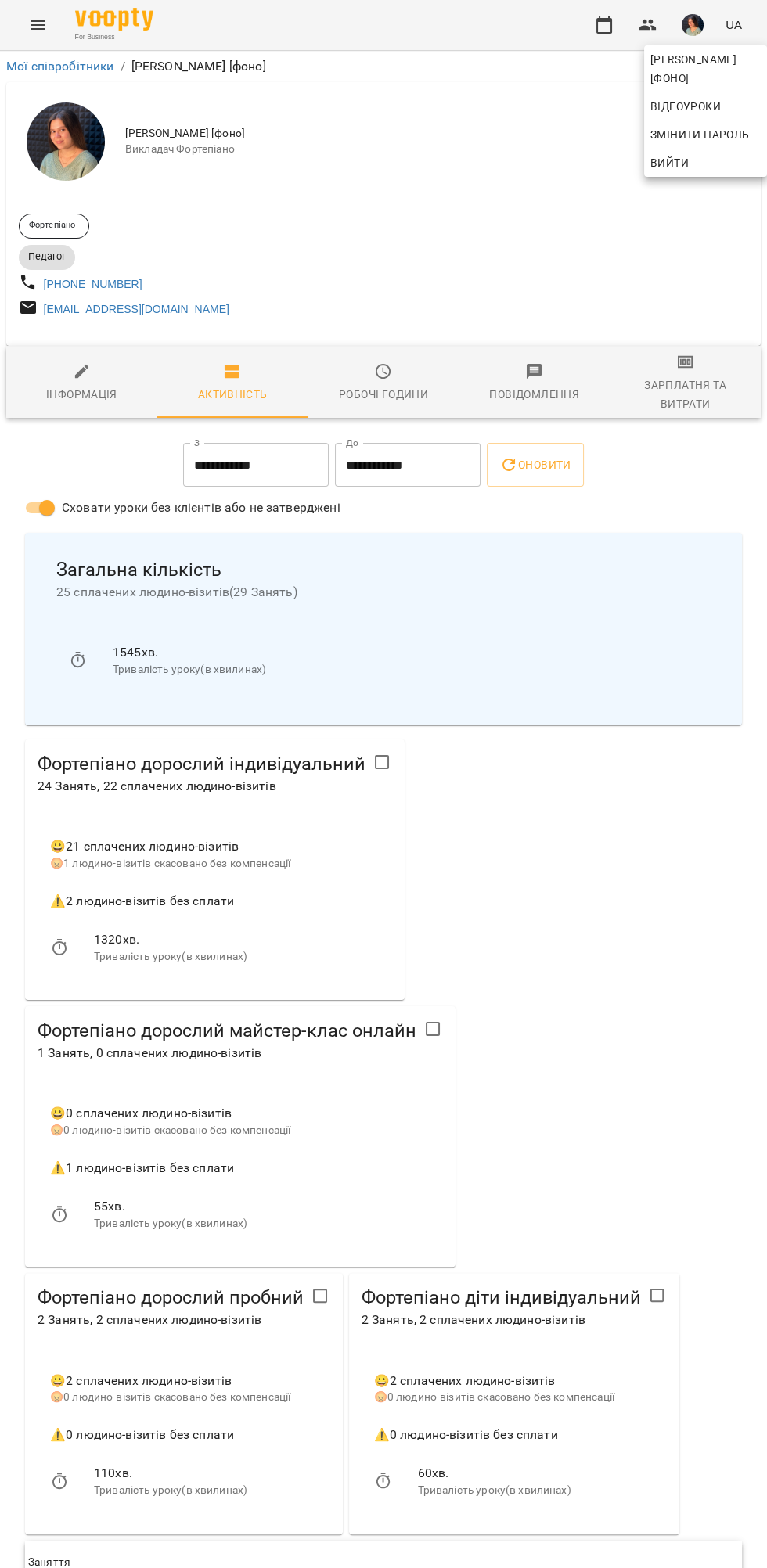
click at [690, 381] on div at bounding box center [383, 784] width 767 height 1568
click at [716, 385] on div "Зарплатня та Витрати" at bounding box center [685, 394] width 132 height 38
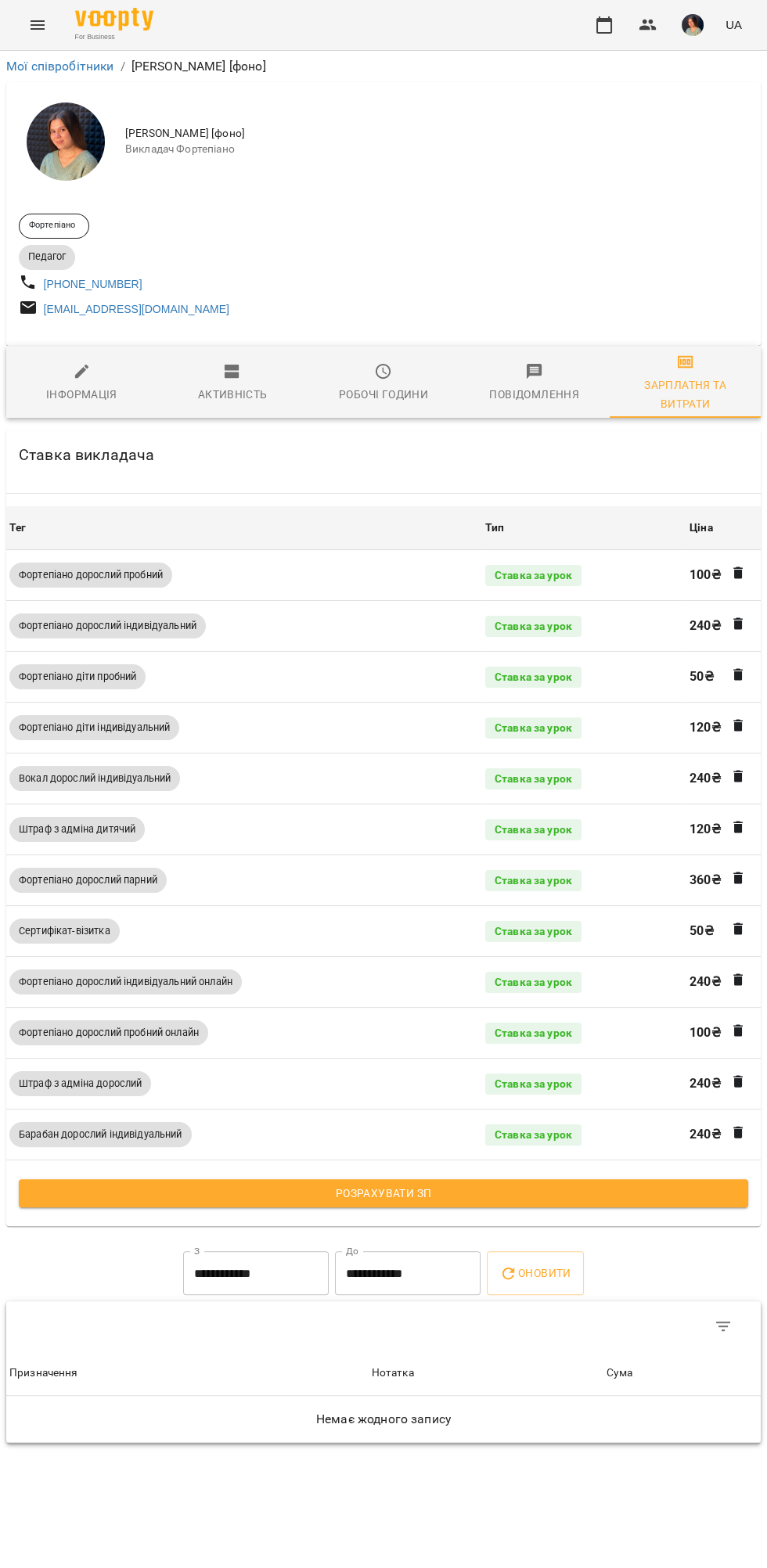
click at [510, 1195] on span "Розрахувати ЗП" at bounding box center [383, 1193] width 704 height 18
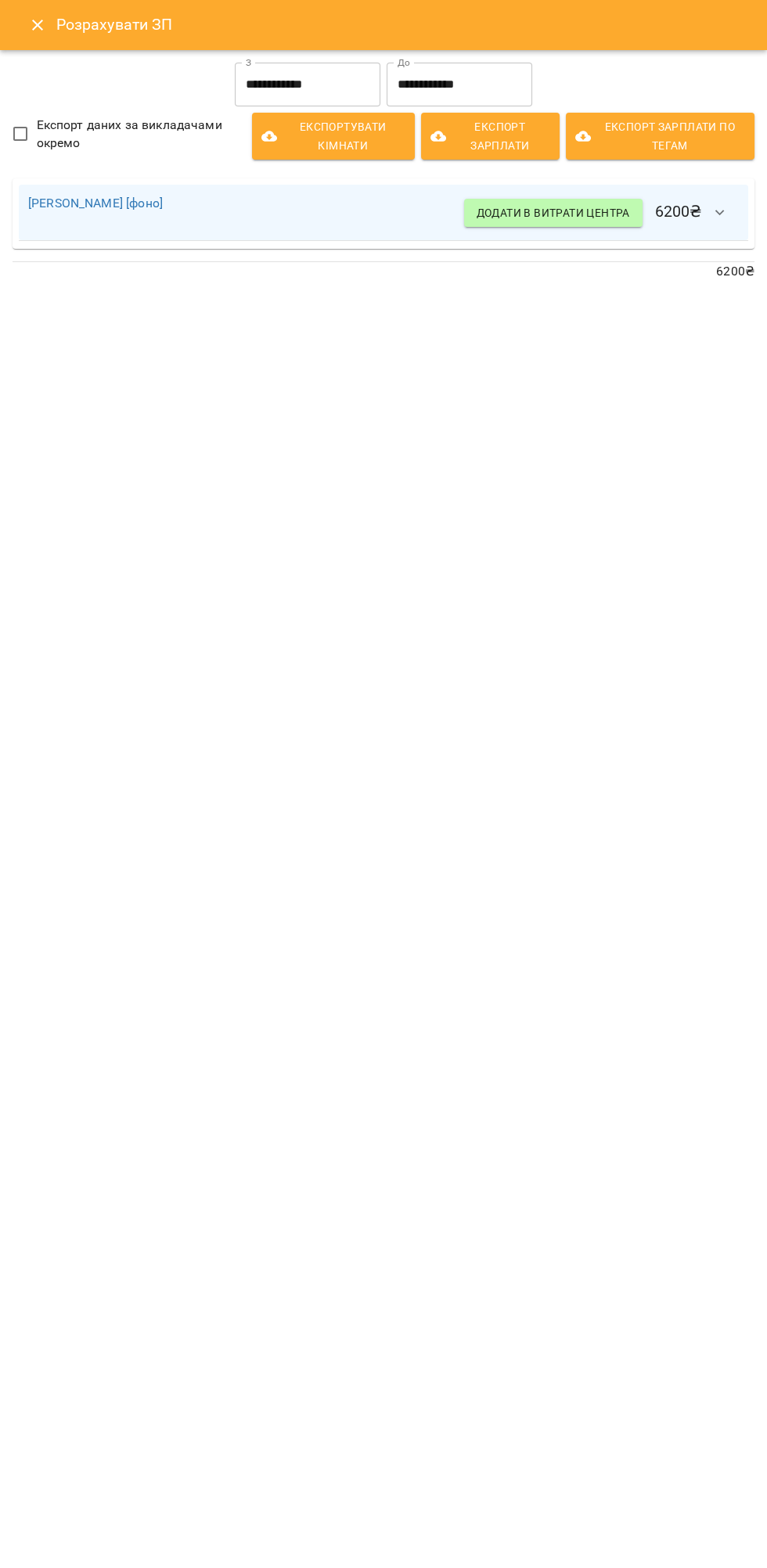
click at [512, 91] on input "**********" at bounding box center [459, 84] width 146 height 43
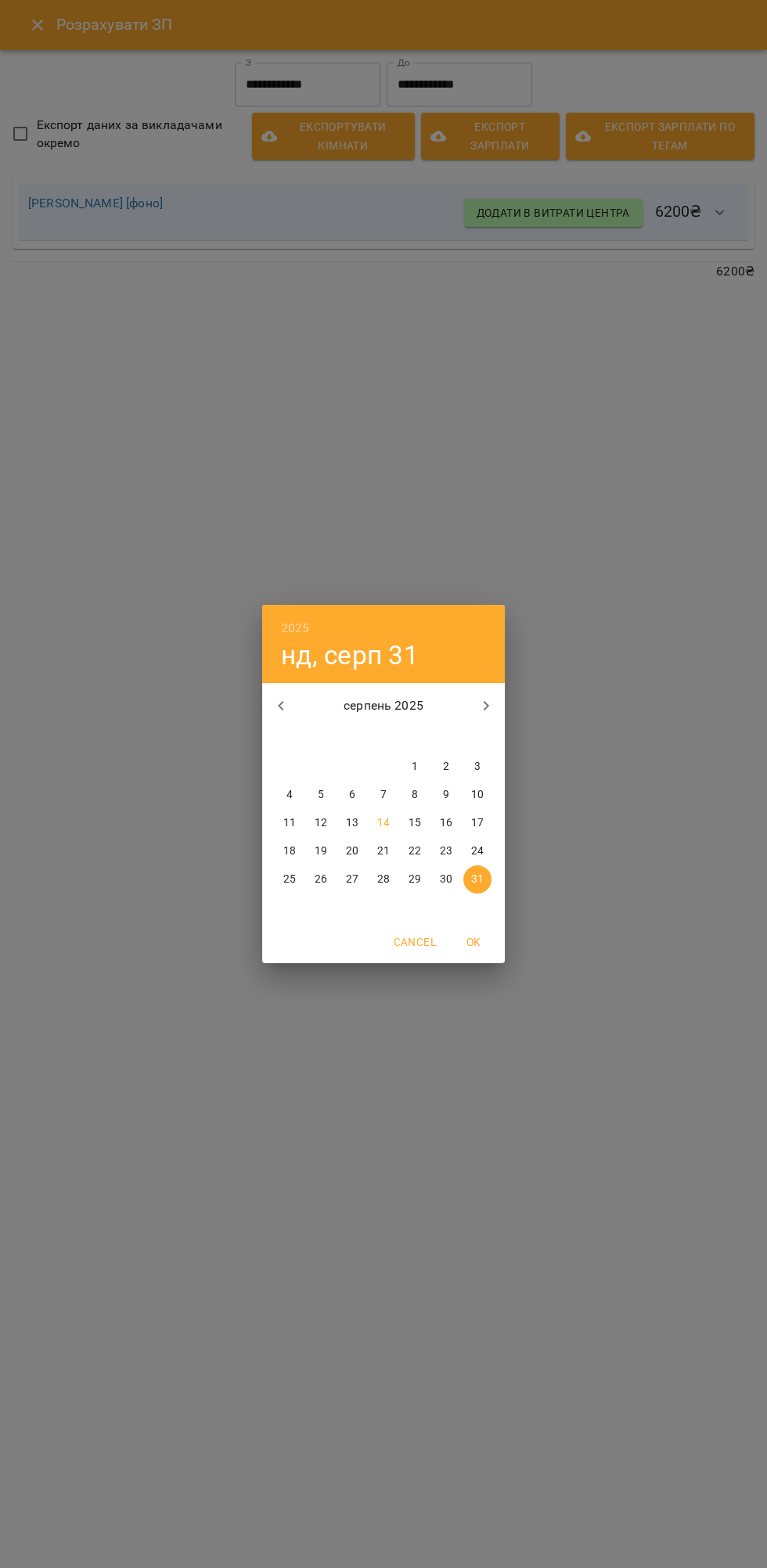
click at [443, 828] on p "16" at bounding box center [446, 824] width 13 height 15
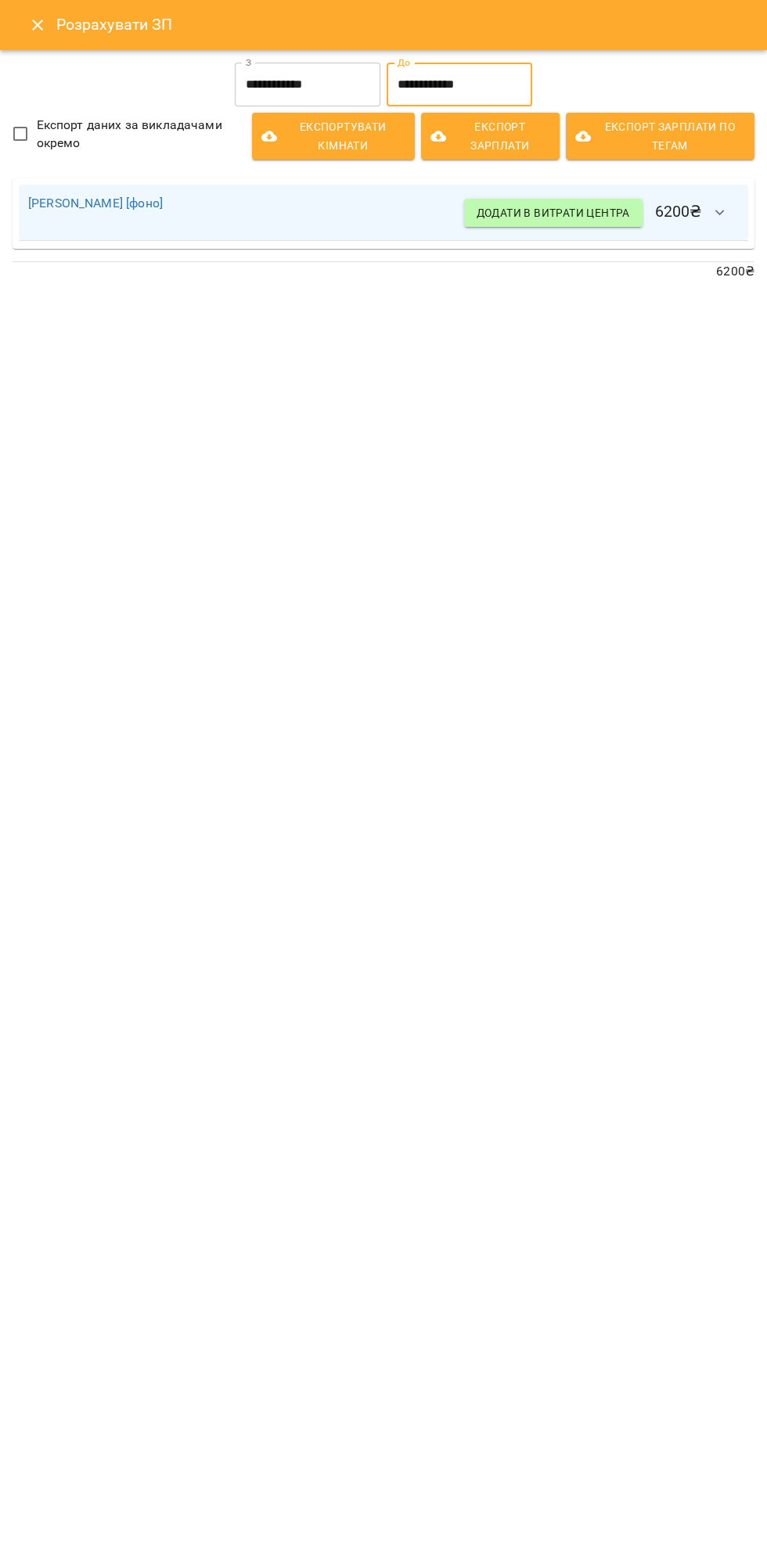
click at [522, 96] on input "**********" at bounding box center [459, 84] width 146 height 43
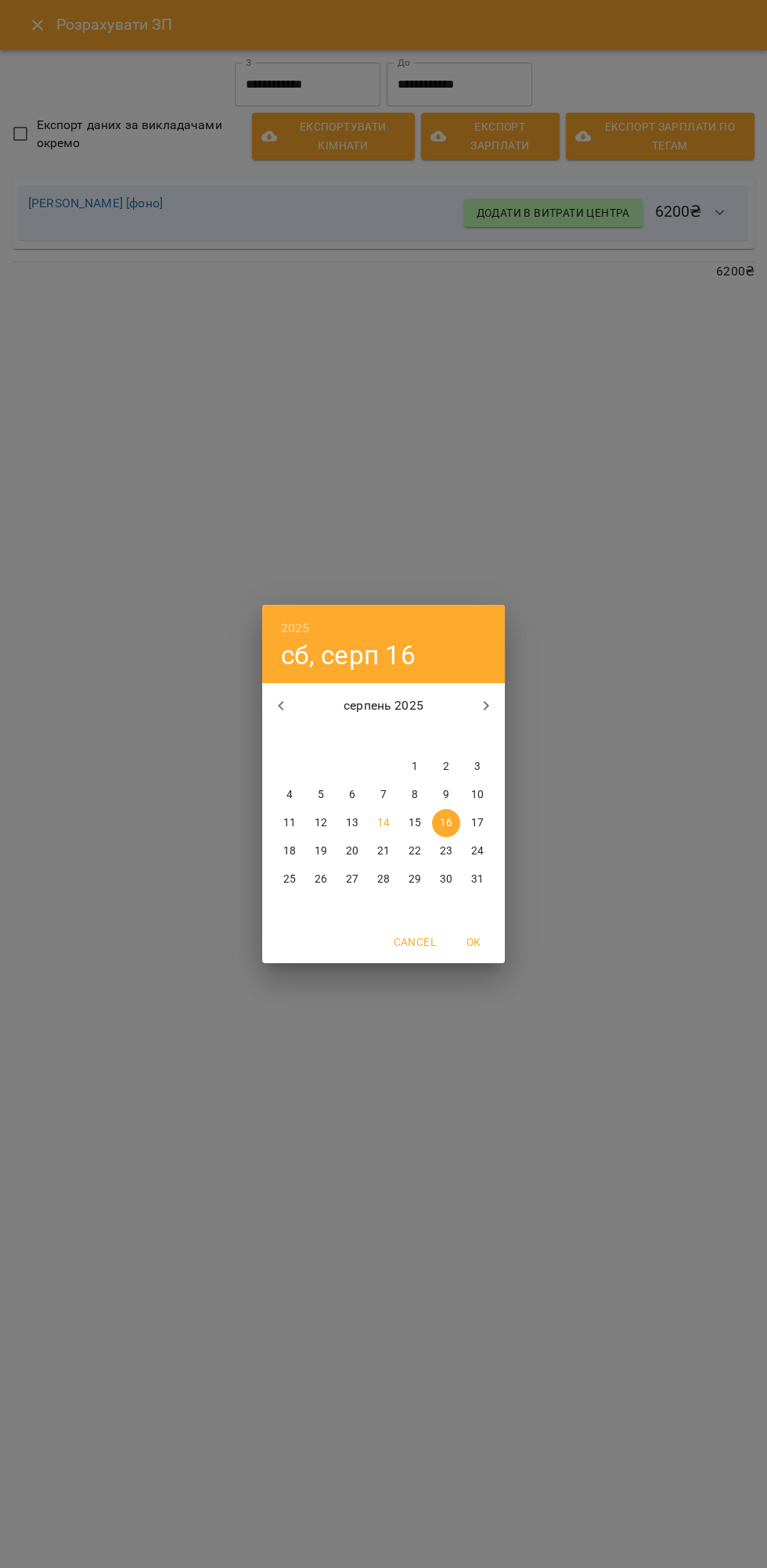
click at [445, 824] on p "16" at bounding box center [446, 824] width 13 height 15
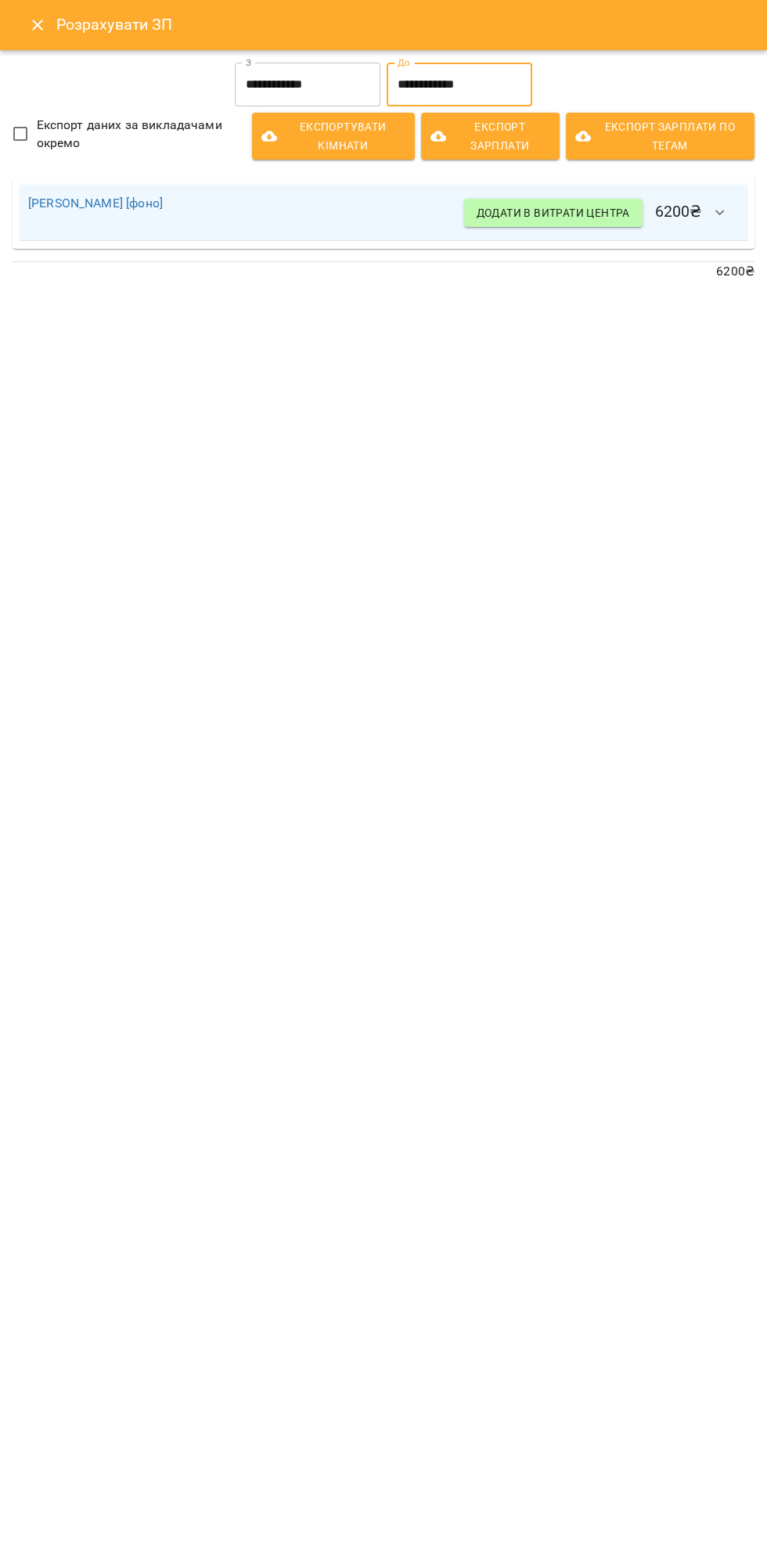
click at [501, 84] on input "**********" at bounding box center [459, 84] width 146 height 43
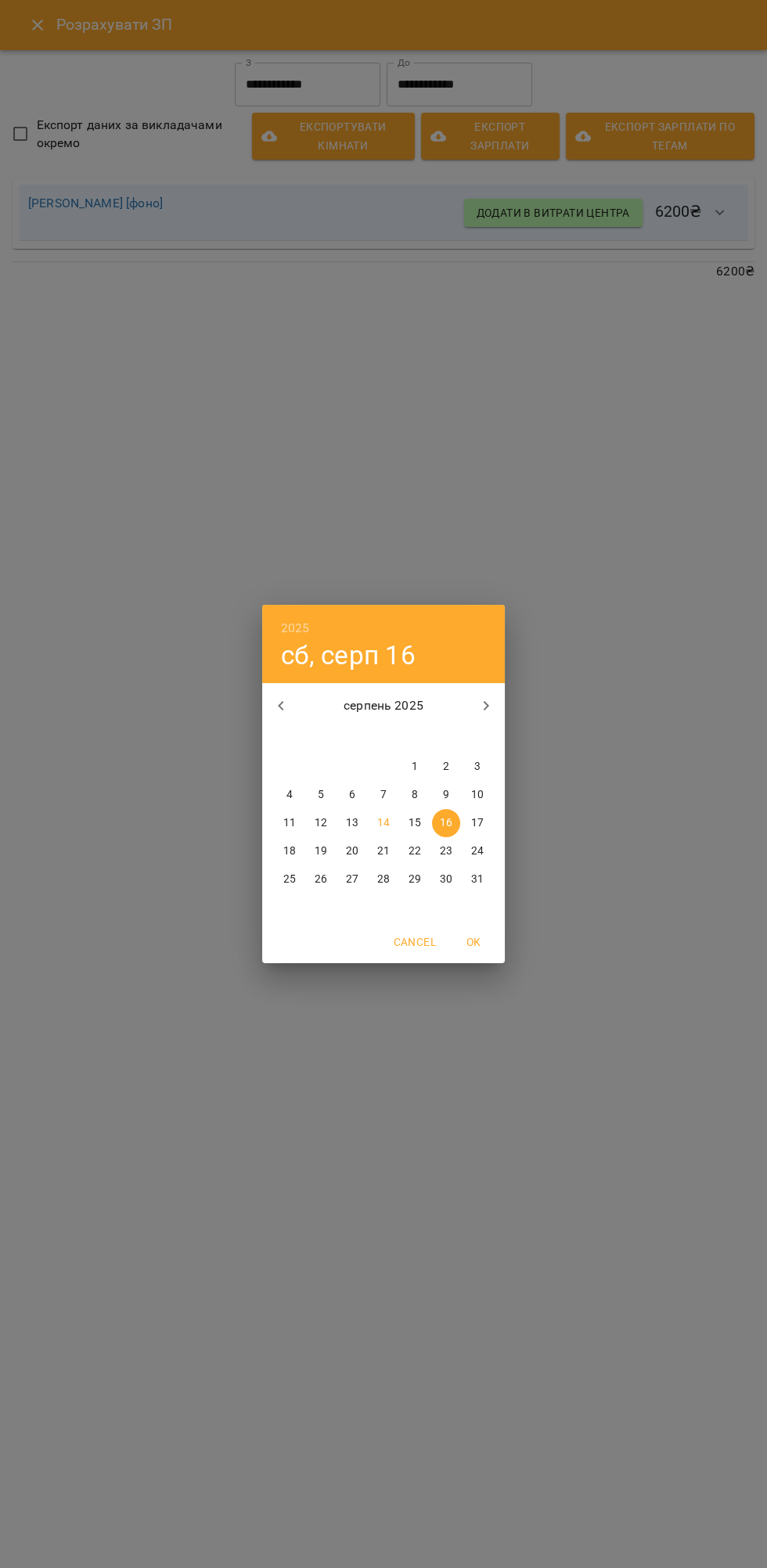
click at [421, 822] on p "15" at bounding box center [415, 824] width 13 height 15
type input "**********"
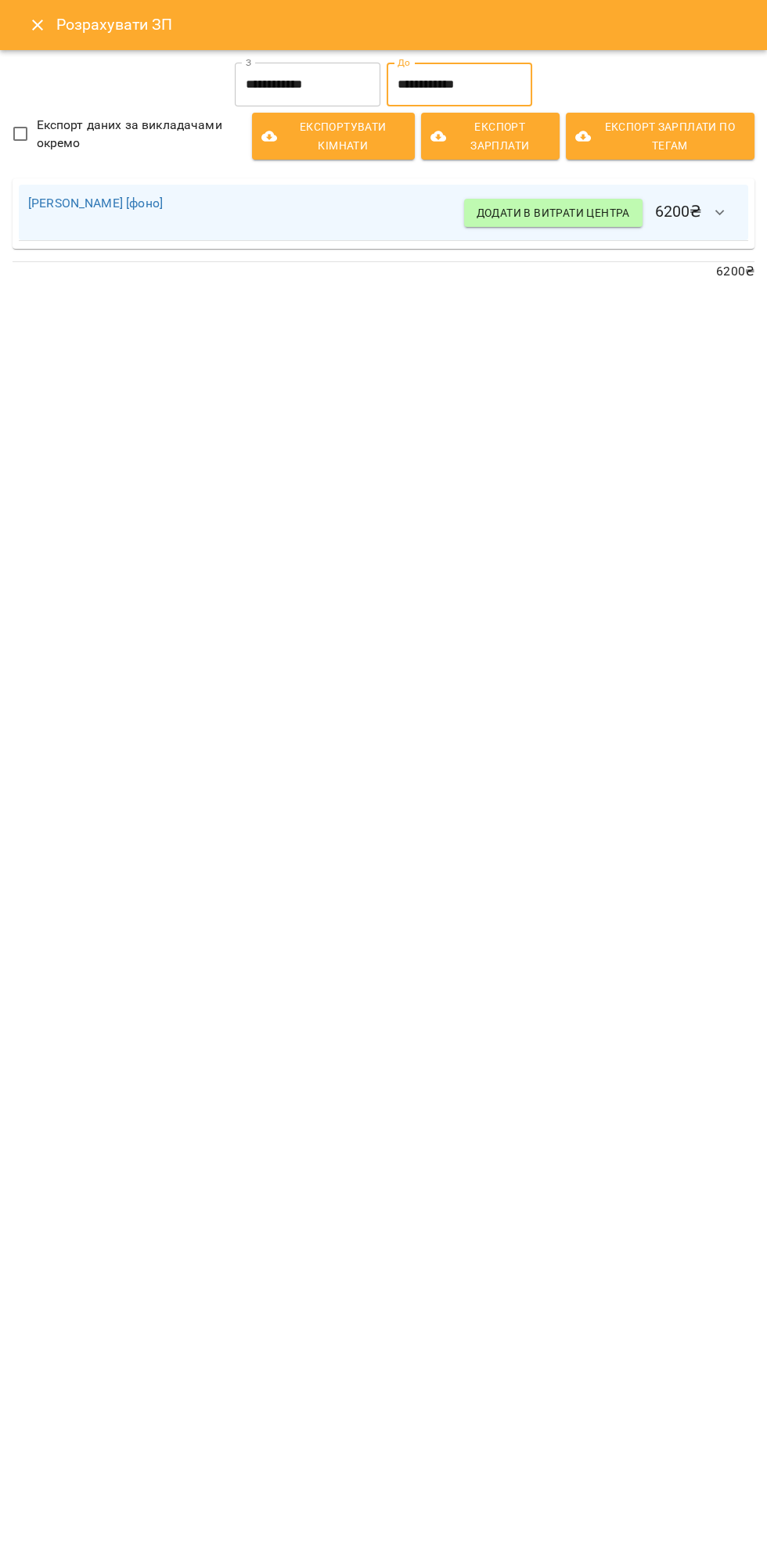
click at [721, 212] on icon "button" at bounding box center [720, 212] width 18 height 18
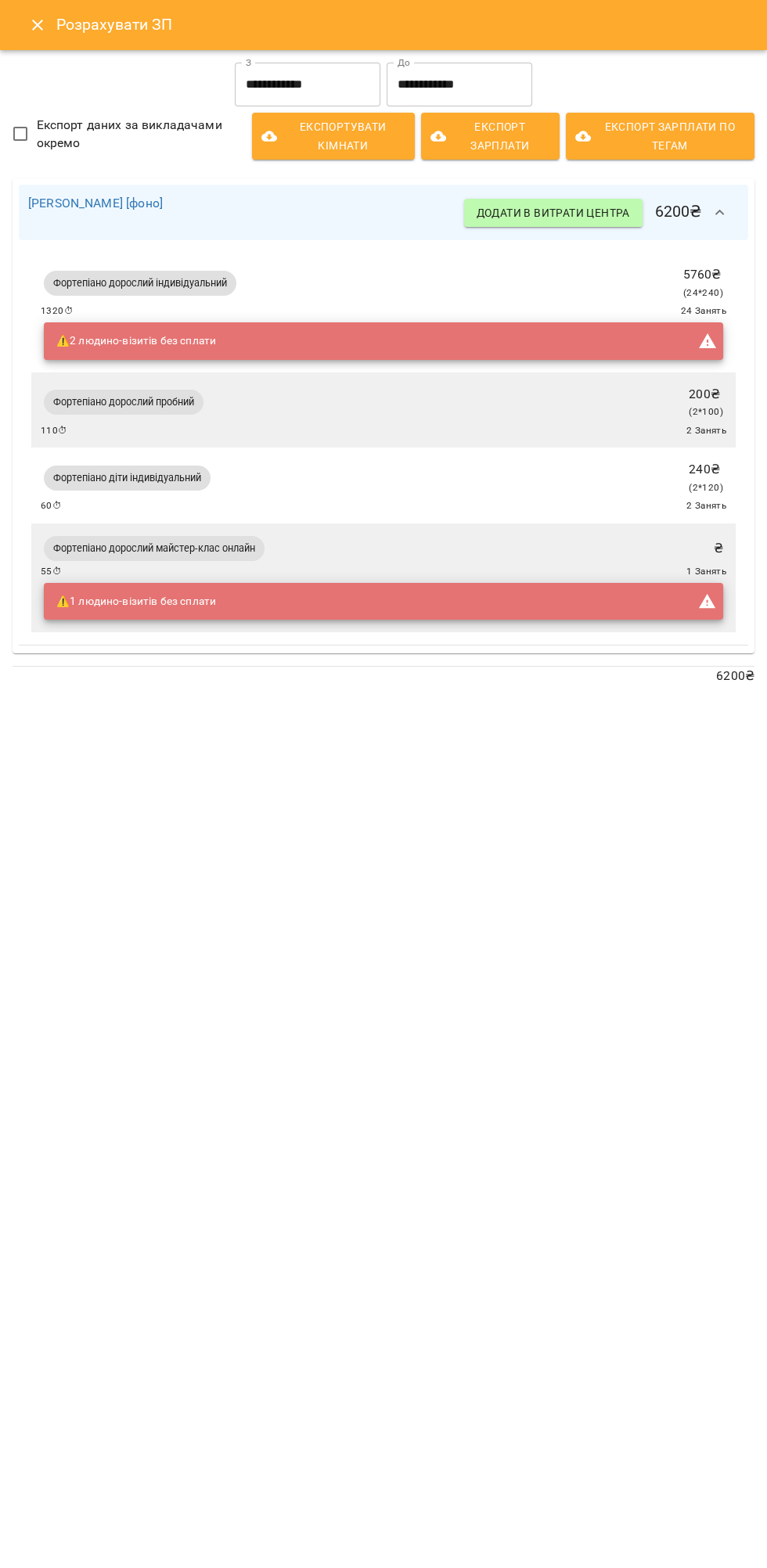
click at [720, 212] on icon "button" at bounding box center [720, 212] width 18 height 18
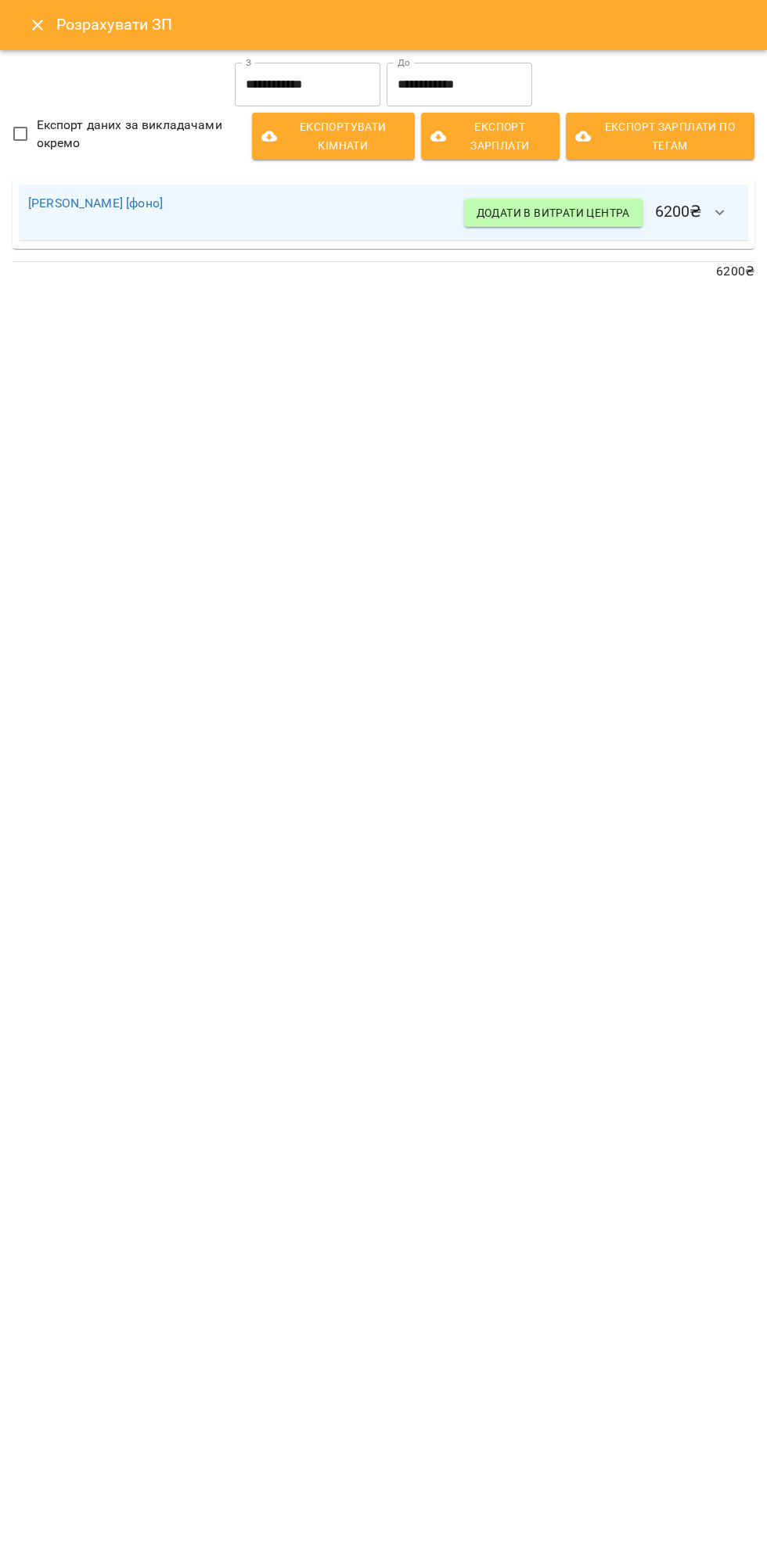
scroll to position [0, 2]
